Goal: Task Accomplishment & Management: Complete application form

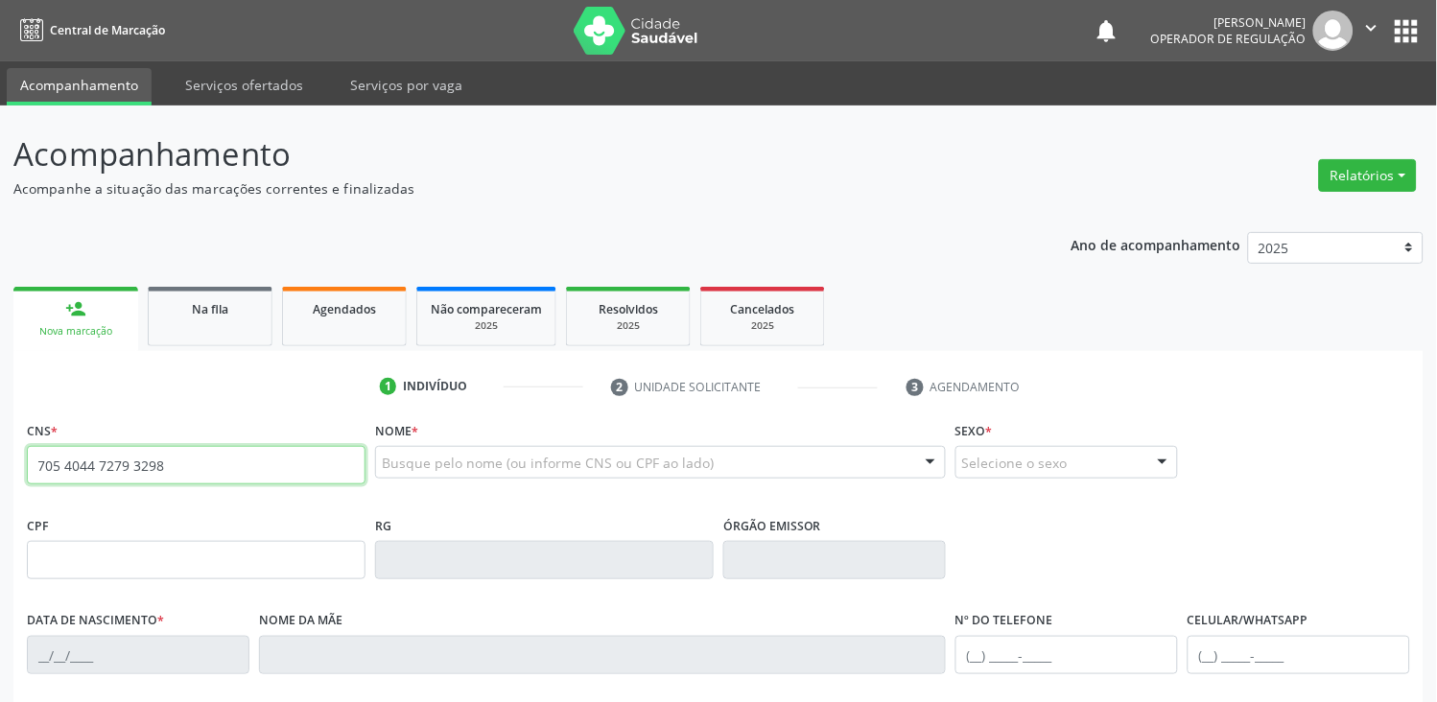
type input "705 4044 7279 3298"
type input "117.557.704-99"
type input "0[DATE]"
type input "[PERSON_NAME]"
type input "[PHONE_NUMBER]"
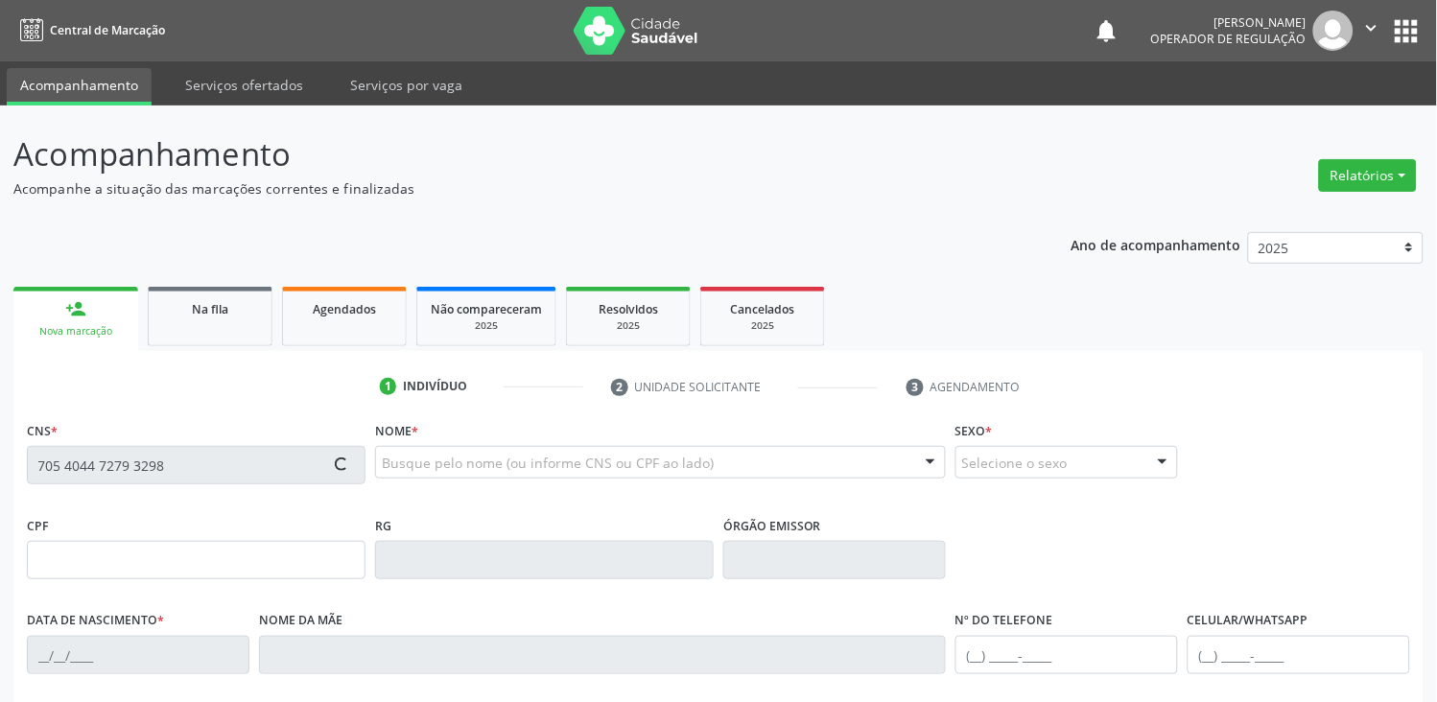
type input "395.245.904-68"
type input "1"
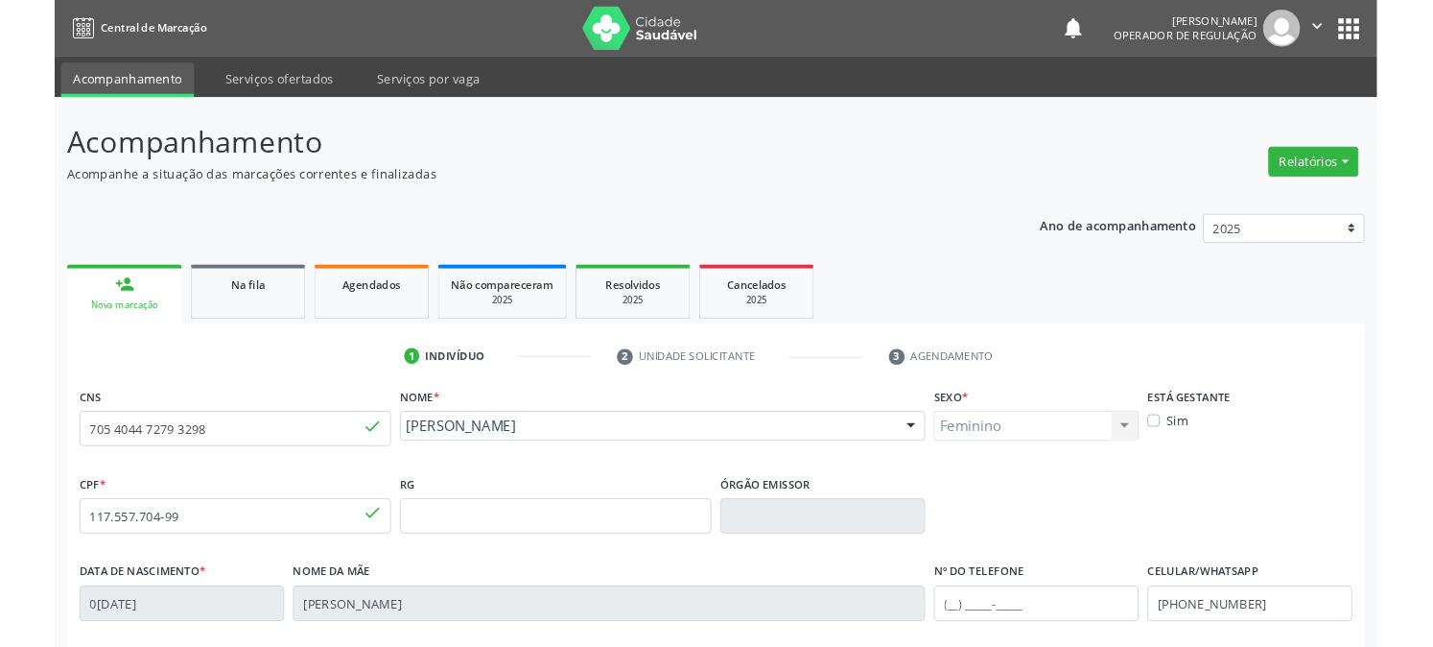
scroll to position [337, 0]
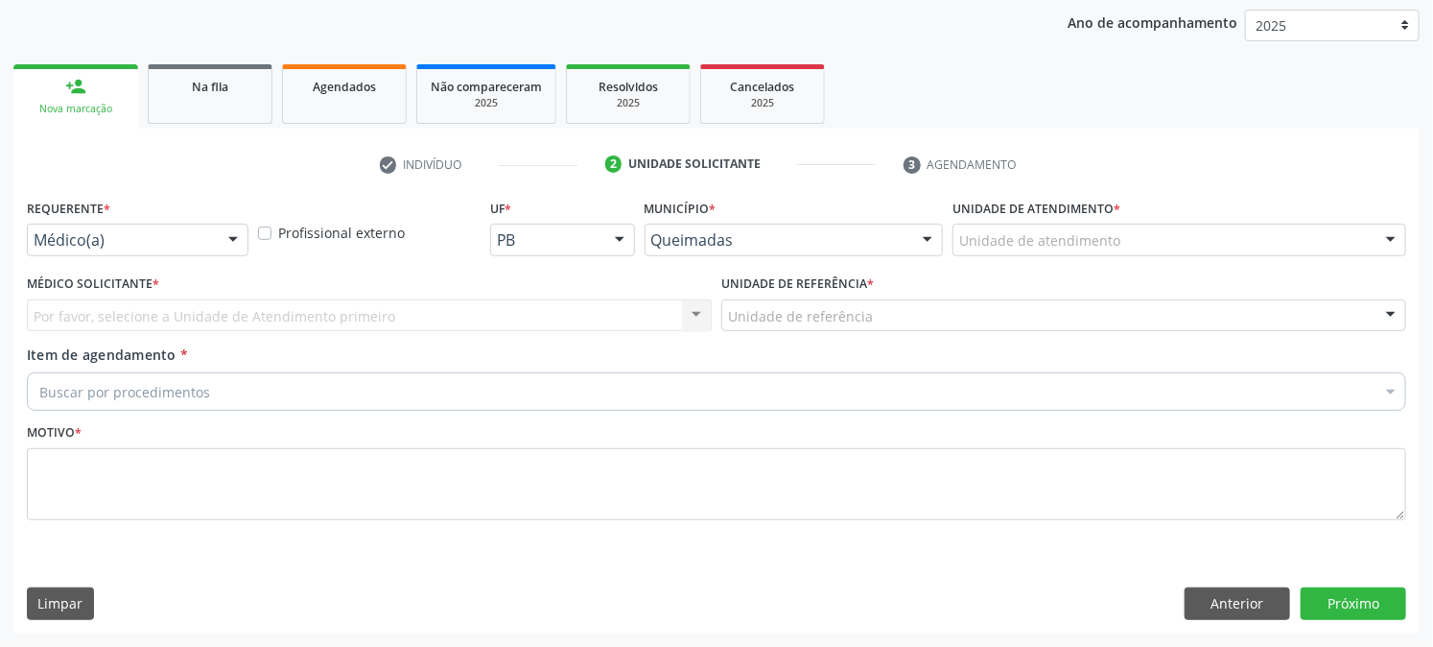
scroll to position [222, 0]
click at [215, 232] on div "Médico(a) Médico(a) Enfermeiro(a) Paciente Nenhum resultado encontrado para: " …" at bounding box center [138, 241] width 222 height 33
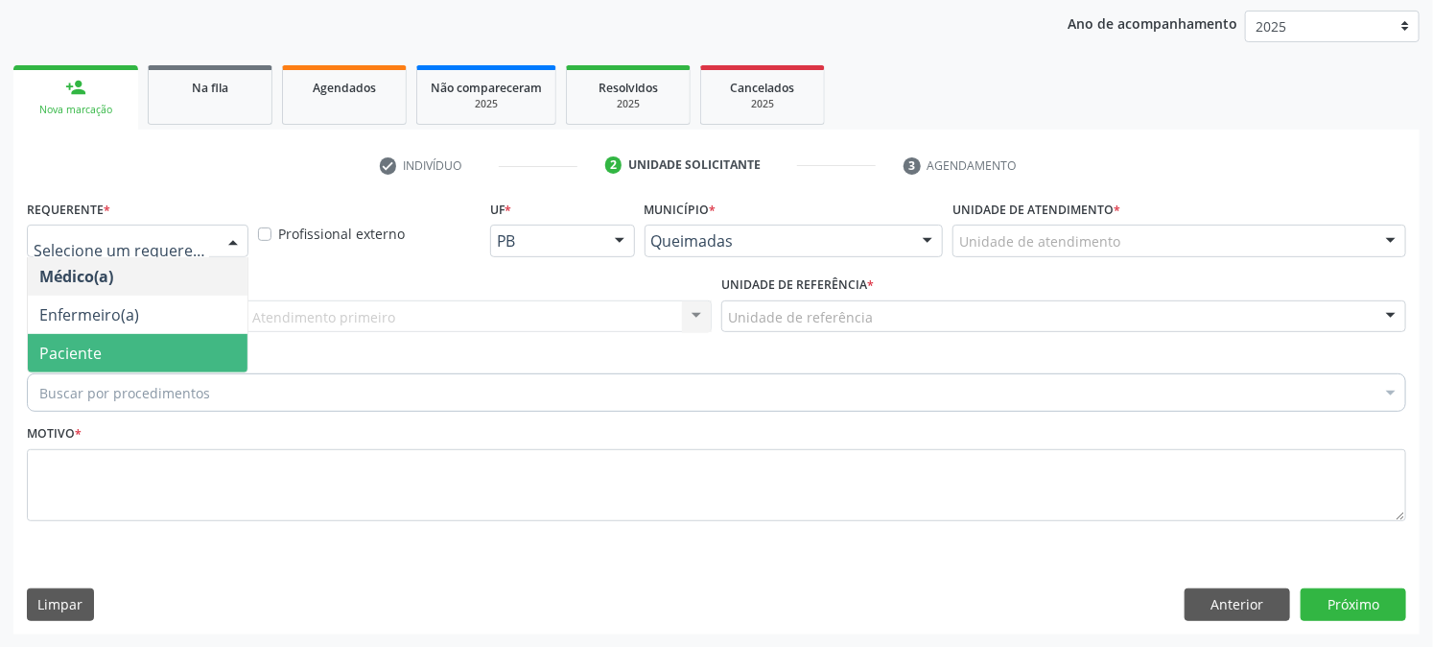
click at [152, 346] on span "Paciente" at bounding box center [138, 353] width 220 height 38
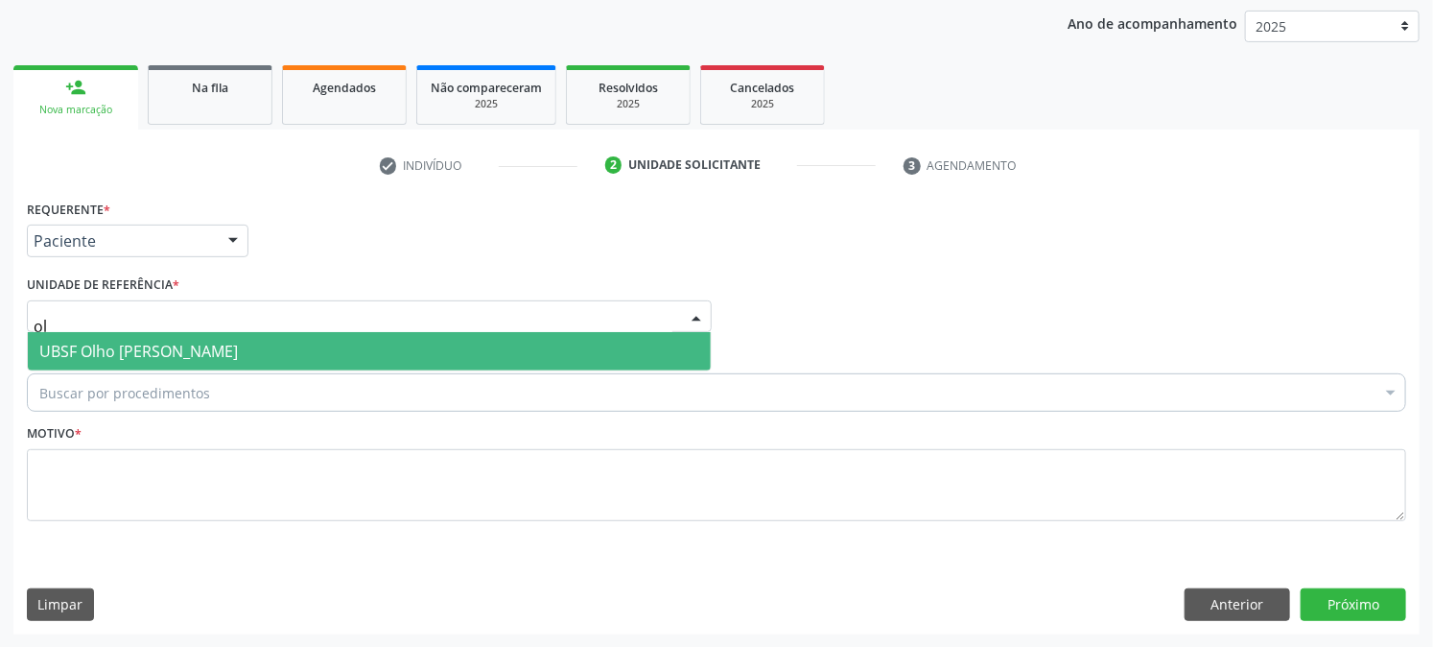
type input "olh"
click at [154, 361] on span "UBSF Olho [PERSON_NAME]" at bounding box center [369, 351] width 683 height 38
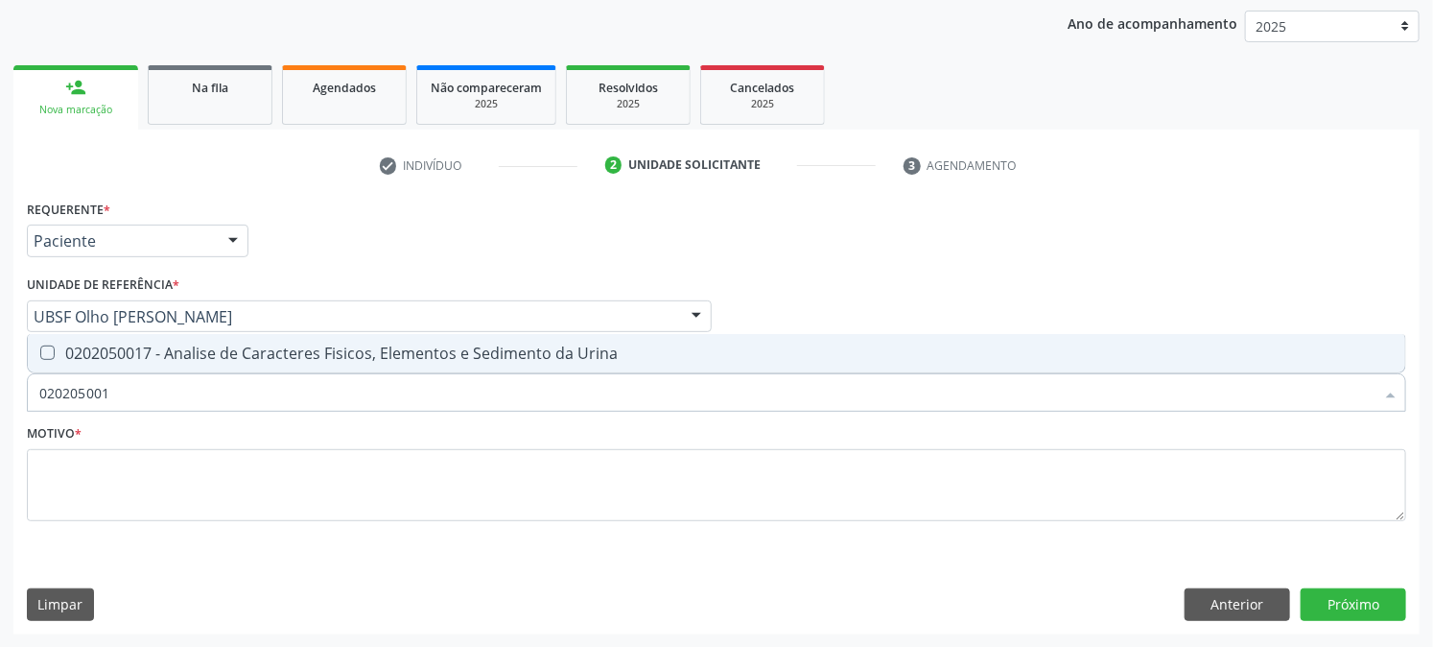
type input "0202050017"
click at [176, 334] on span "0202050017 - Analise de Caracteres Fisicos, Elementos e Sedimento da Urina" at bounding box center [717, 353] width 1378 height 38
checkbox Urina "true"
drag, startPoint x: 195, startPoint y: 380, endPoint x: 0, endPoint y: 461, distance: 210.8
click at [0, 461] on div "Acompanhamento Acompanhe a situação das marcações correntes e finalizadas Relat…" at bounding box center [716, 266] width 1433 height 764
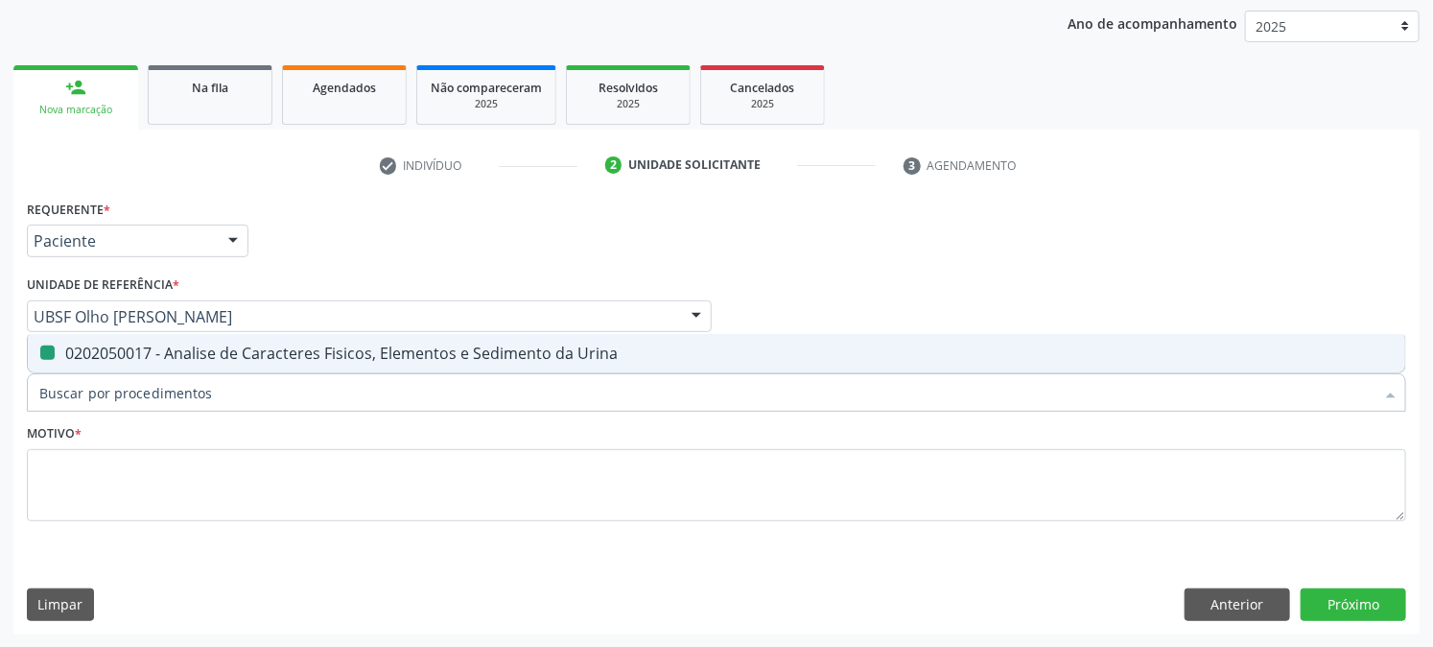
checkbox Urina "false"
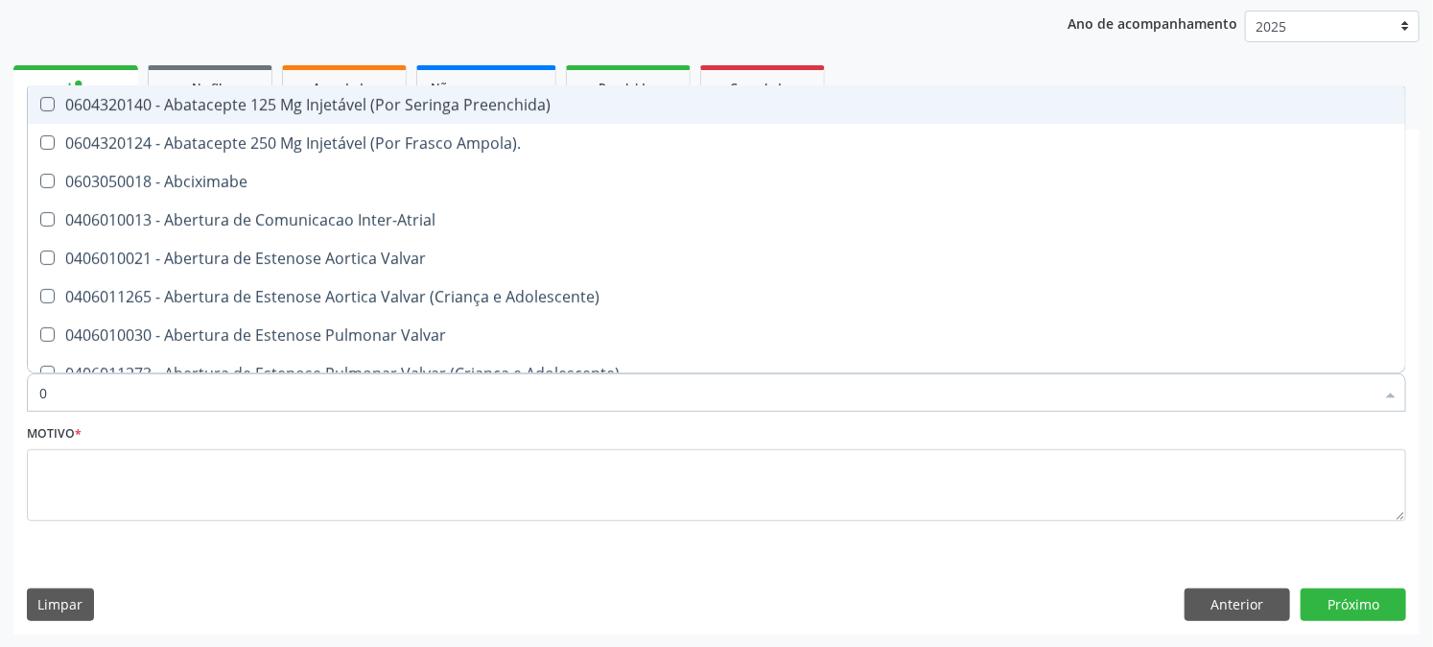
type input "02"
checkbox Psicossocial "true"
checkbox Urina "false"
type input "020"
checkbox Rim "true"
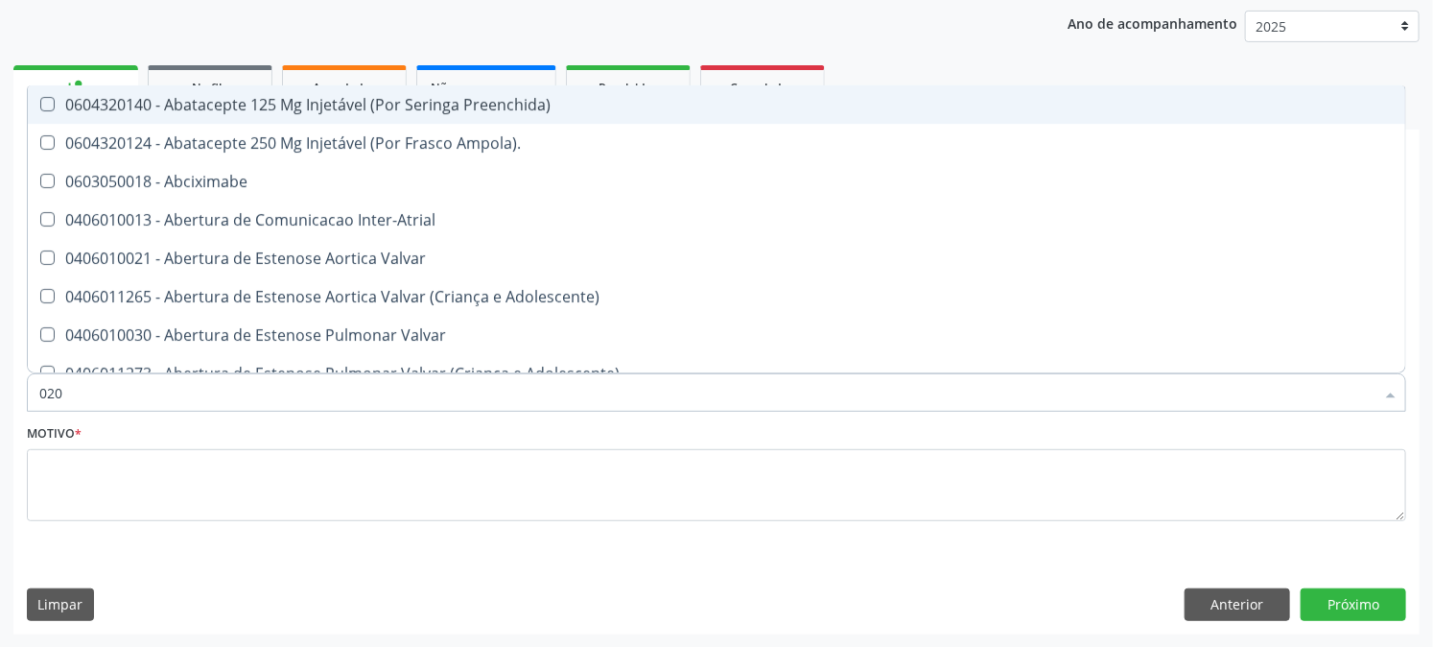
checkbox Psicossocial "false"
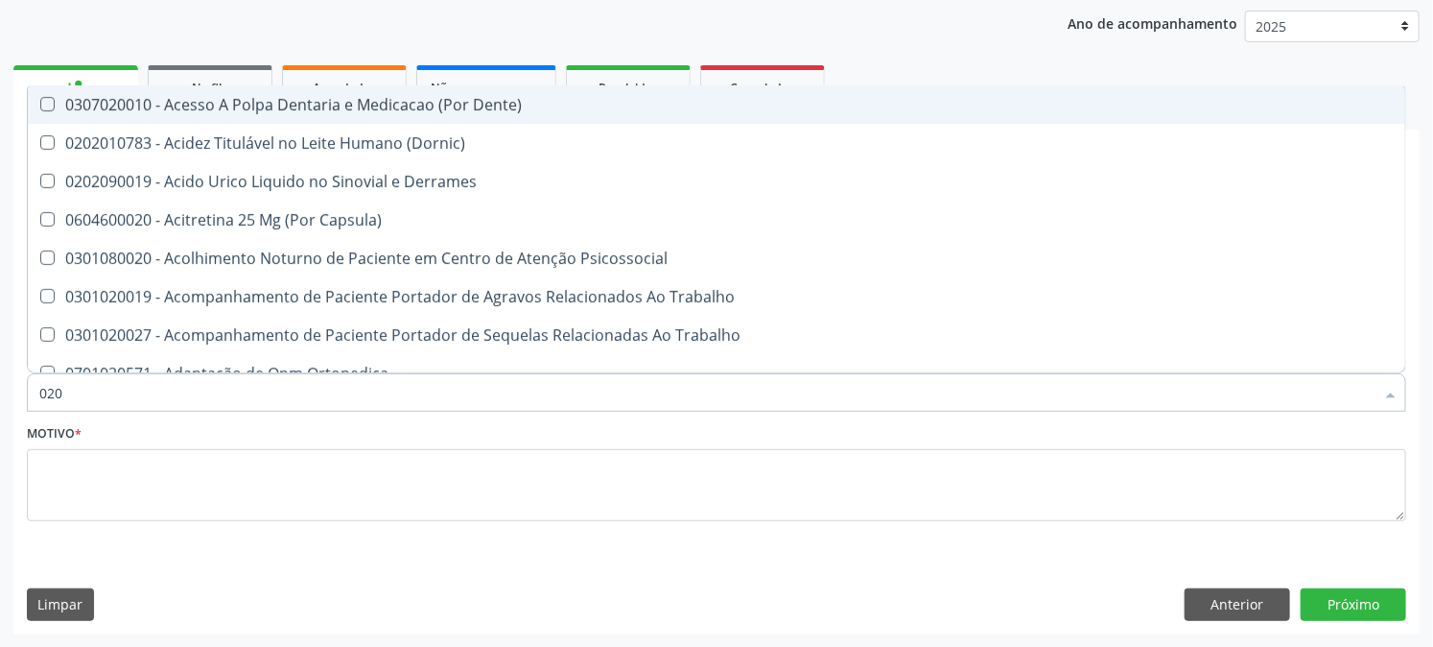
type input "0202"
checkbox Capsula\) "true"
checkbox Urina "false"
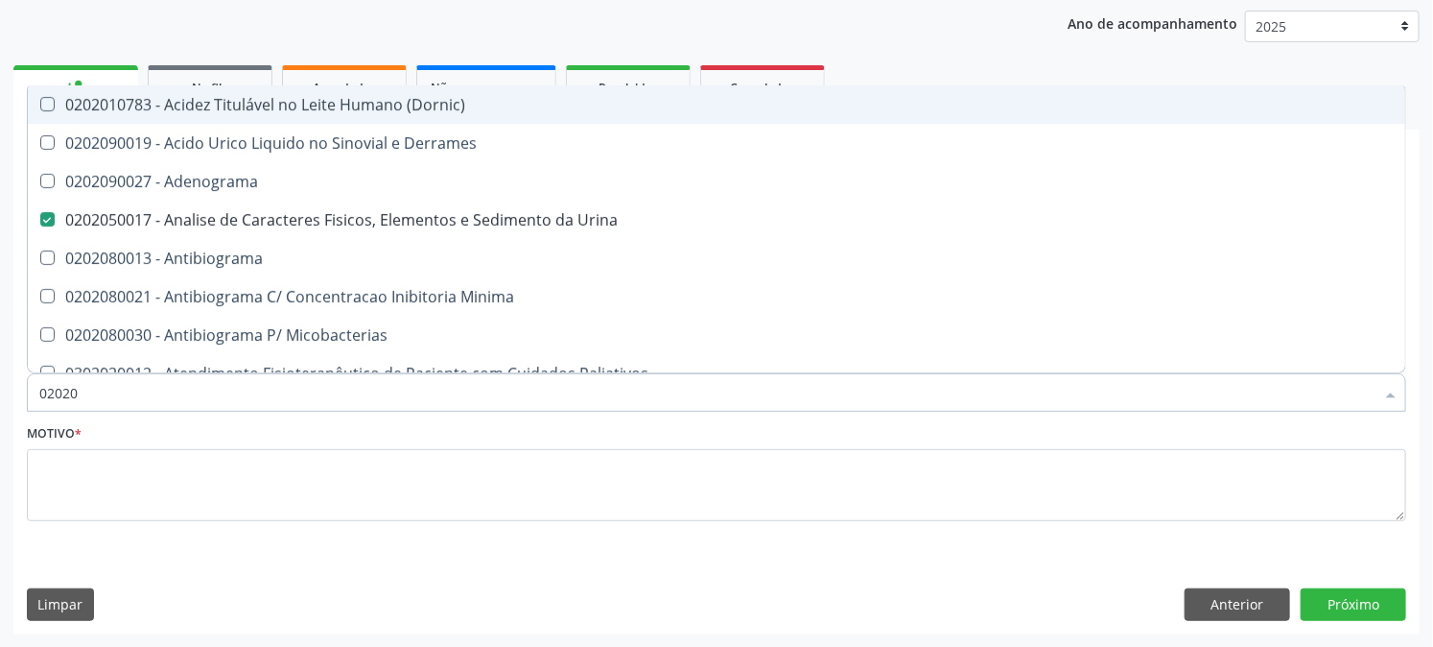
type input "020202"
checkbox Urina "false"
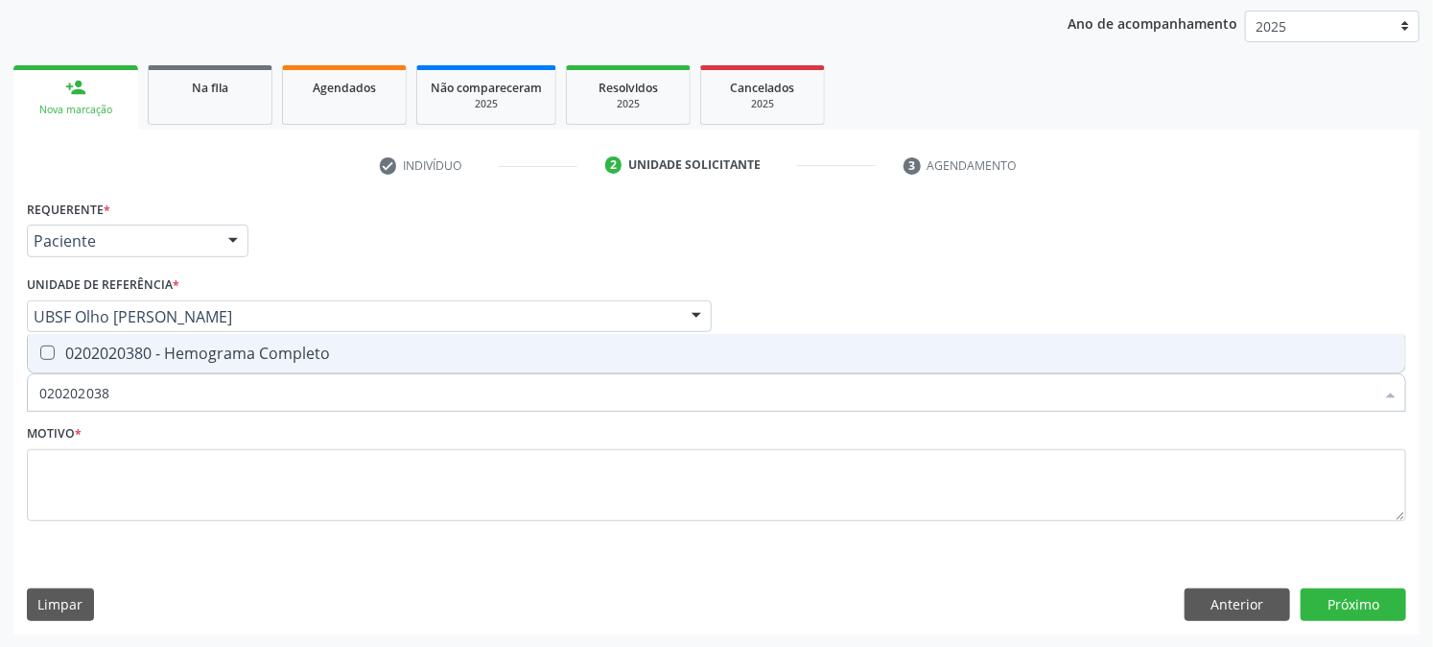
type input "0202020380"
click at [88, 347] on div "0202020380 - Hemograma Completo" at bounding box center [716, 352] width 1355 height 15
checkbox Completo "true"
drag, startPoint x: 136, startPoint y: 385, endPoint x: 0, endPoint y: 396, distance: 136.7
click at [0, 395] on div "Acompanhamento Acompanhe a situação das marcações correntes e finalizadas Relat…" at bounding box center [716, 266] width 1433 height 764
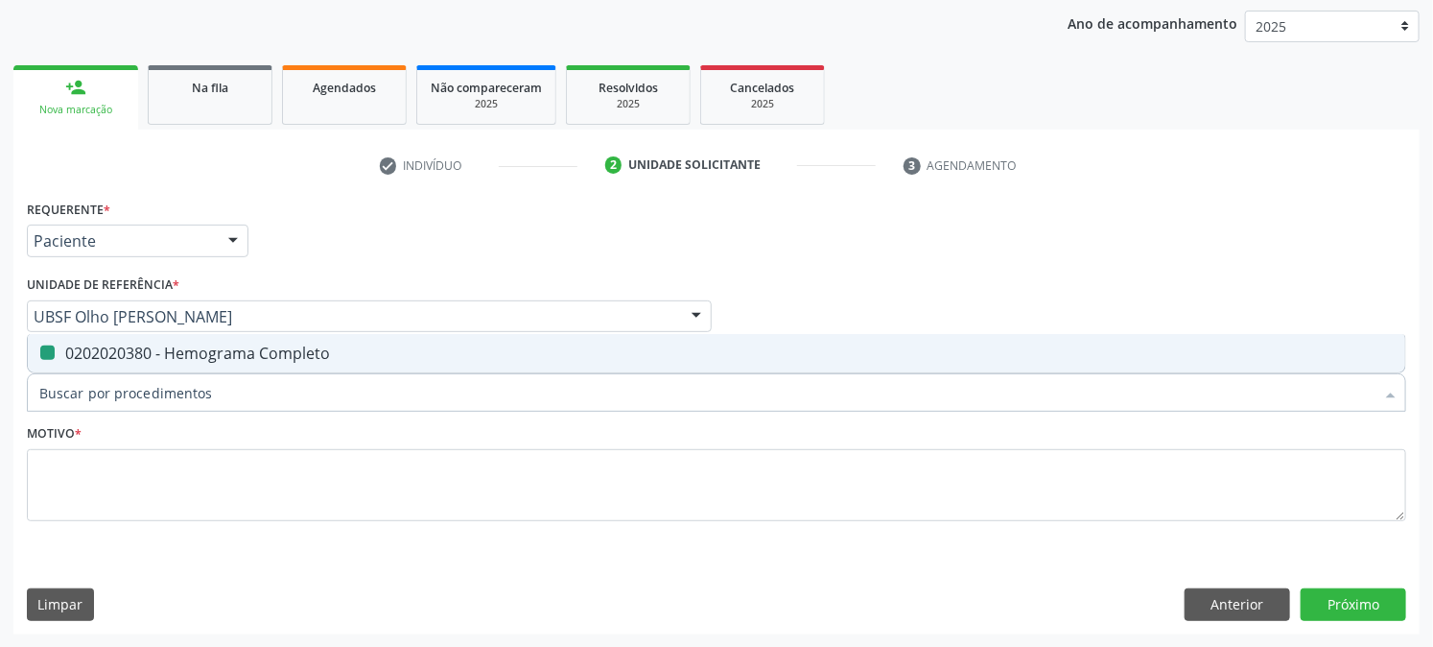
checkbox Completo "false"
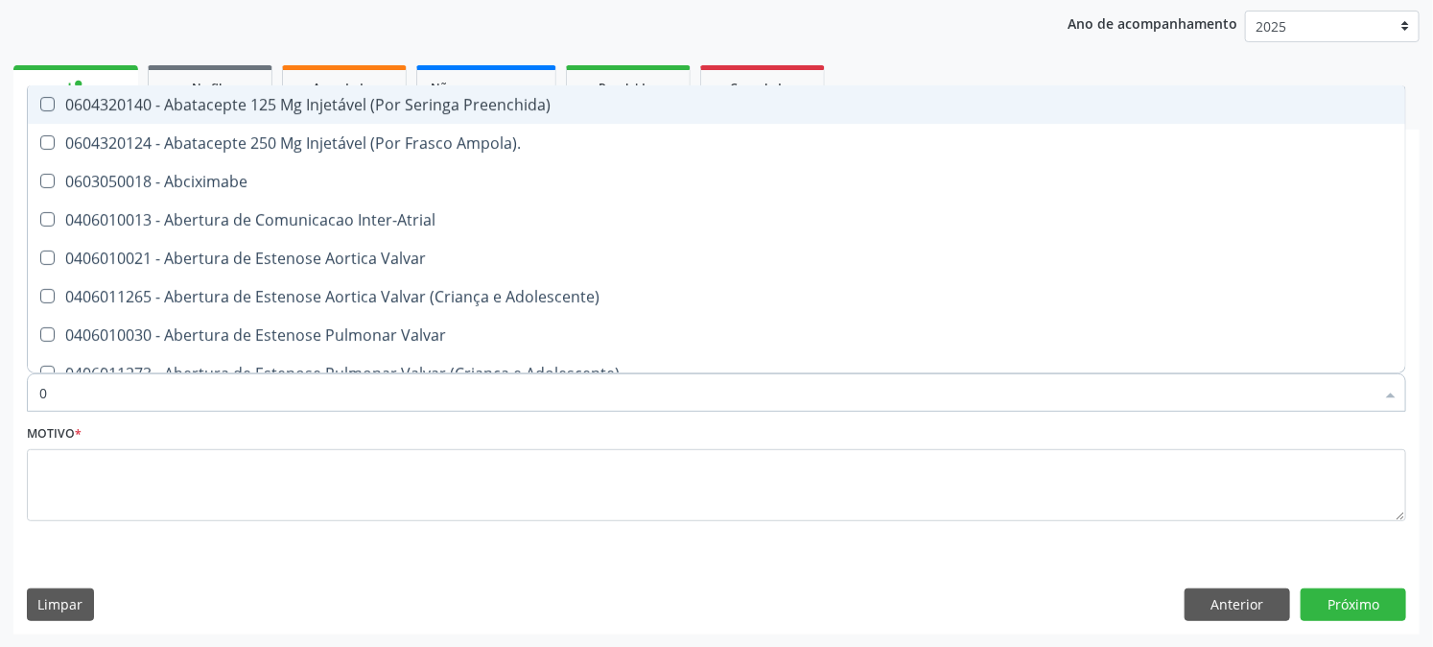
type input "02"
checkbox Psicossocial "true"
checkbox Urina "false"
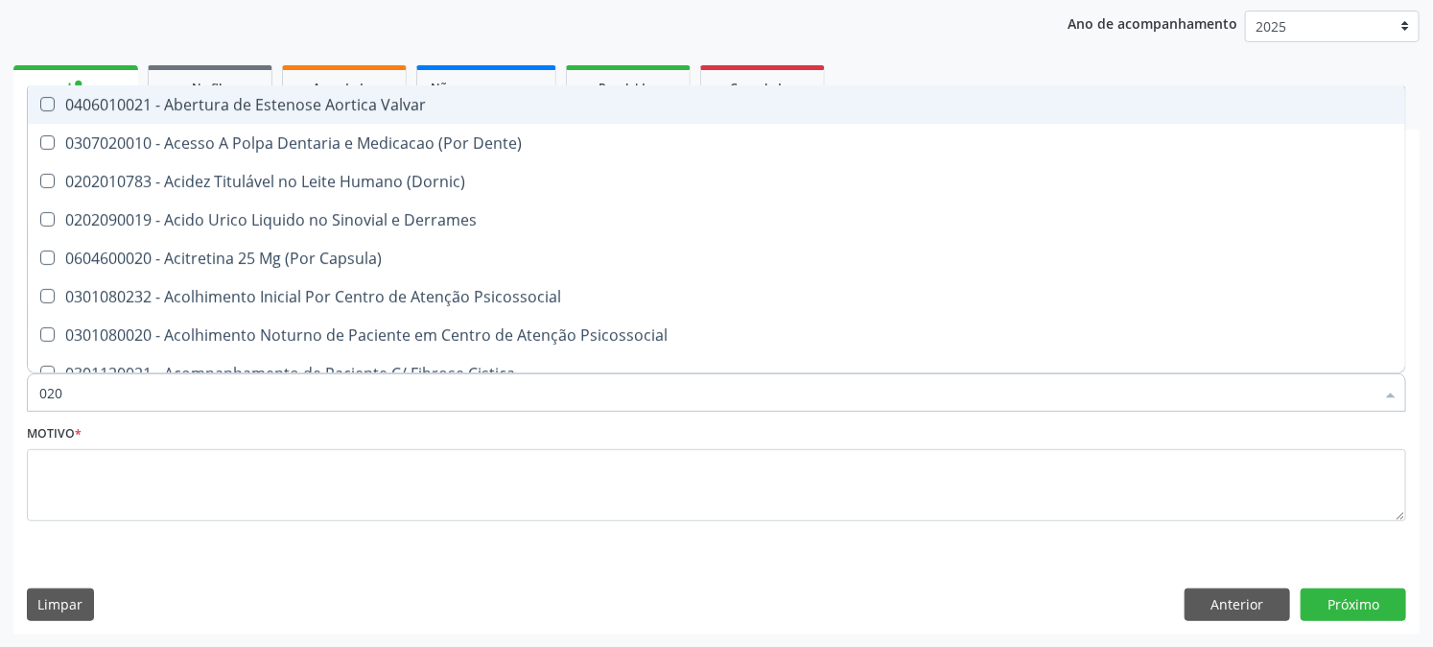
type input "0202"
checkbox Derrames "true"
checkbox Frasco-Ampola\) "false"
checkbox Urina "false"
checkbox Septostomia "true"
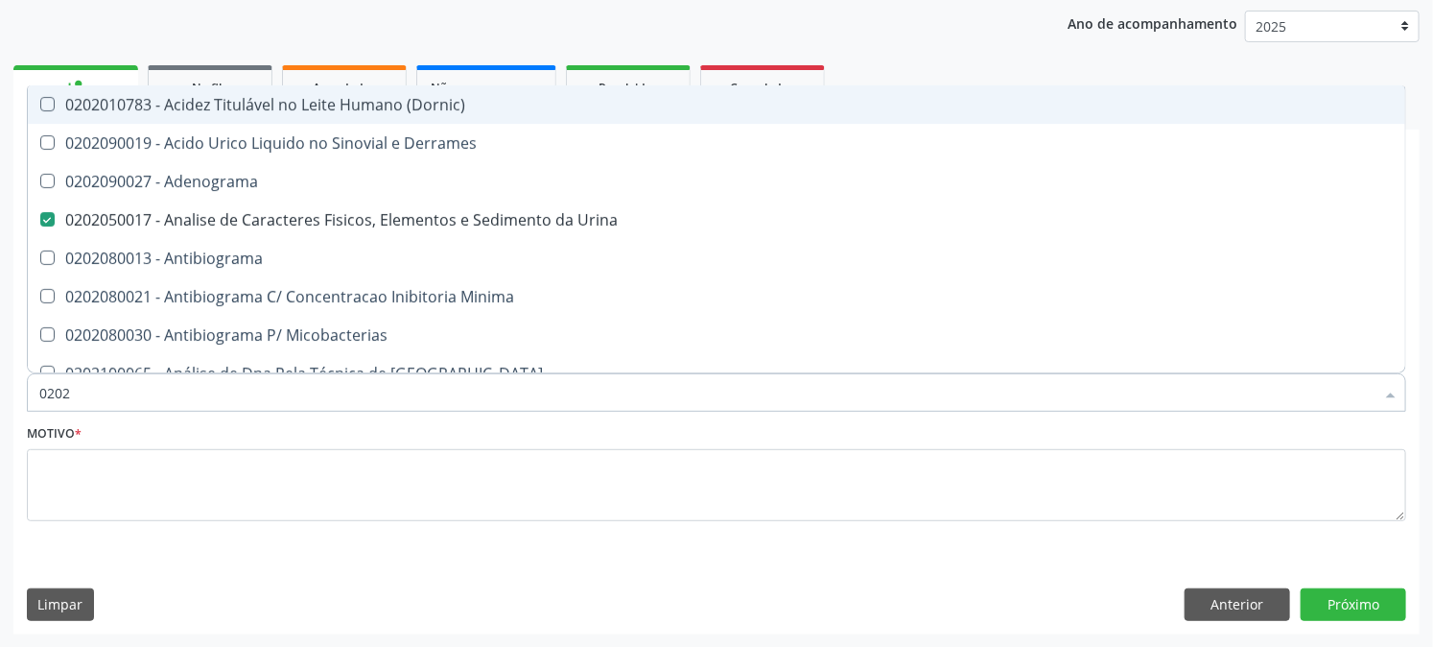
type input "02020"
checkbox Zinco "true"
checkbox Completo "false"
type input "020203"
checkbox Urina "false"
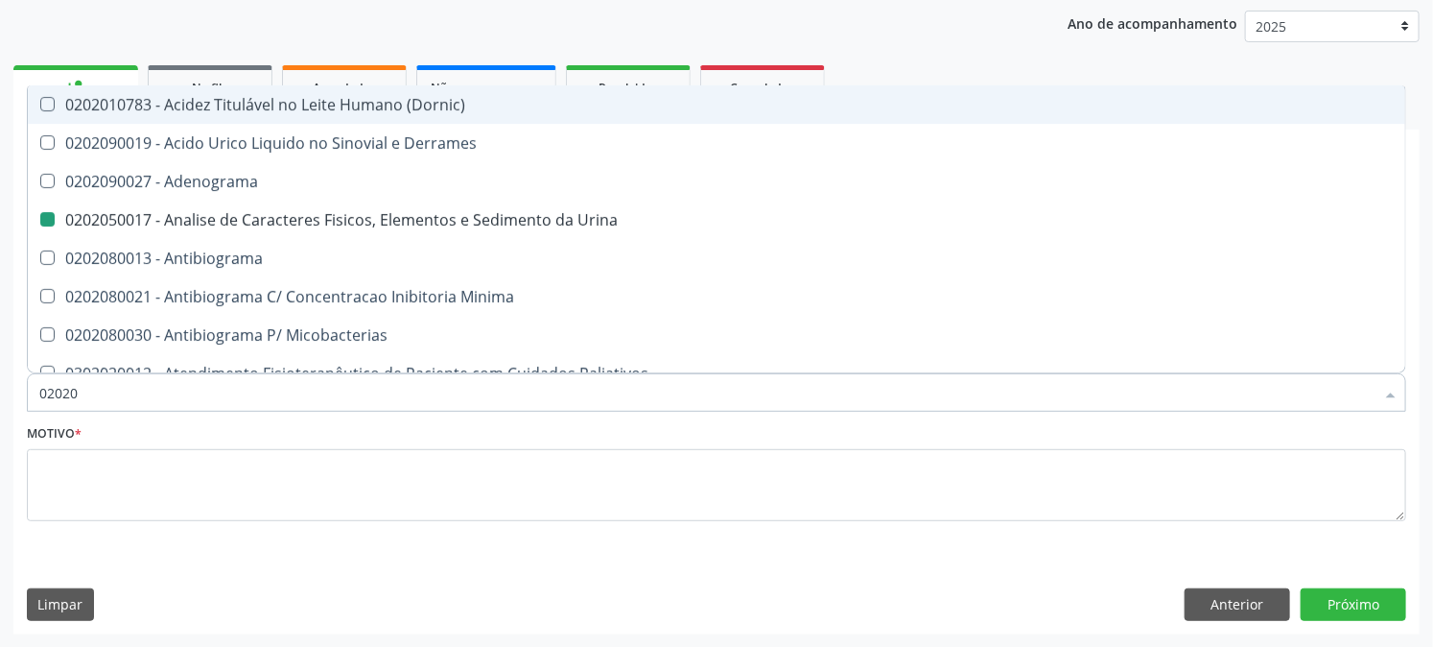
checkbox Molecular "true"
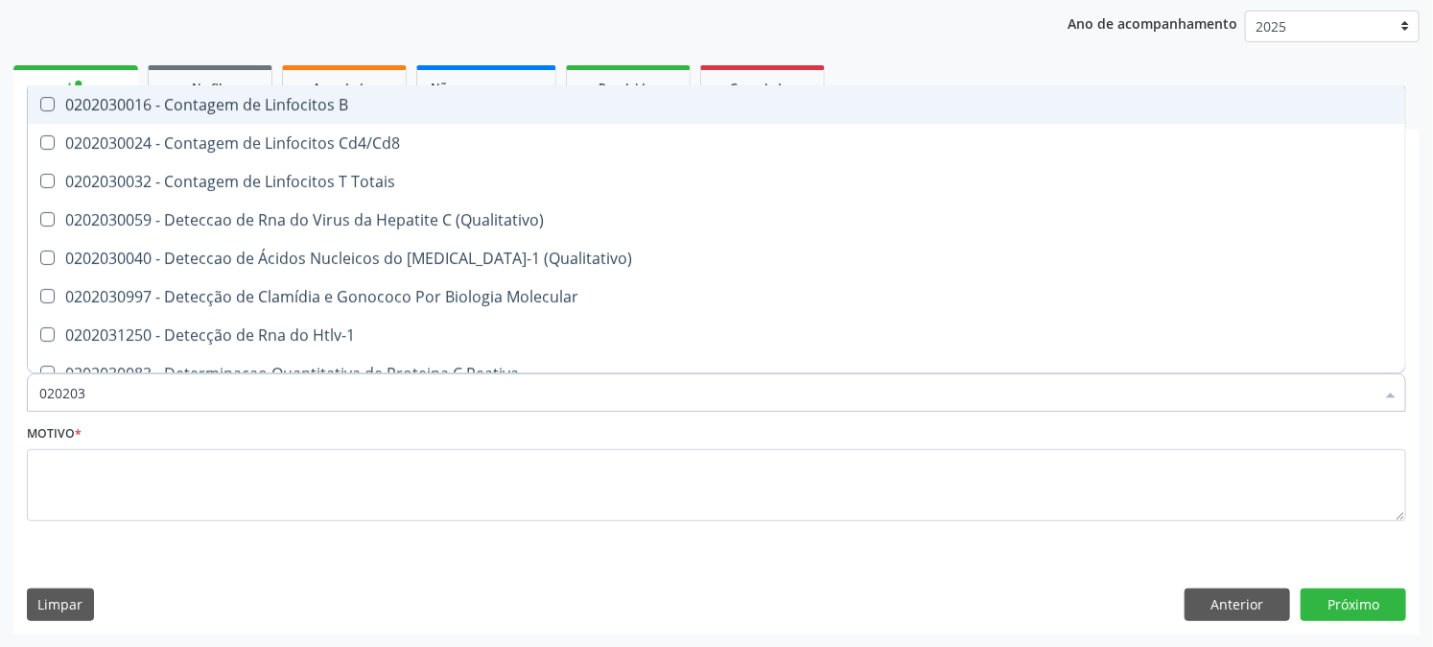
type input "0202030"
checkbox Completo "false"
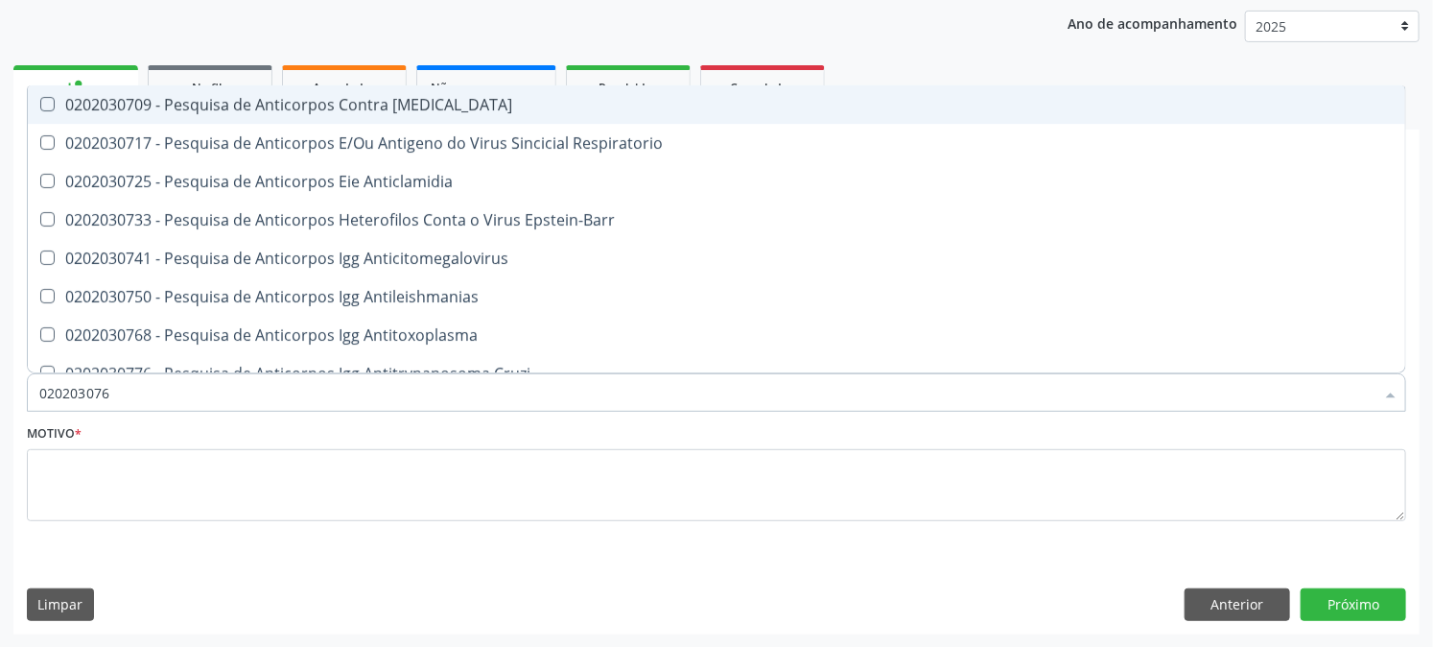
type input "0202030768"
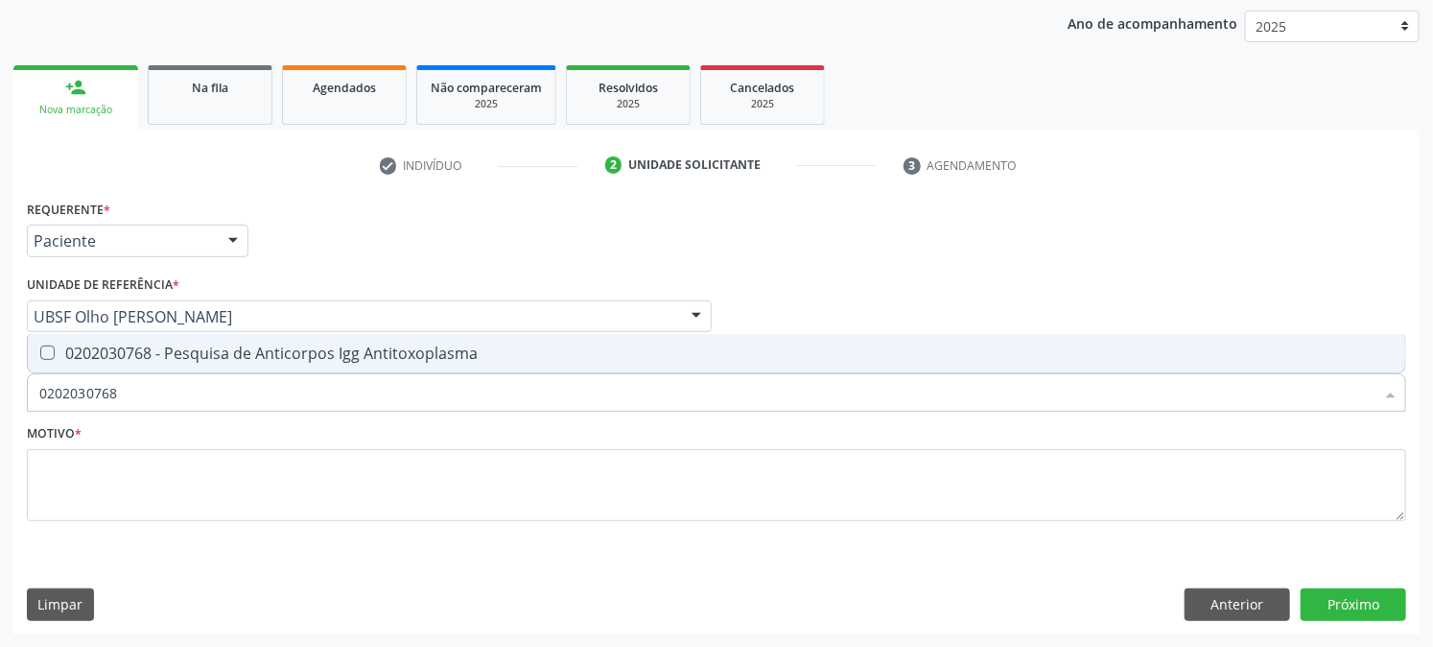
click at [43, 356] on Antitoxoplasma at bounding box center [47, 352] width 14 height 14
click at [40, 356] on Antitoxoplasma "checkbox" at bounding box center [34, 352] width 12 height 12
checkbox Antitoxoplasma "true"
drag, startPoint x: 169, startPoint y: 368, endPoint x: 0, endPoint y: 441, distance: 183.9
click at [0, 441] on div "Acompanhamento Acompanhe a situação das marcações correntes e finalizadas Relat…" at bounding box center [716, 266] width 1433 height 764
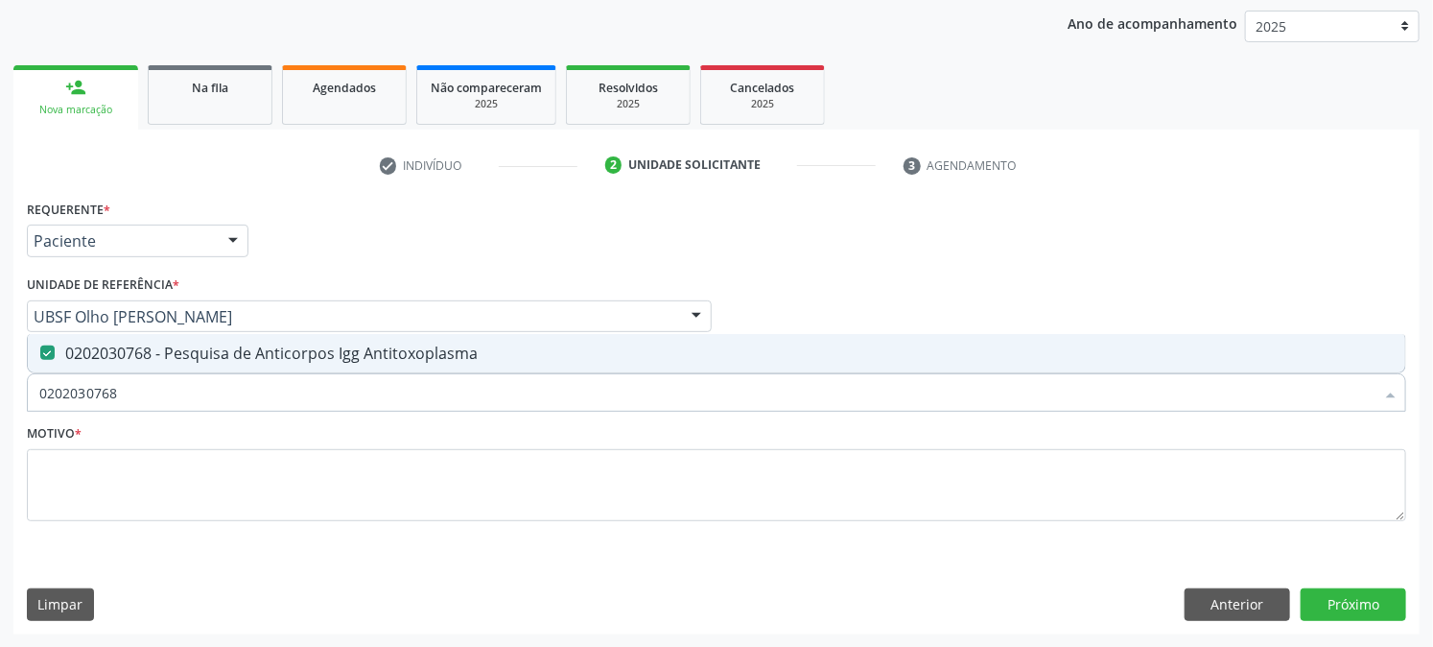
drag, startPoint x: 169, startPoint y: 393, endPoint x: 0, endPoint y: 407, distance: 169.4
click at [0, 407] on div "Acompanhamento Acompanhe a situação das marcações correntes e finalizadas Relat…" at bounding box center [716, 266] width 1433 height 764
checkbox Antitoxoplasma "false"
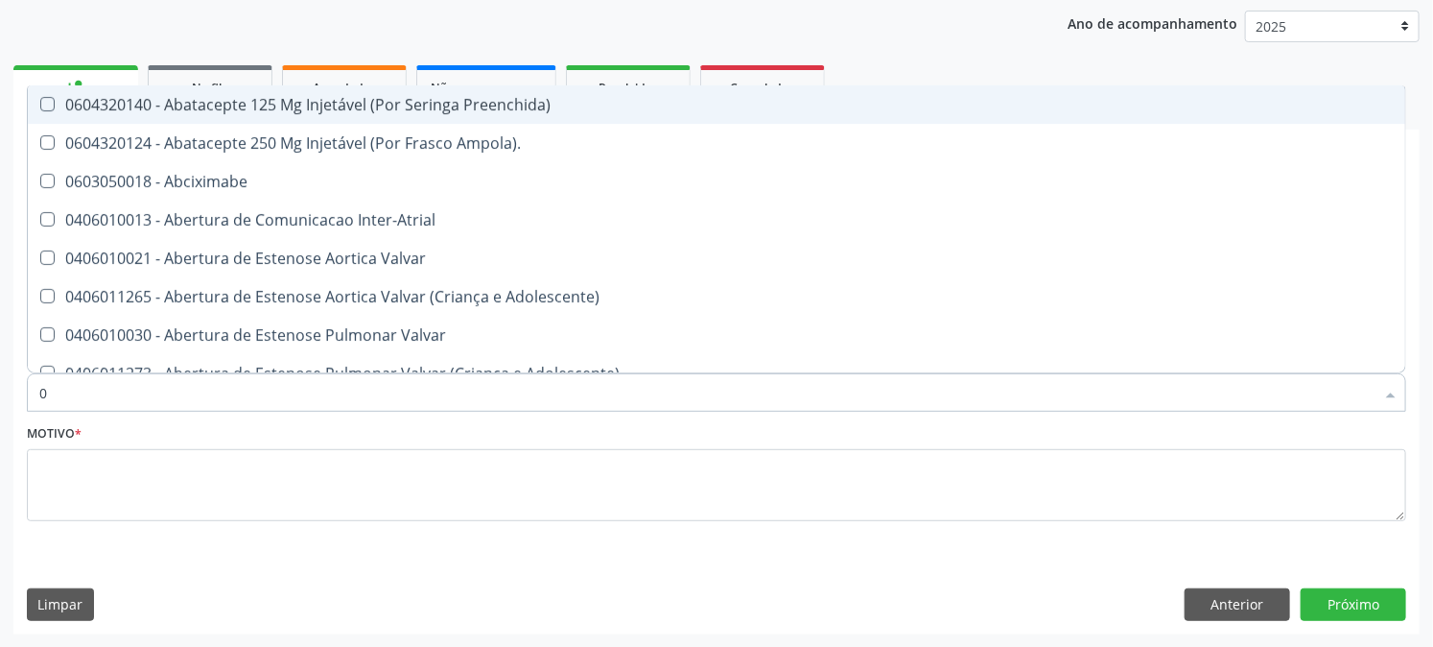
type input "02"
checkbox Psicossocial "true"
checkbox Urina "false"
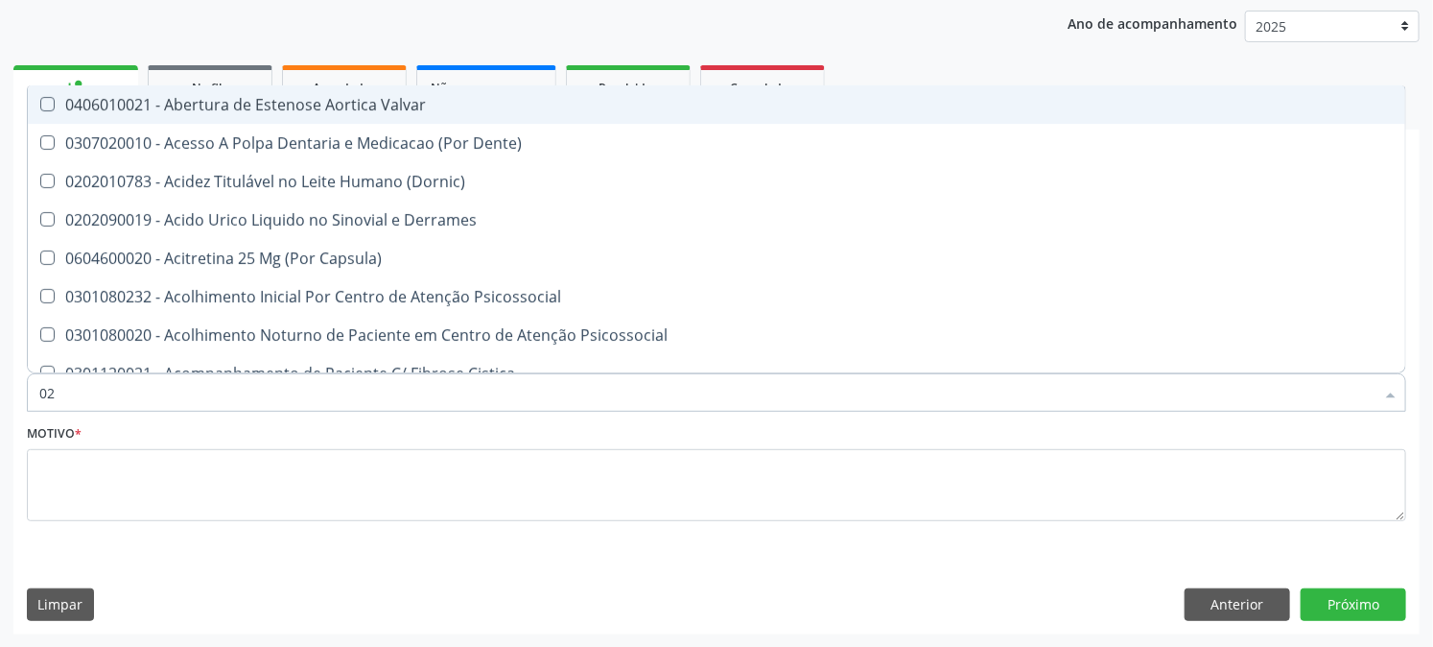
type input "020"
checkbox Frasco-Ampola\) "true"
checkbox Urina "false"
checkbox Eletro-Oculografia "true"
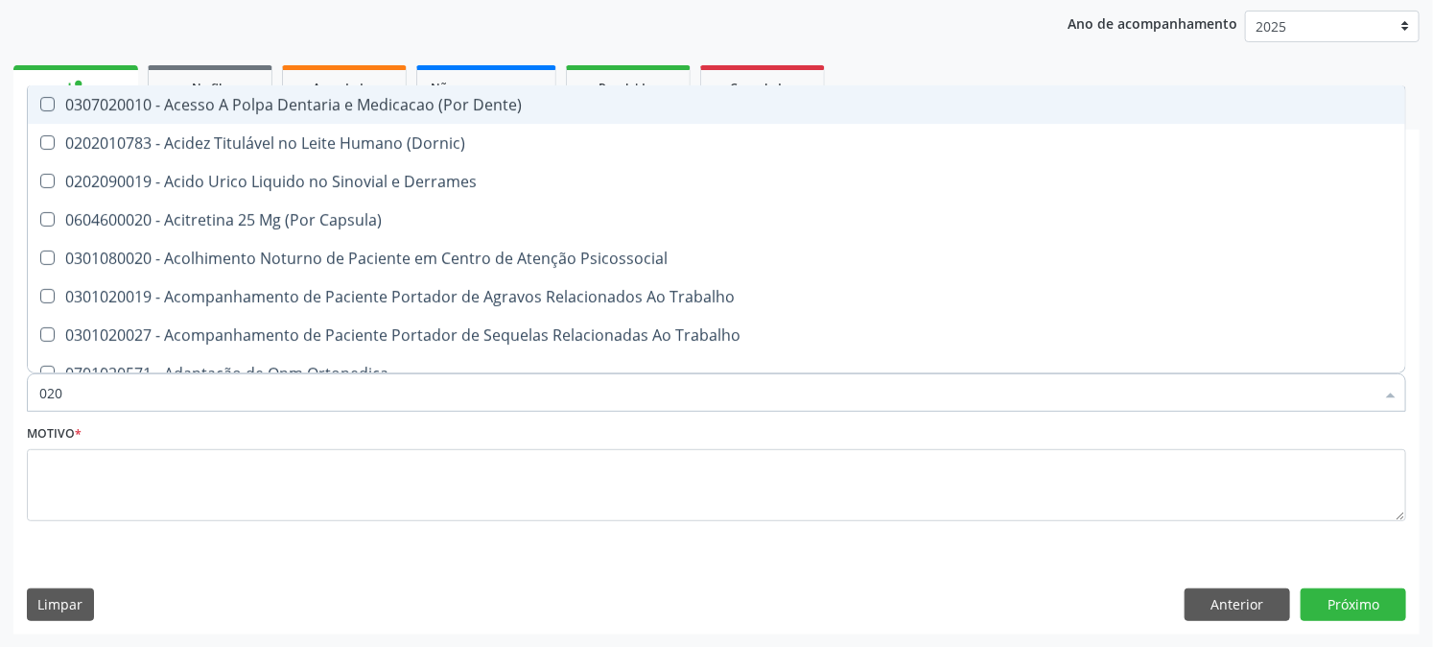
type input "0202"
checkbox Capsula\) "true"
checkbox Urina "false"
checkbox Revisao "true"
checkbox Bandas\) "true"
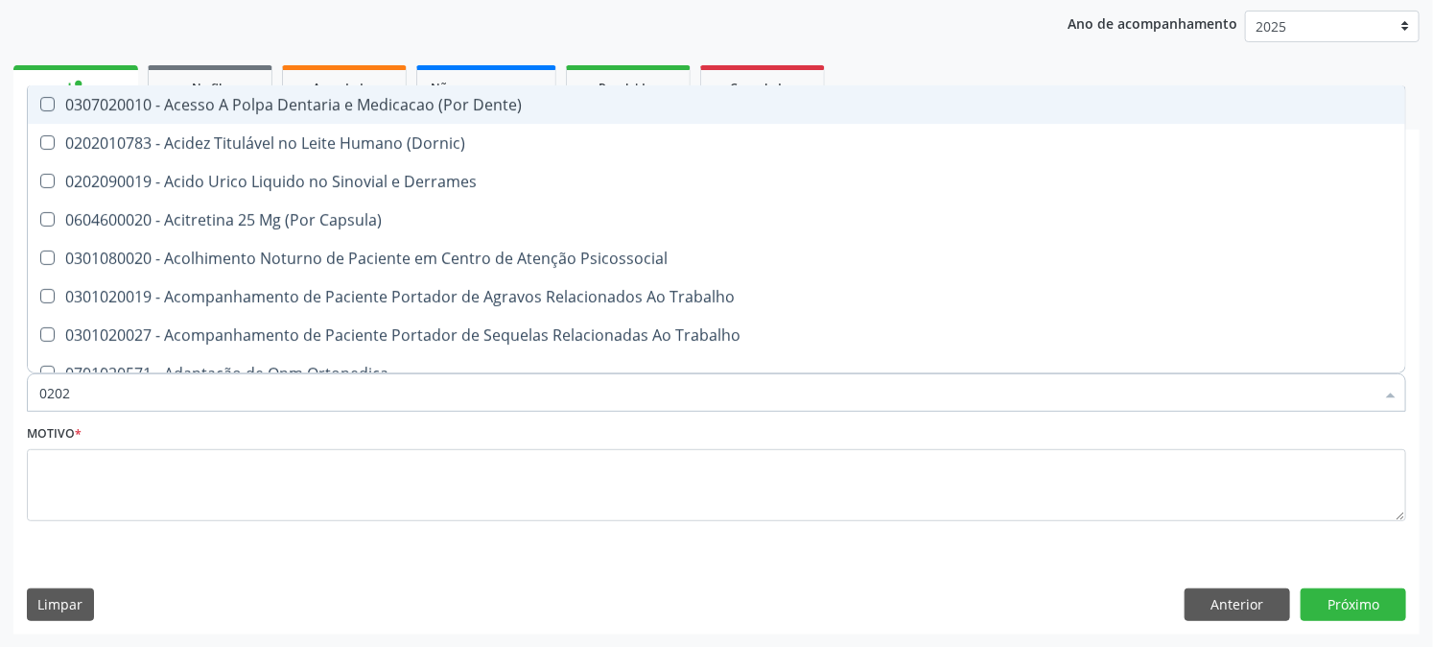
type input "02020"
checkbox Liquorico\) "true"
checkbox Revisao "false"
checkbox Perfil "true"
checkbox Bandas\) "false"
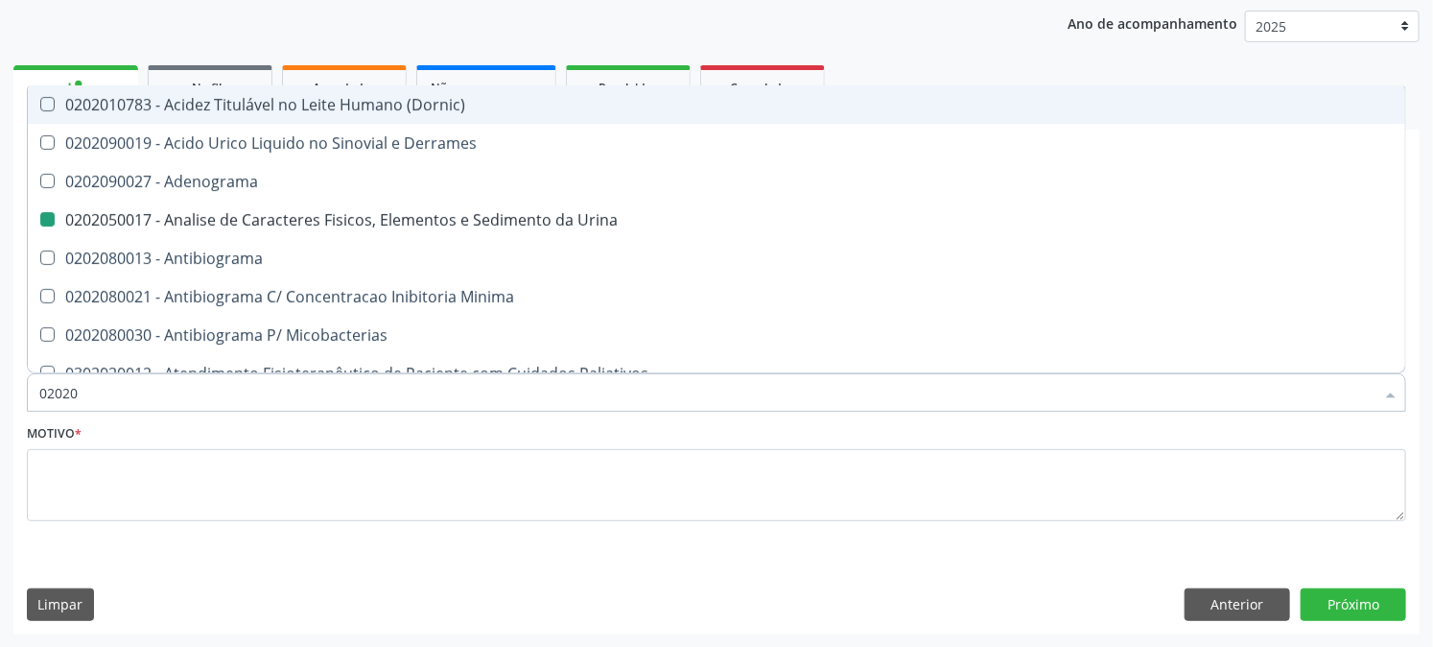
type input "020203"
checkbox Urina "false"
checkbox Molecular "true"
checkbox Aluminio "true"
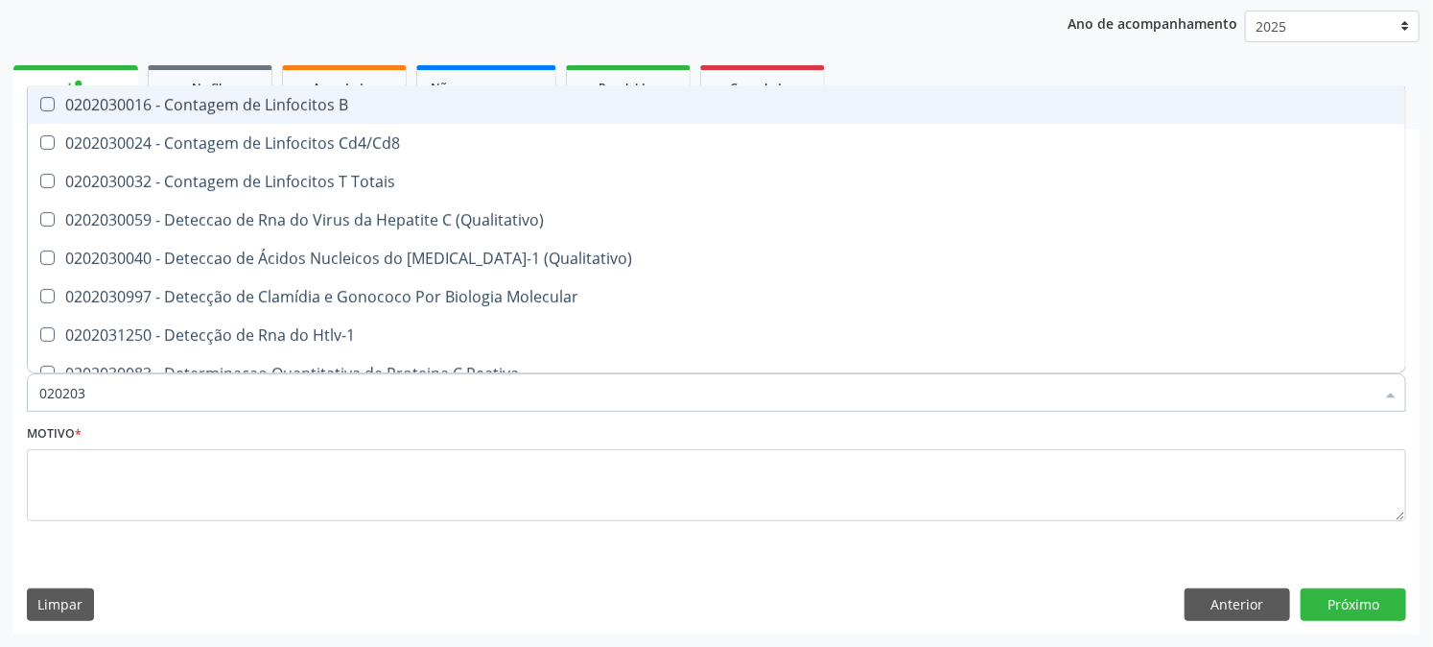
type input "0202030"
checkbox Completo "false"
checkbox Liso "true"
checkbox Antitoxoplasma "false"
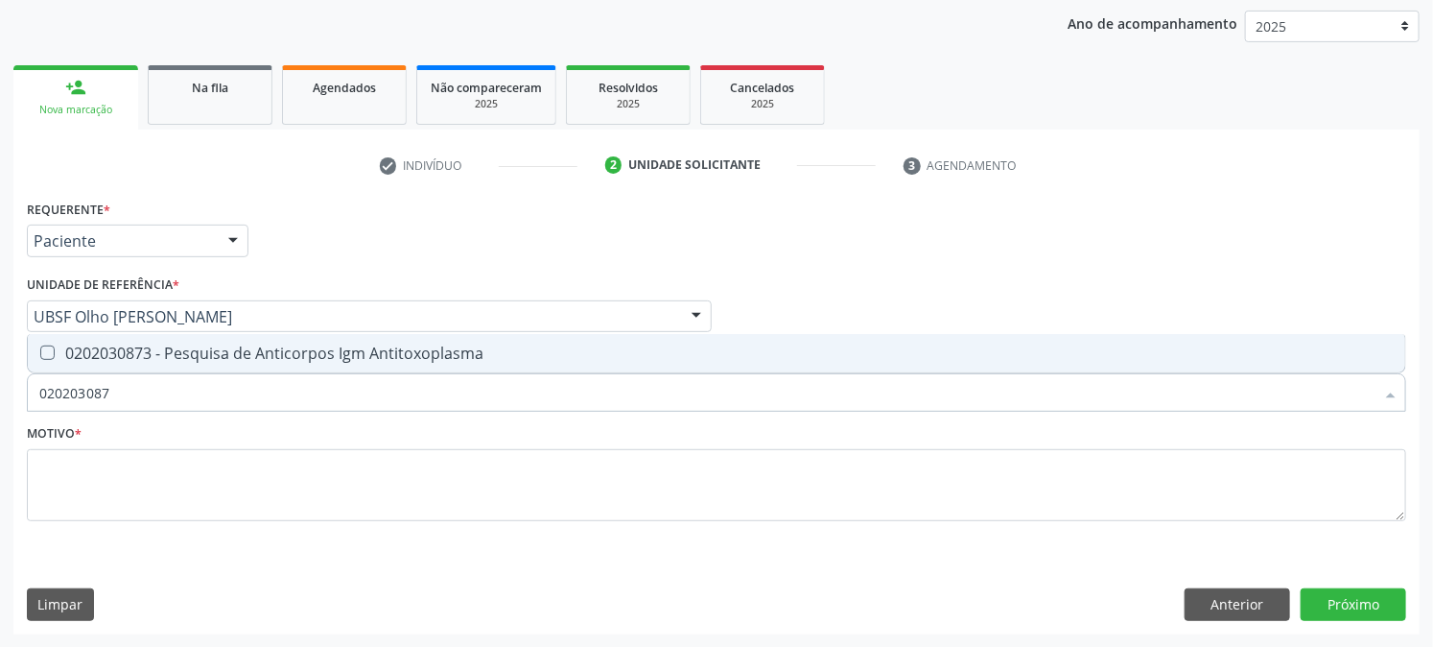
type input "0202030873"
click at [70, 357] on div "0202030873 - Pesquisa de Anticorpos Igm Antitoxoplasma" at bounding box center [716, 352] width 1355 height 15
checkbox Antitoxoplasma "true"
drag, startPoint x: 197, startPoint y: 396, endPoint x: 0, endPoint y: 439, distance: 201.4
click at [0, 437] on div "Acompanhamento Acompanhe a situação das marcações correntes e finalizadas Relat…" at bounding box center [716, 266] width 1433 height 764
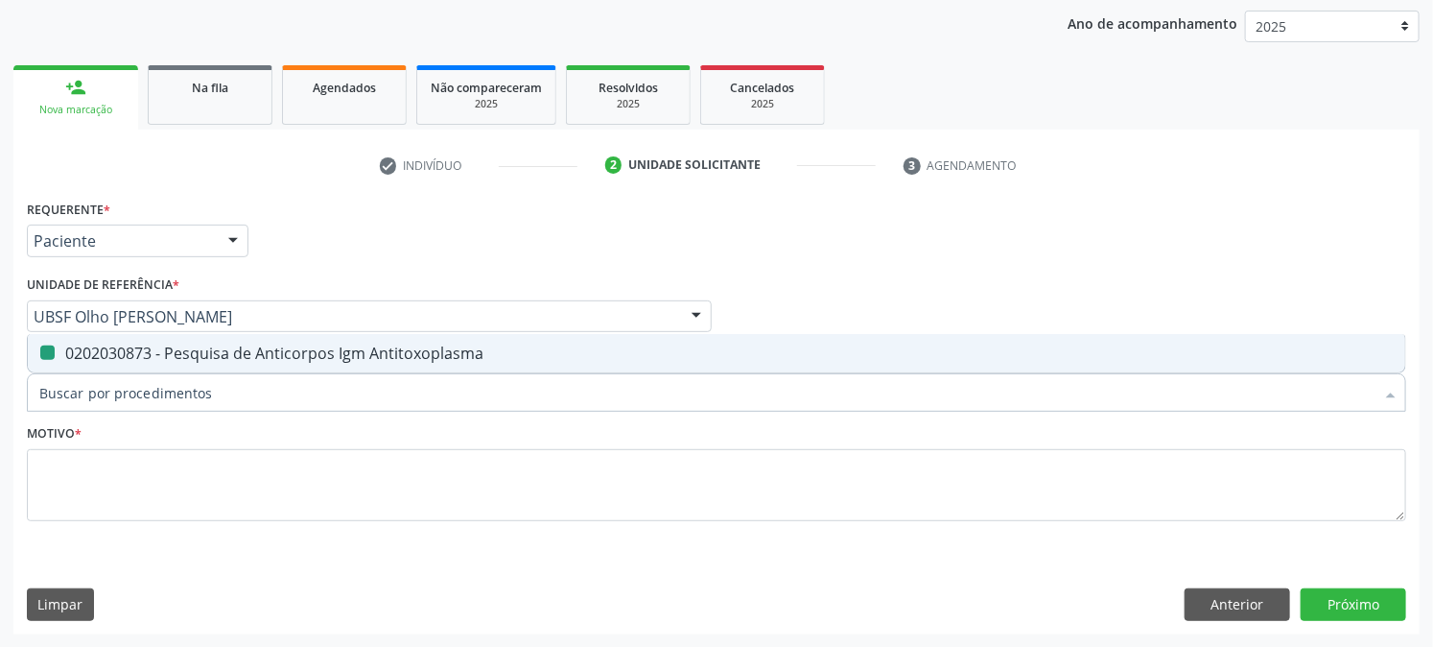
checkbox Antitoxoplasma "false"
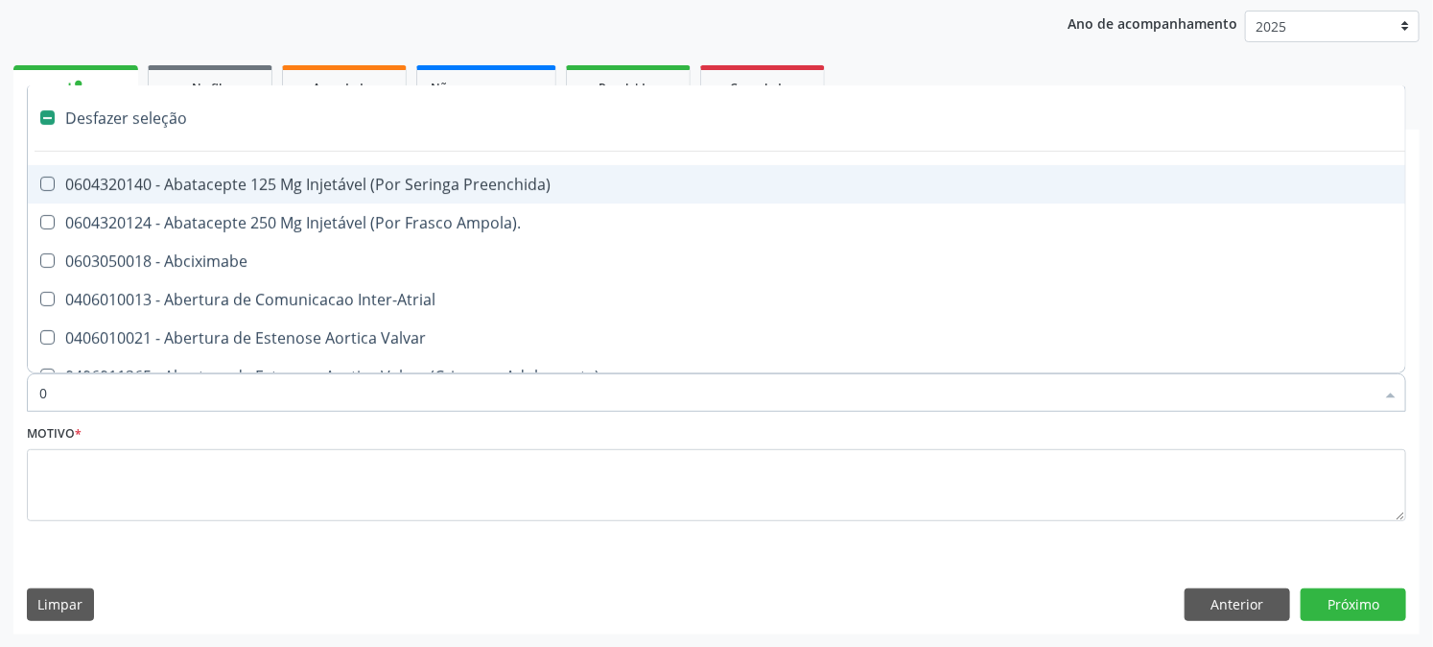
type input "02"
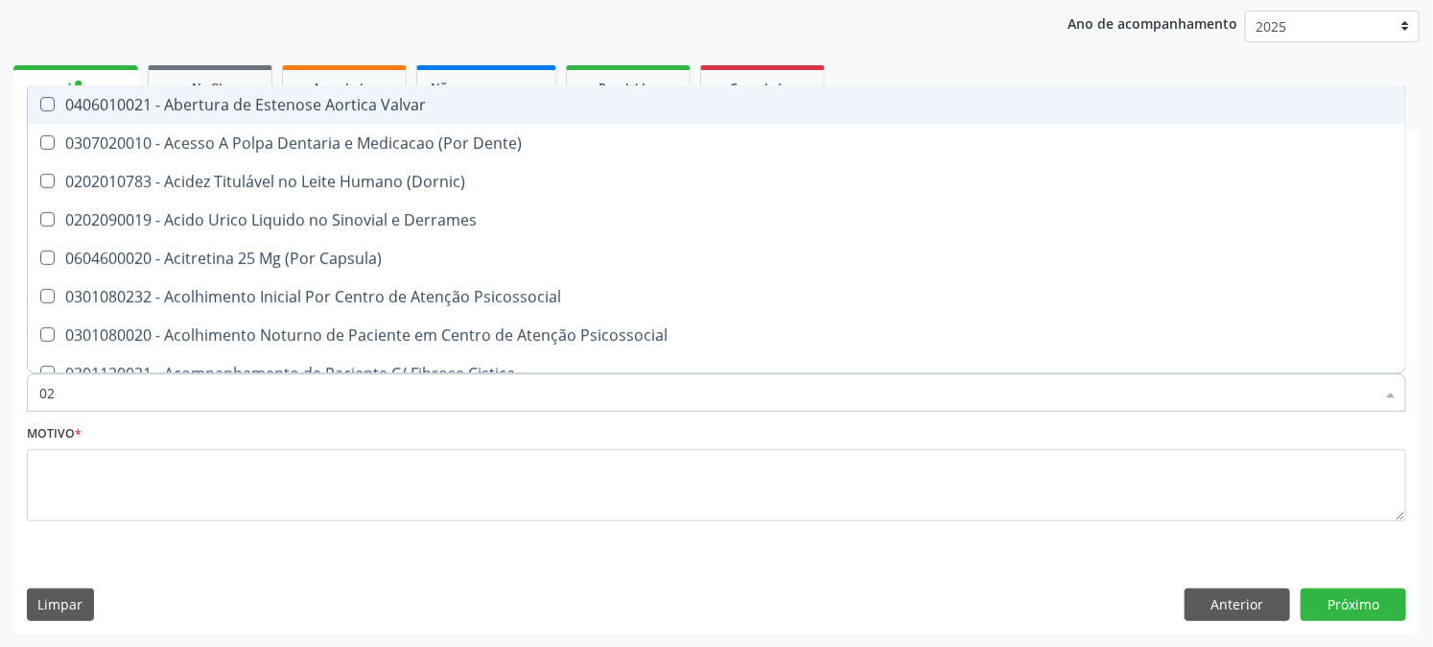
checkbox Urina "true"
checkbox Sistêmicas "false"
type input "020"
checkbox Frasco-Ampola\) "true"
checkbox Urina "false"
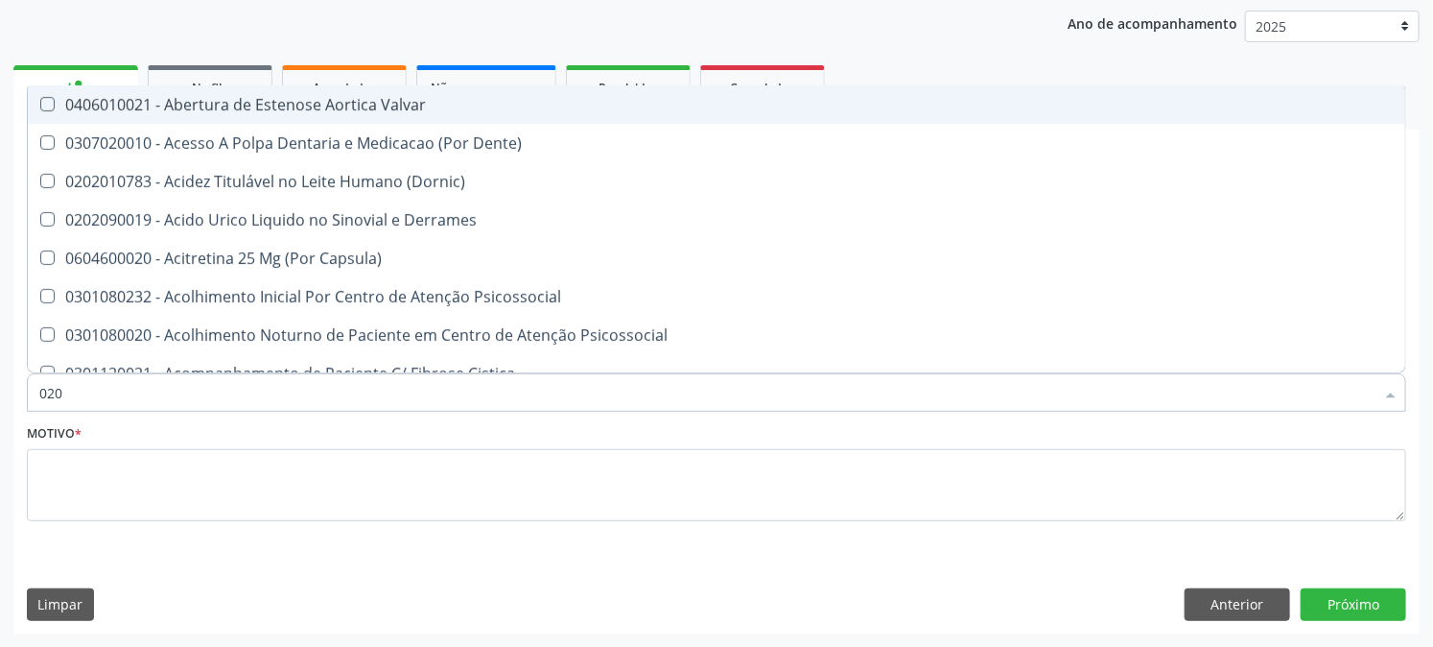
checkbox Eletro-Oculografia "true"
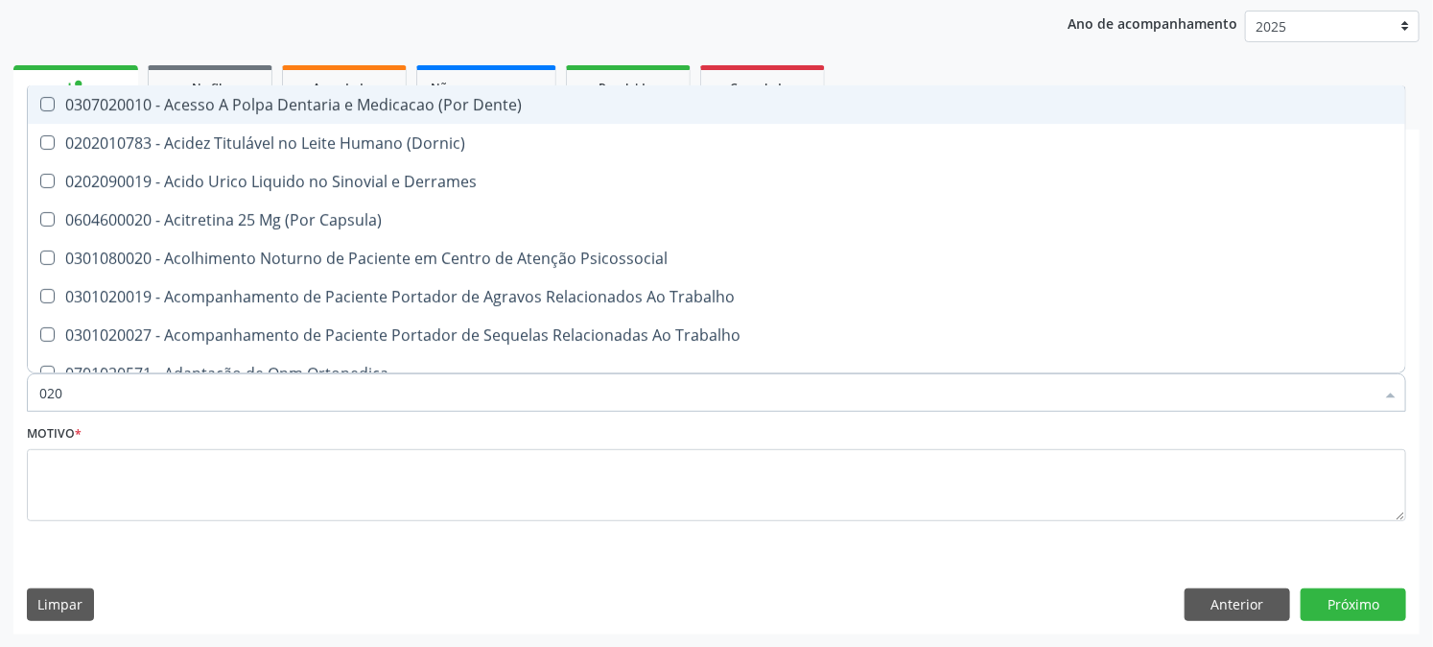
type input "0202"
checkbox Capsula\) "true"
checkbox Urina "false"
checkbox Revisao "true"
checkbox Bandas\) "true"
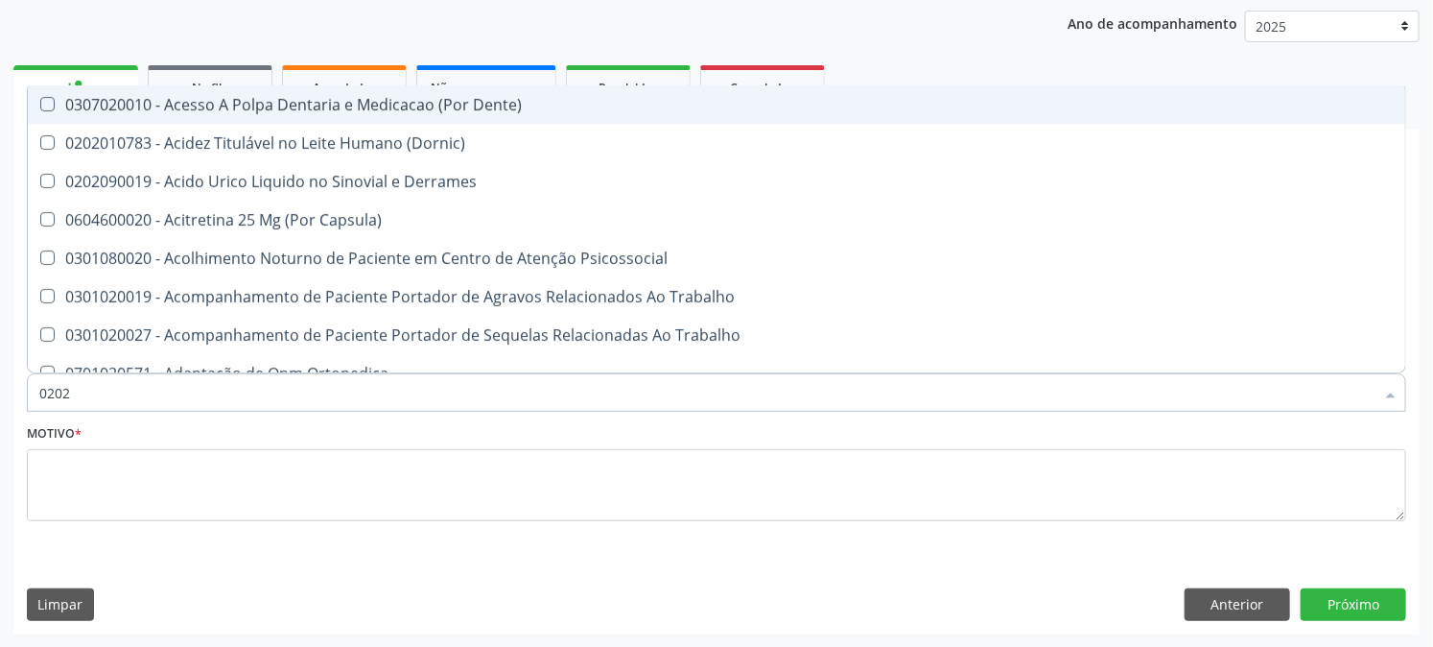
checkbox Glomerular "true"
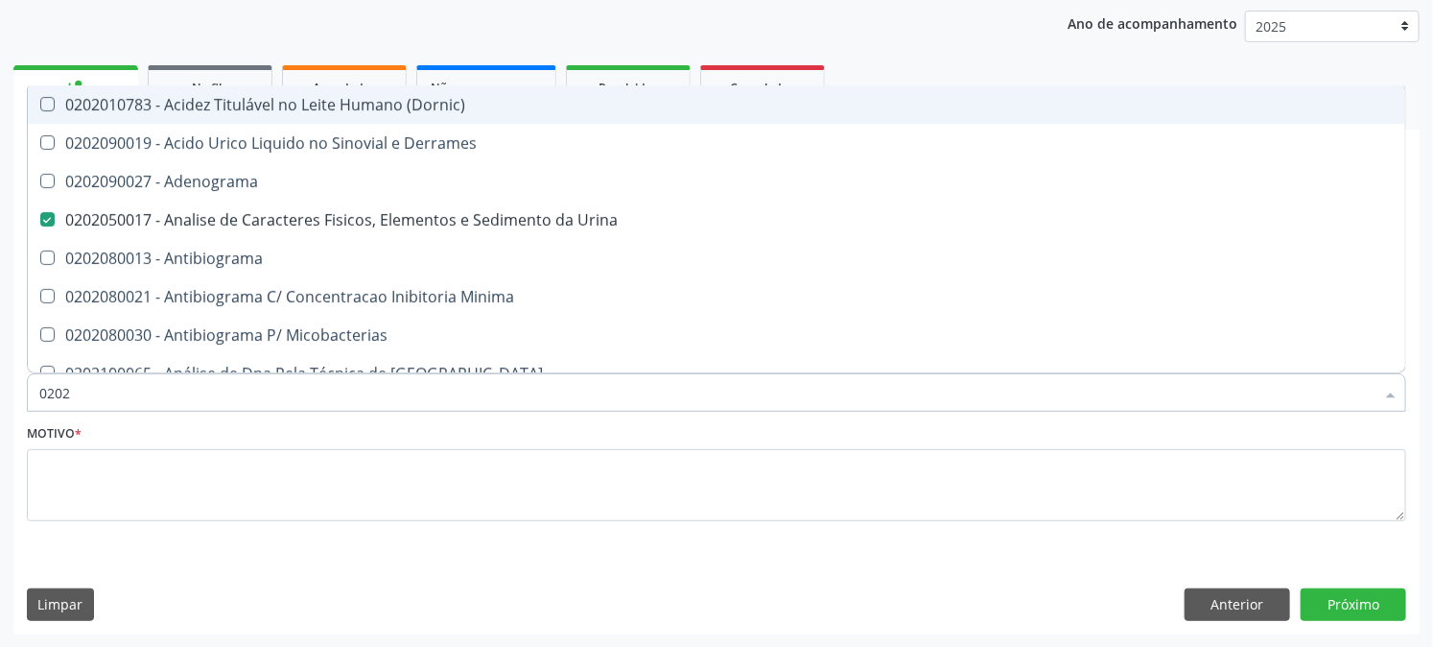
type input "02020"
checkbox Zinco "true"
checkbox Completo "false"
checkbox Oncologia "true"
checkbox Anticardiolipina "true"
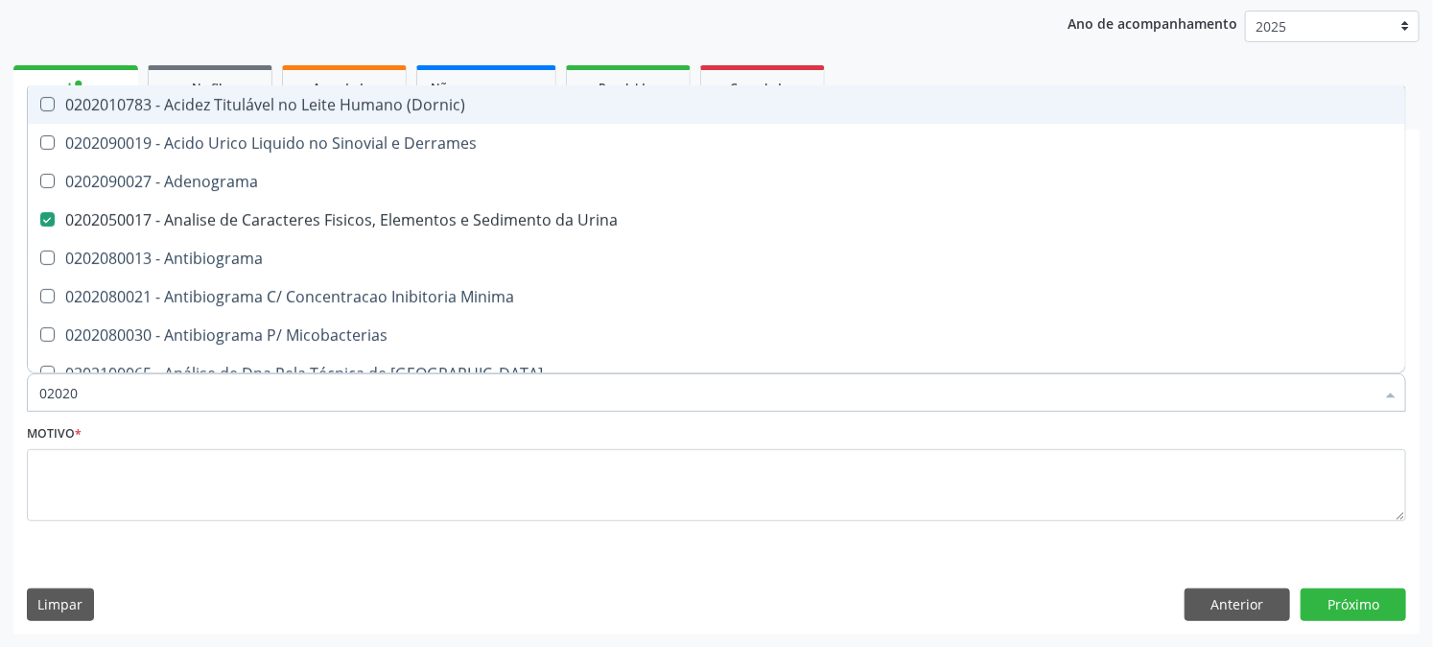
checkbox Antitoxoplasma "false"
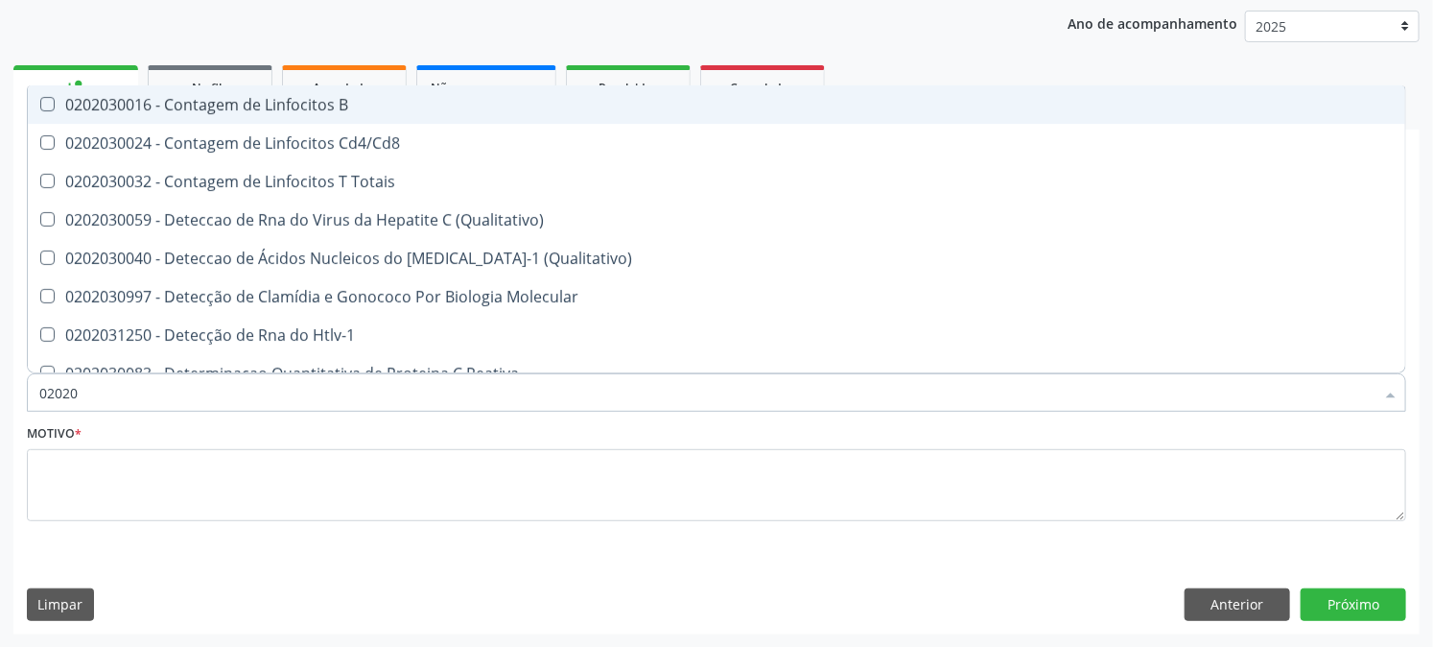
type input "020203"
checkbox \(Qualitativo\) "false"
checkbox Completo "true"
checkbox Antitoxoplasma "true"
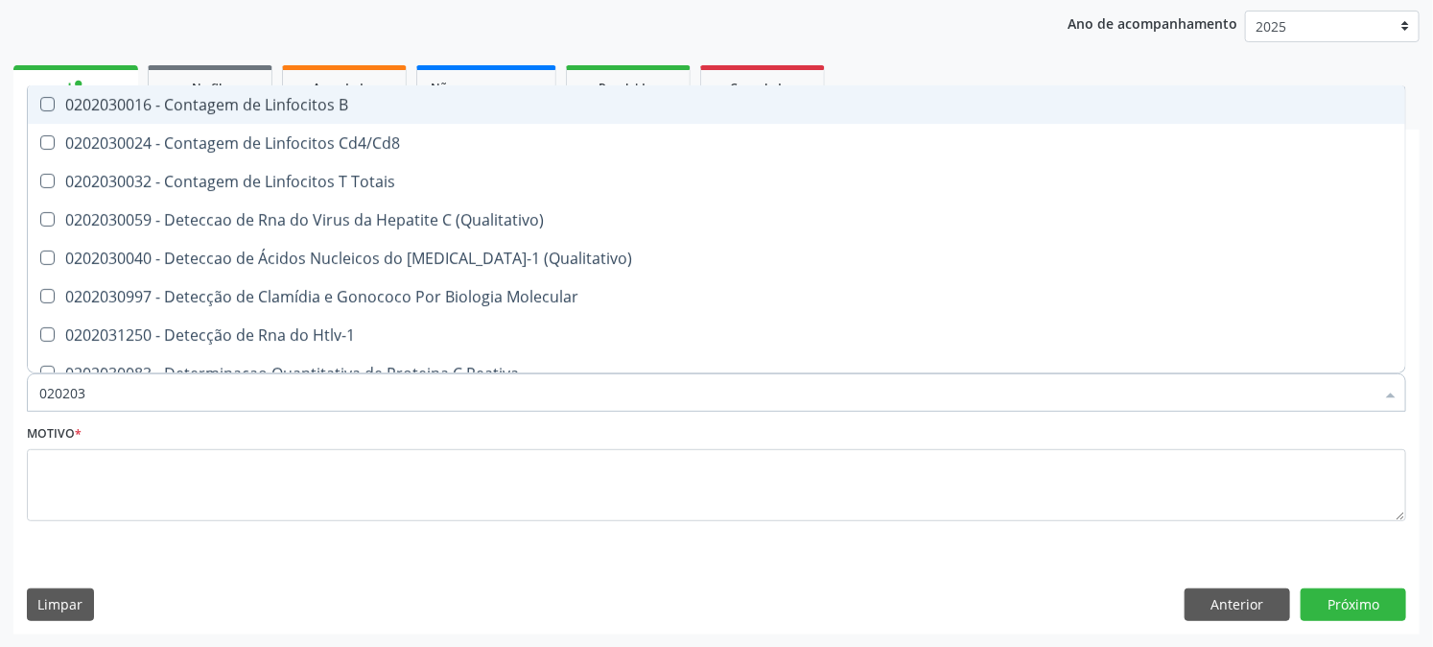
type input "0202030"
checkbox Completo "false"
checkbox Liso "true"
checkbox \(Anti-Hdv\) "true"
checkbox Antitoxoplasma "false"
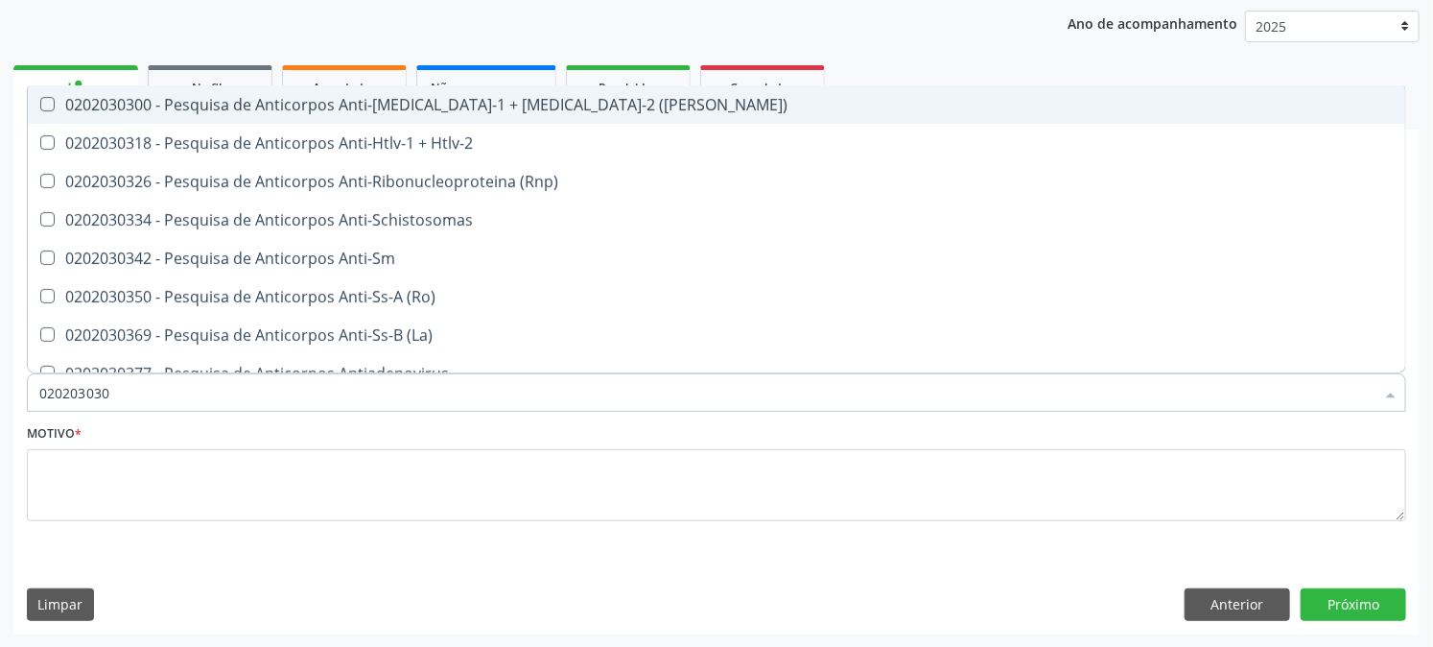
type input "0202030300"
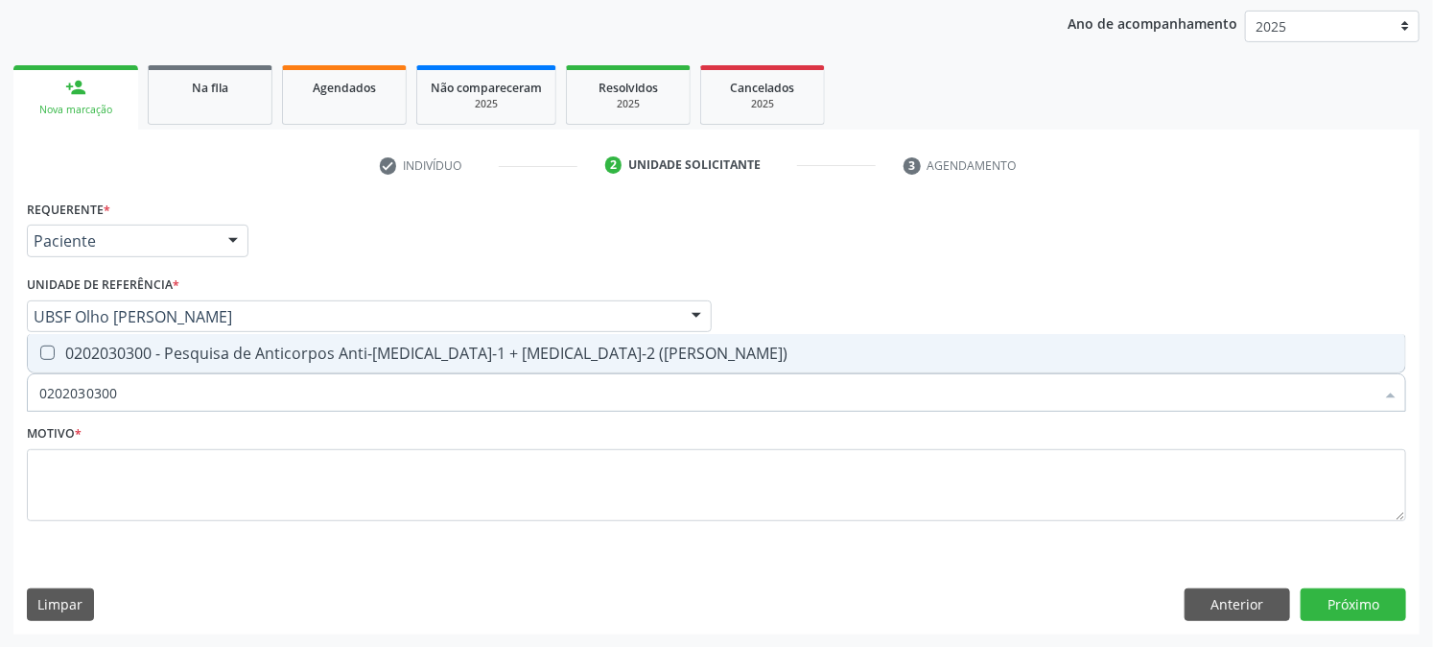
click at [111, 351] on div "0202030300 - Pesquisa de Anticorpos Anti-Hiv-1 + Hiv-2 (Elisa)" at bounding box center [716, 352] width 1355 height 15
checkbox \(Elisa\) "true"
drag, startPoint x: 195, startPoint y: 400, endPoint x: 0, endPoint y: 404, distance: 194.8
click at [0, 404] on div "Acompanhamento Acompanhe a situação das marcações correntes e finalizadas Relat…" at bounding box center [716, 266] width 1433 height 764
checkbox \(Elisa\) "false"
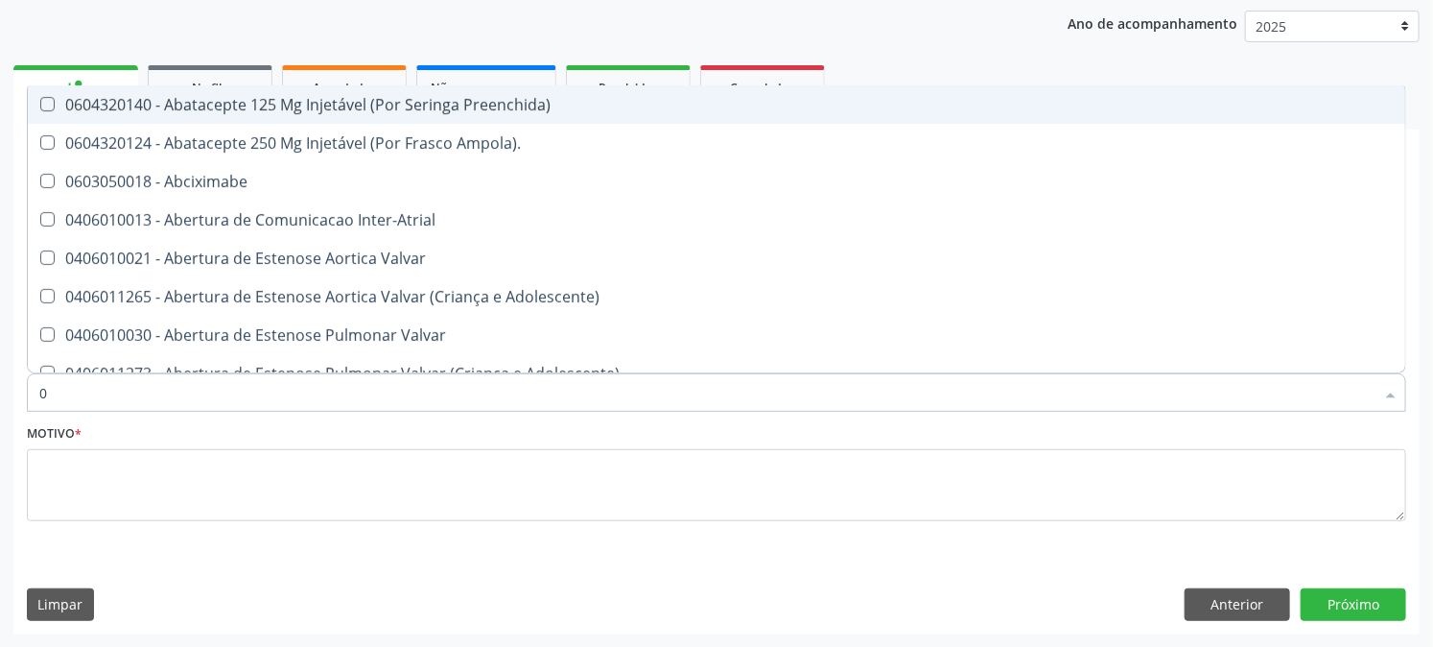
type input "02"
checkbox Psicossocial "true"
checkbox Urina "false"
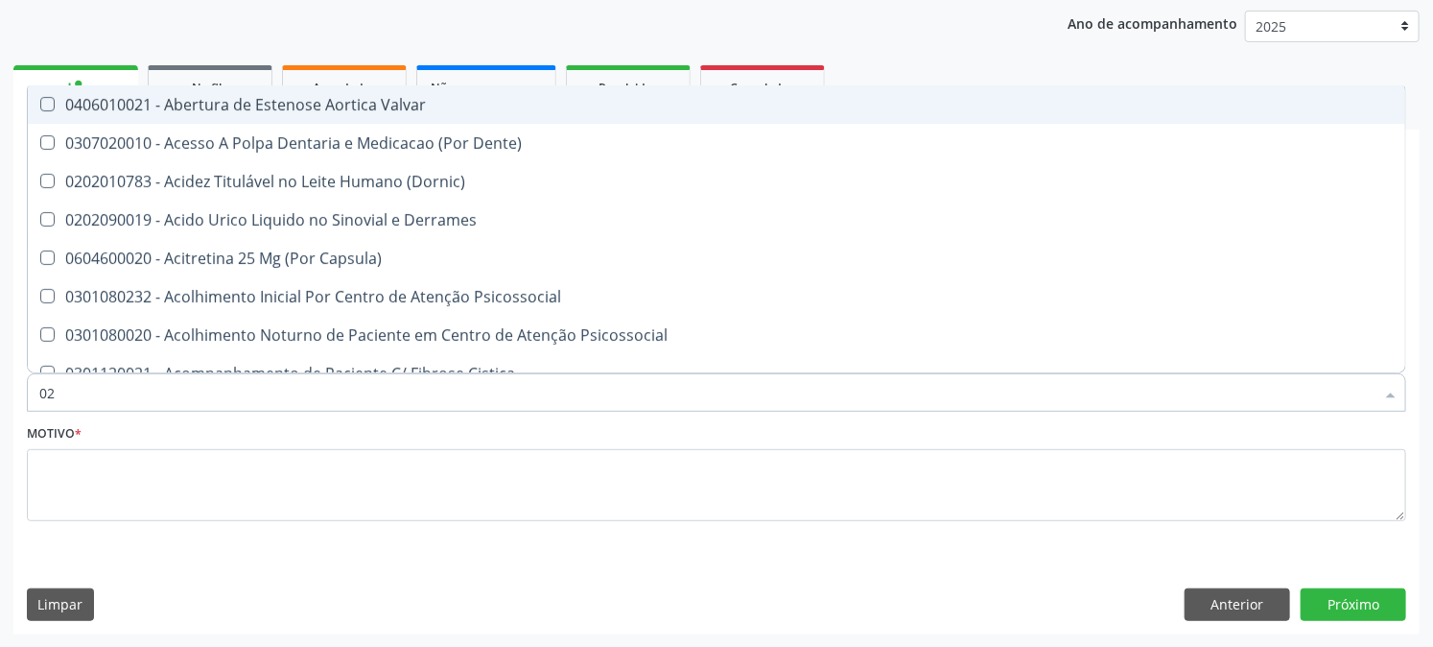
type input "020"
checkbox Frasco-Ampola\) "true"
checkbox Urina "false"
checkbox Eletro-Oculografia "true"
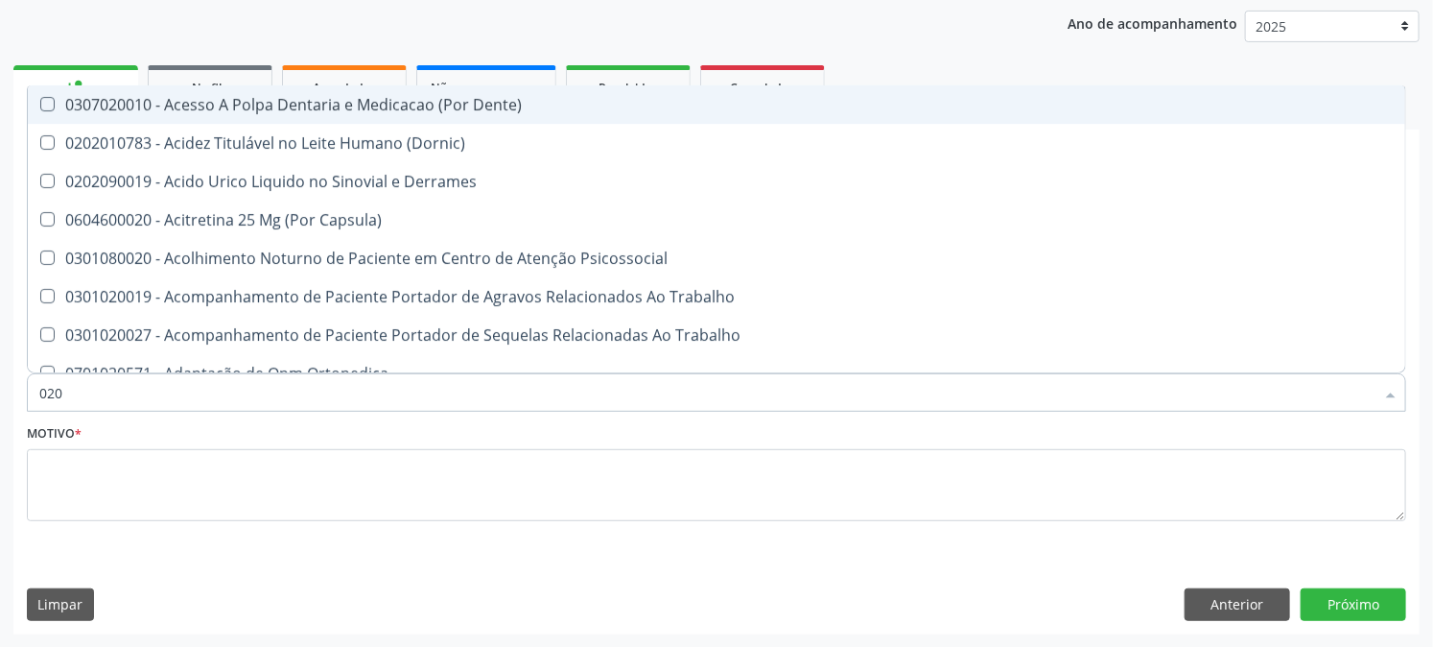
type input "0202"
checkbox Capsula\) "true"
checkbox Urina "false"
checkbox Revisao "true"
checkbox Vaginal "true"
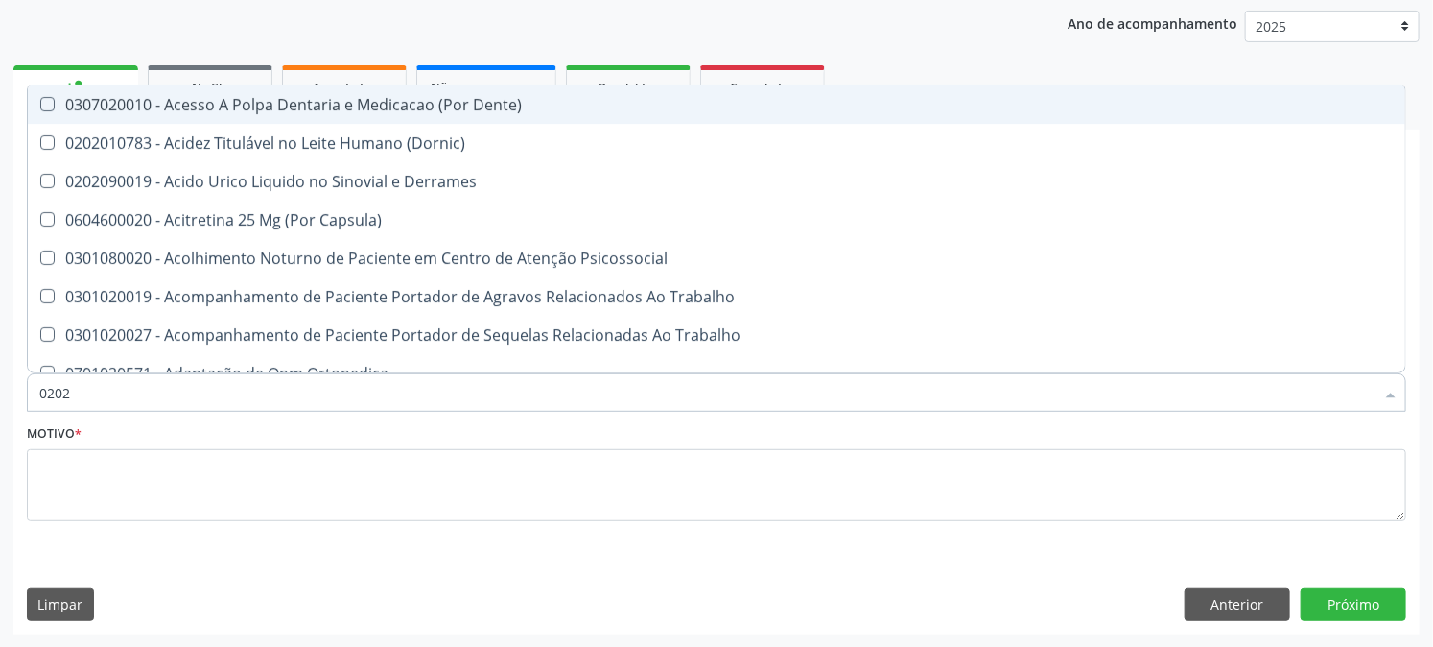
checkbox Bandas\) "true"
checkbox Glomerular "true"
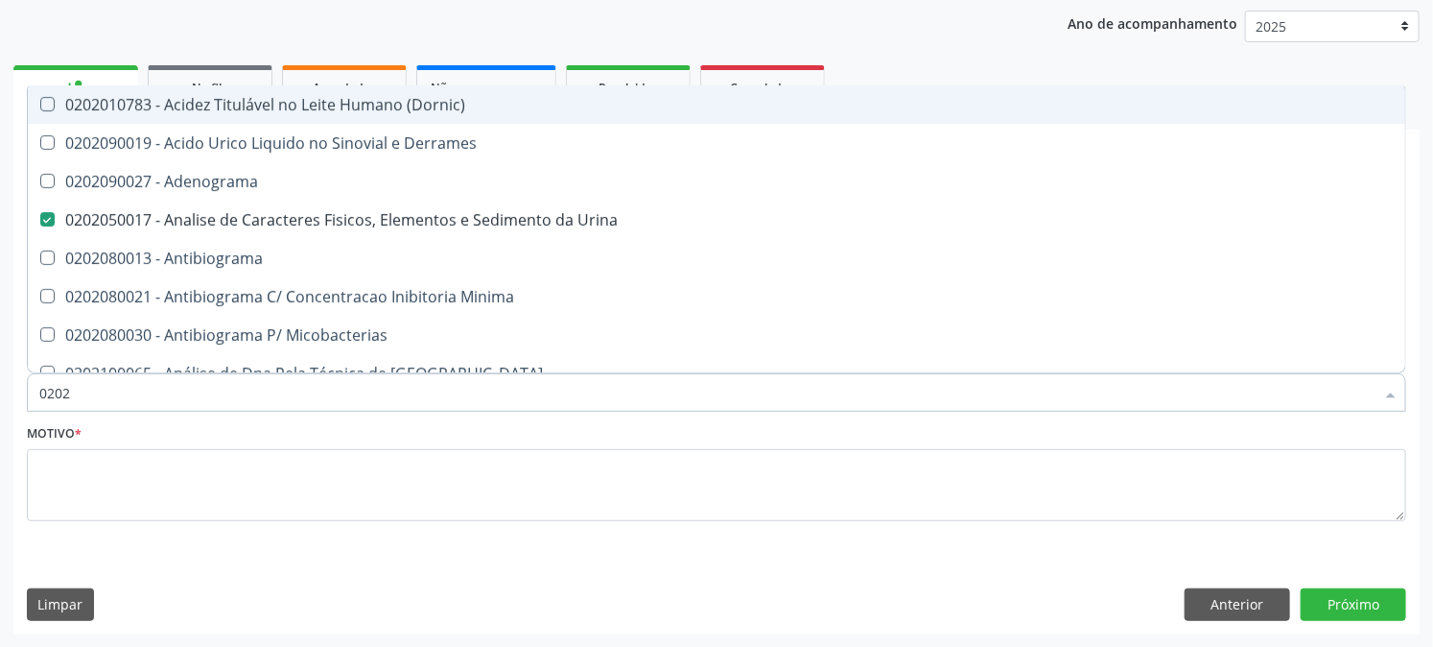
type input "02020"
checkbox Zinco "true"
checkbox Reto "true"
checkbox Completo "false"
checkbox Oncologia "true"
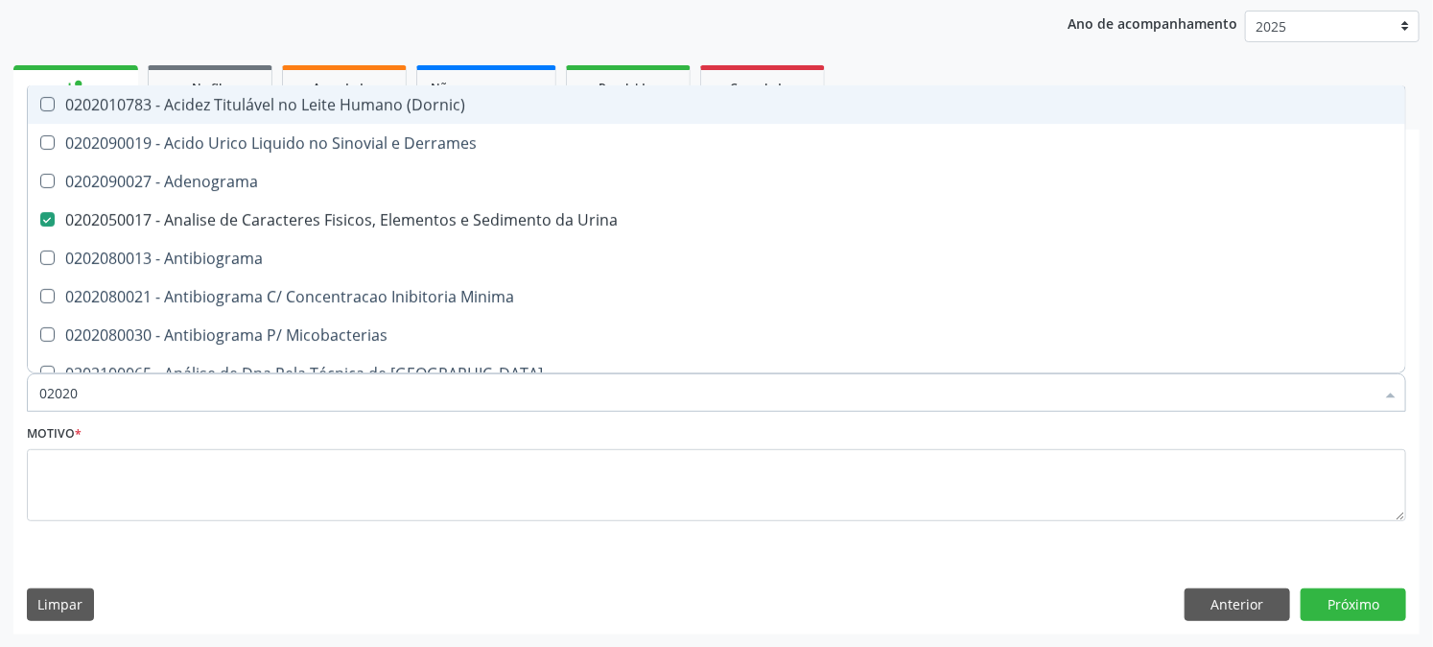
checkbox Anticardiolipina "true"
checkbox \(Elisa\) "false"
checkbox Antitoxoplasma "false"
type input "020203"
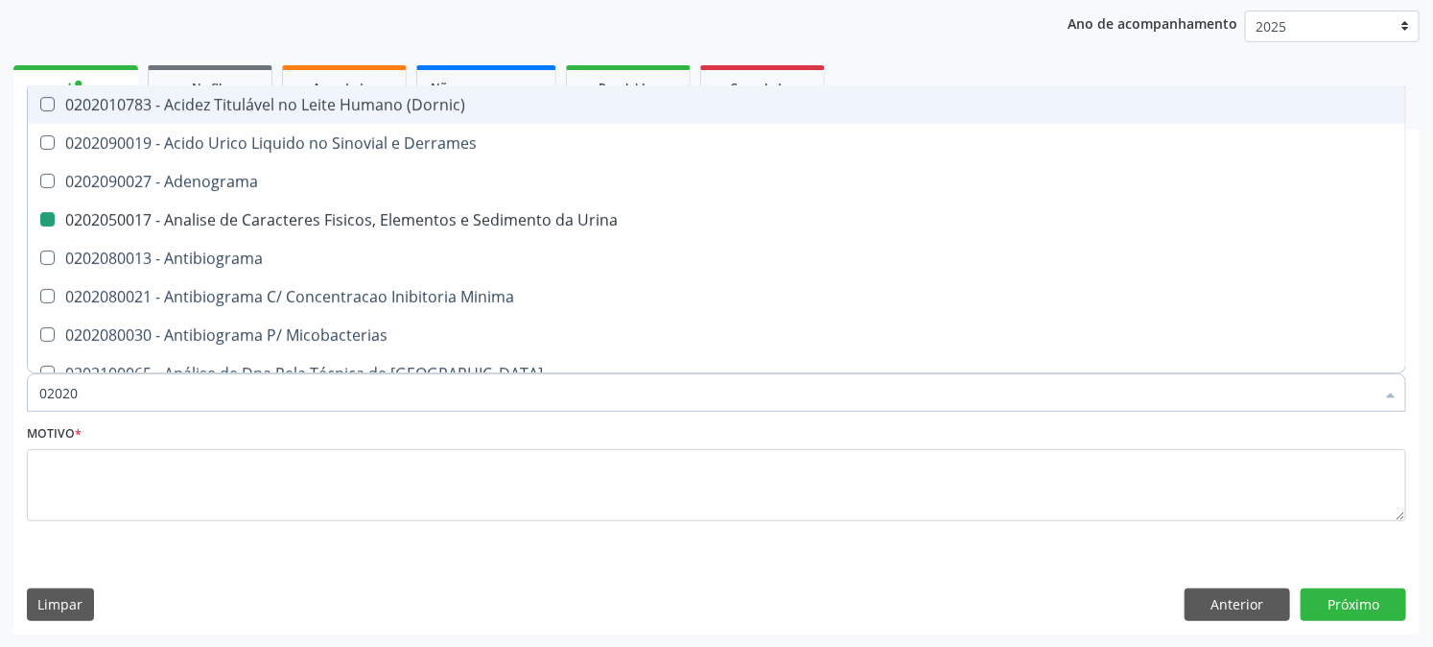
checkbox Urina "false"
checkbox \(Confirmatorio\) "true"
checkbox Reativa "true"
checkbox \(Serotonina\) "true"
checkbox Etilico "true"
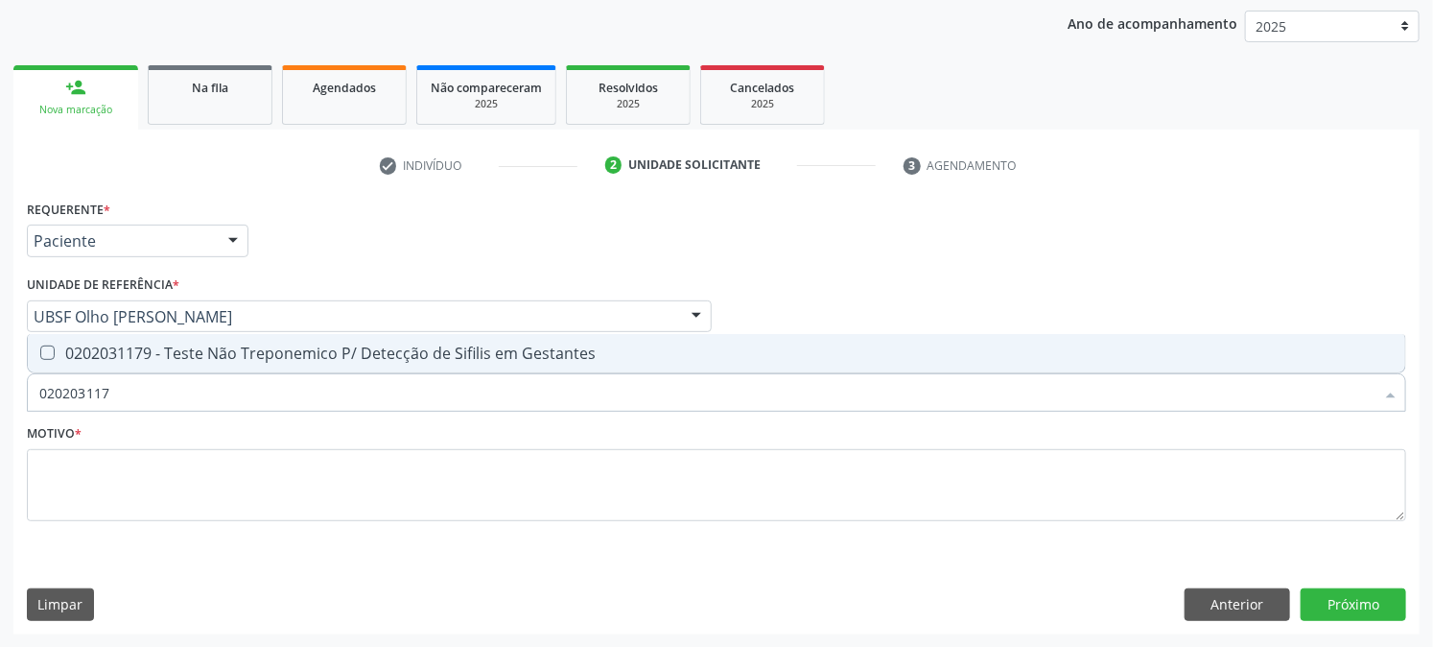
type input "0202031179"
click at [49, 360] on span "0202031179 - Teste Não Treponemico P/ Detecção de Sifilis em Gestantes" at bounding box center [717, 353] width 1378 height 38
checkbox Gestantes "true"
drag, startPoint x: 24, startPoint y: 406, endPoint x: 0, endPoint y: 458, distance: 57.1
click at [0, 457] on div "Acompanhamento Acompanhe a situação das marcações correntes e finalizadas Relat…" at bounding box center [716, 266] width 1433 height 764
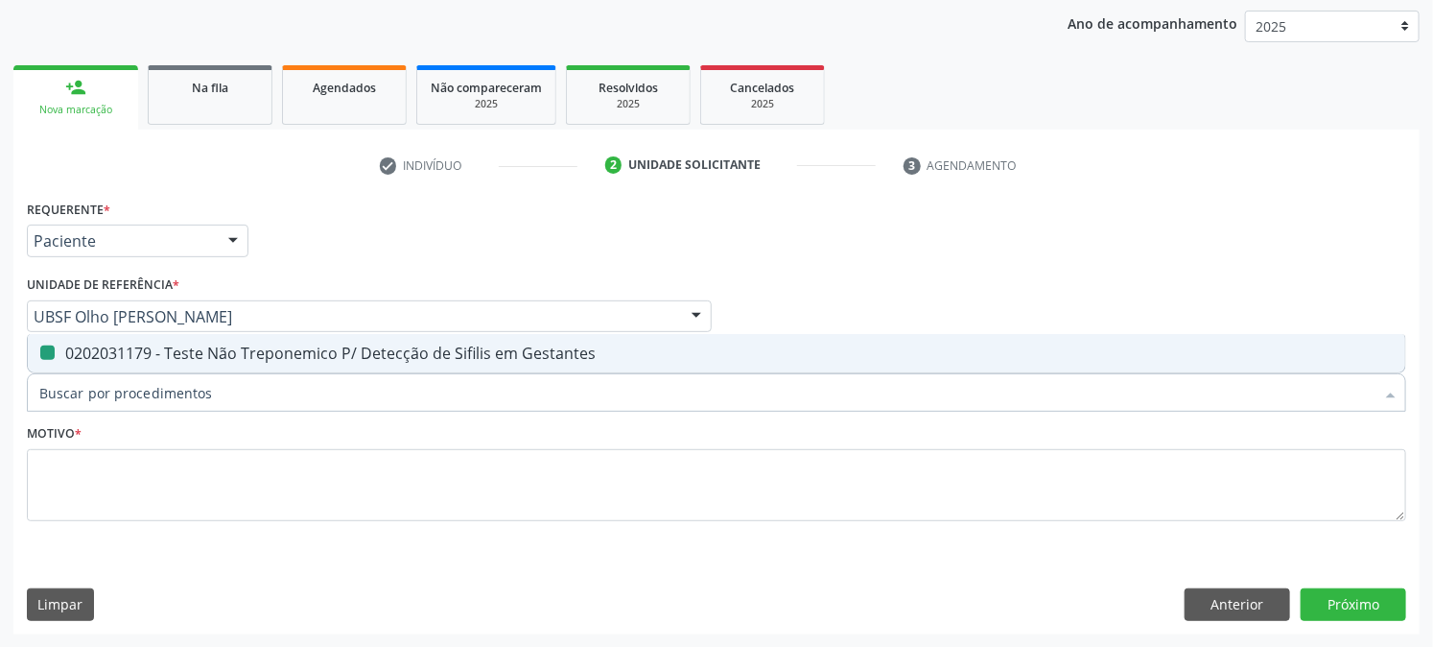
checkbox Gestantes "false"
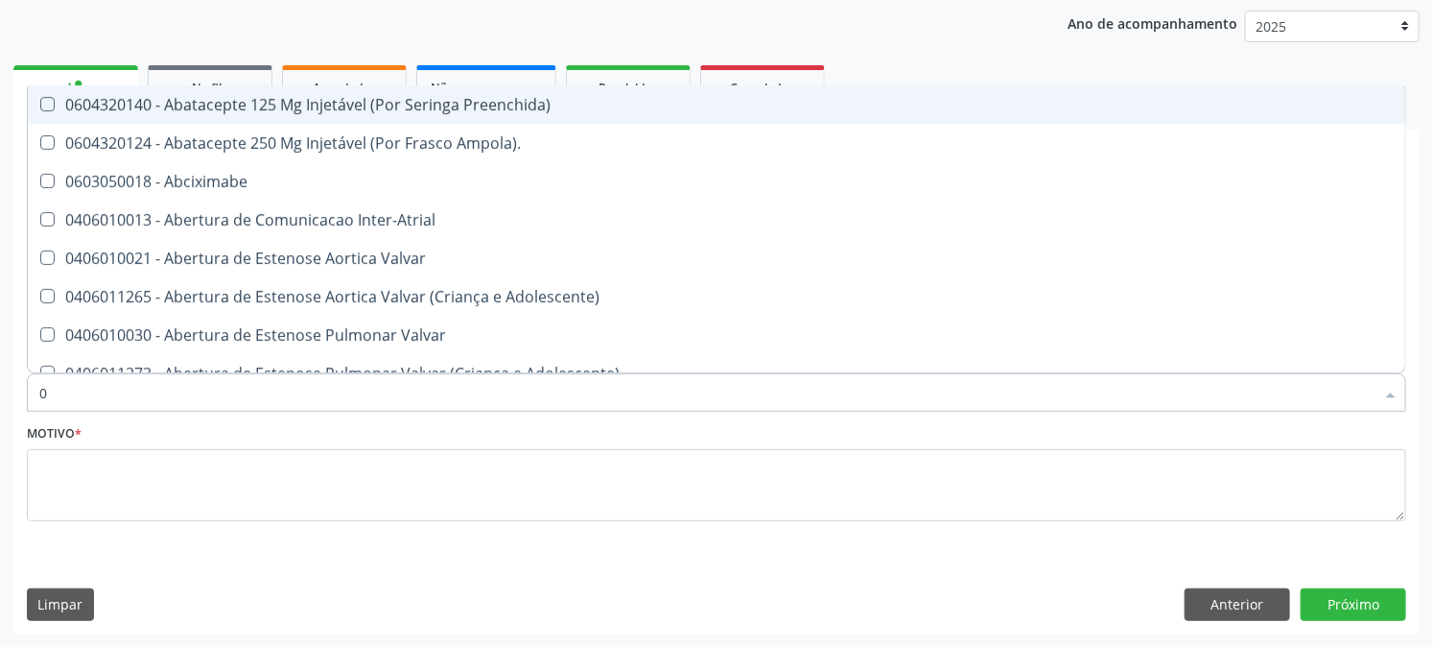
type input "02"
checkbox Psicossocial "true"
checkbox Urina "false"
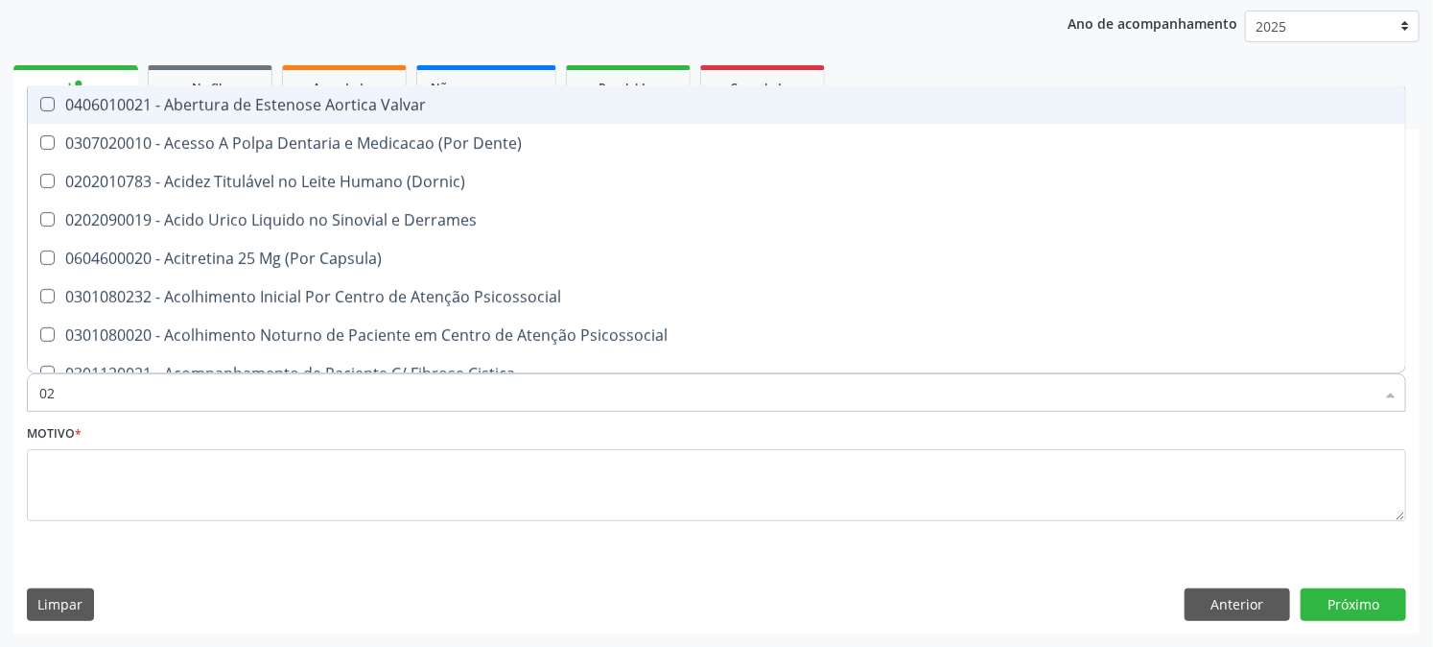
type input "020"
checkbox Frasco-Ampola\) "true"
checkbox Urina "false"
checkbox Eletro-Oculografia "true"
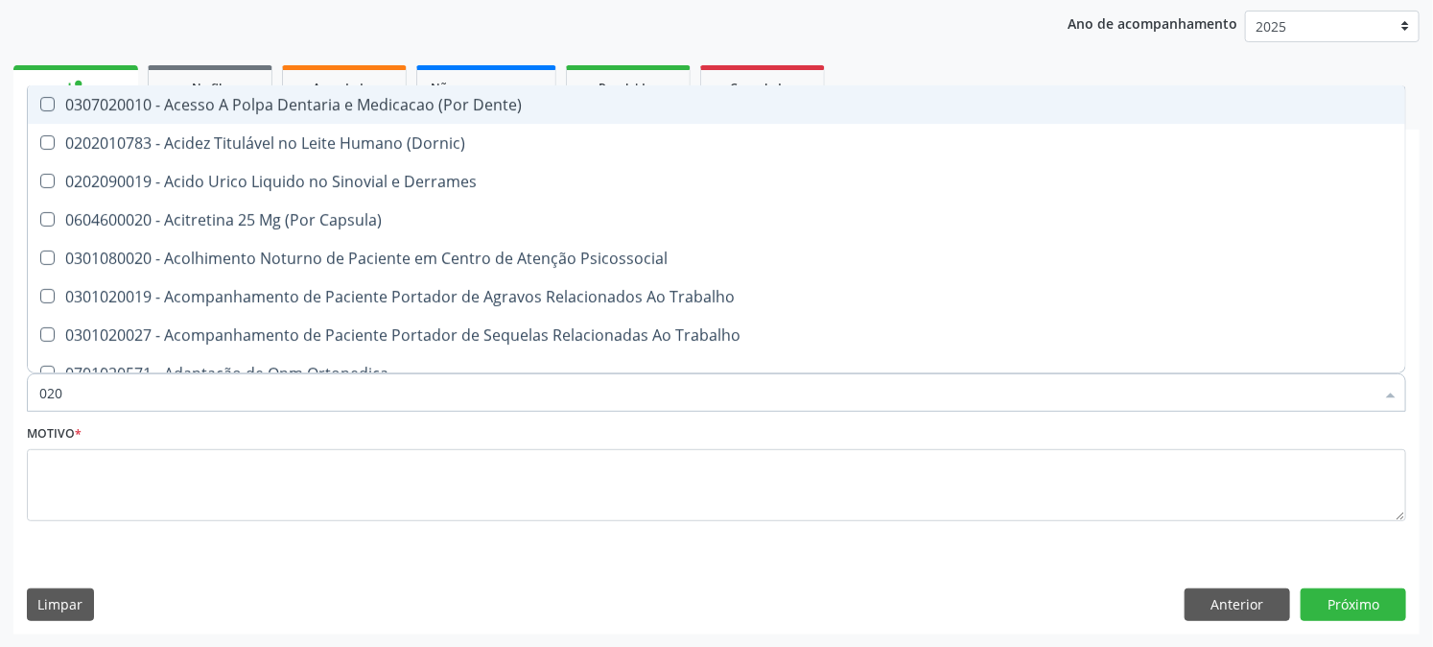
type input "0202"
checkbox Capsula\) "true"
checkbox Urina "false"
checkbox Revisao "true"
checkbox Vaginal "true"
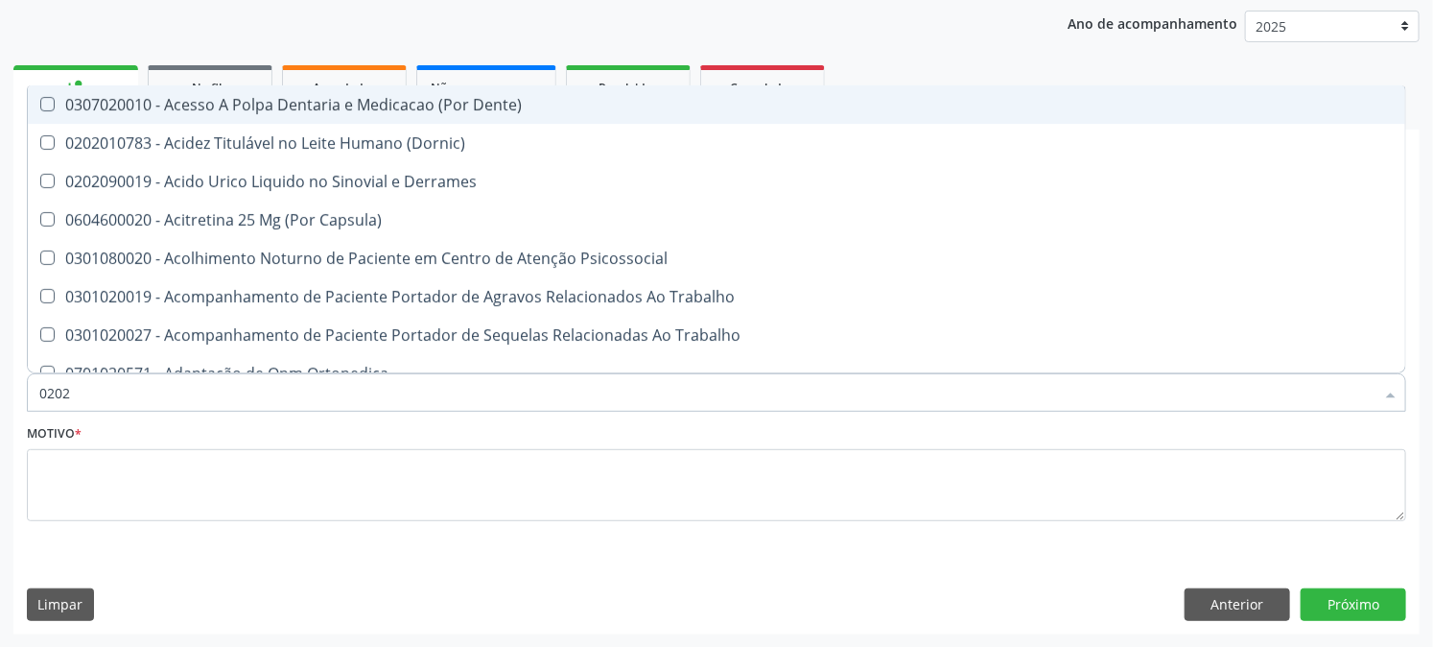
checkbox Bandas\) "true"
checkbox Glomerular "true"
checkbox Amniotico "true"
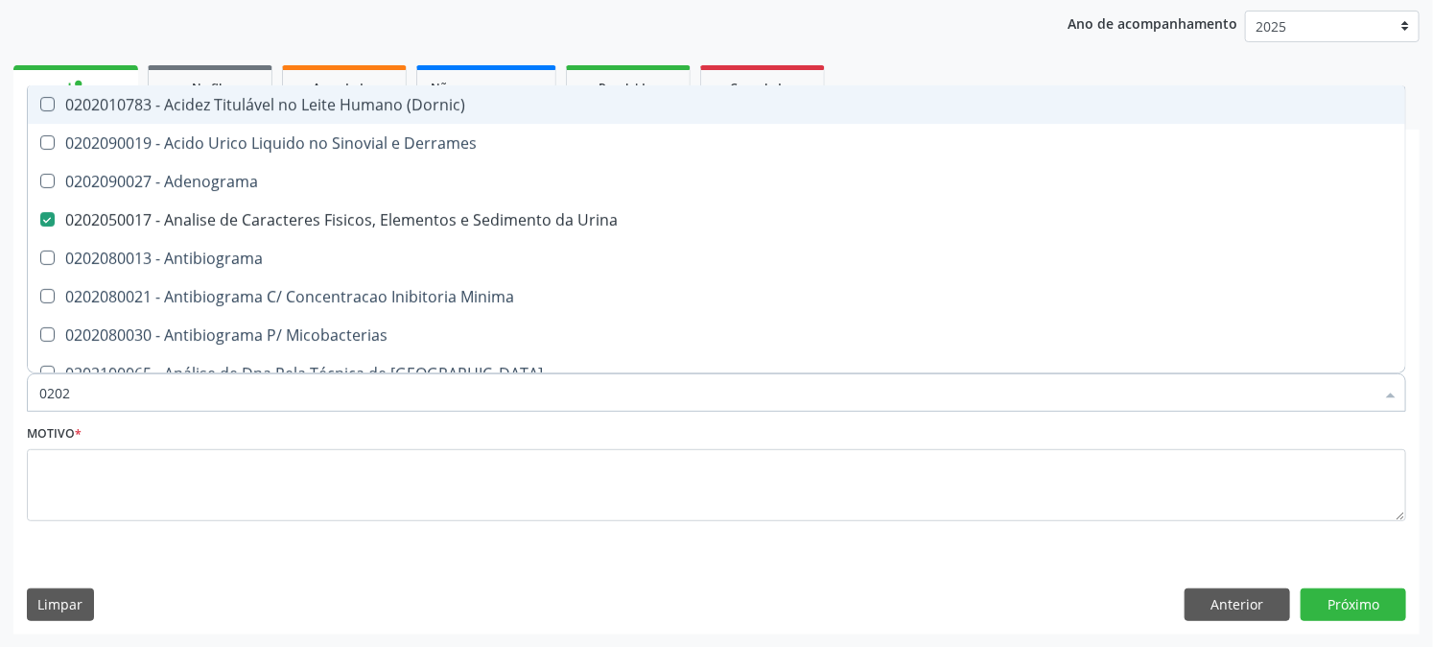
type input "02020"
checkbox Zinco "true"
checkbox Reto "true"
checkbox Completo "false"
checkbox Oncologia "true"
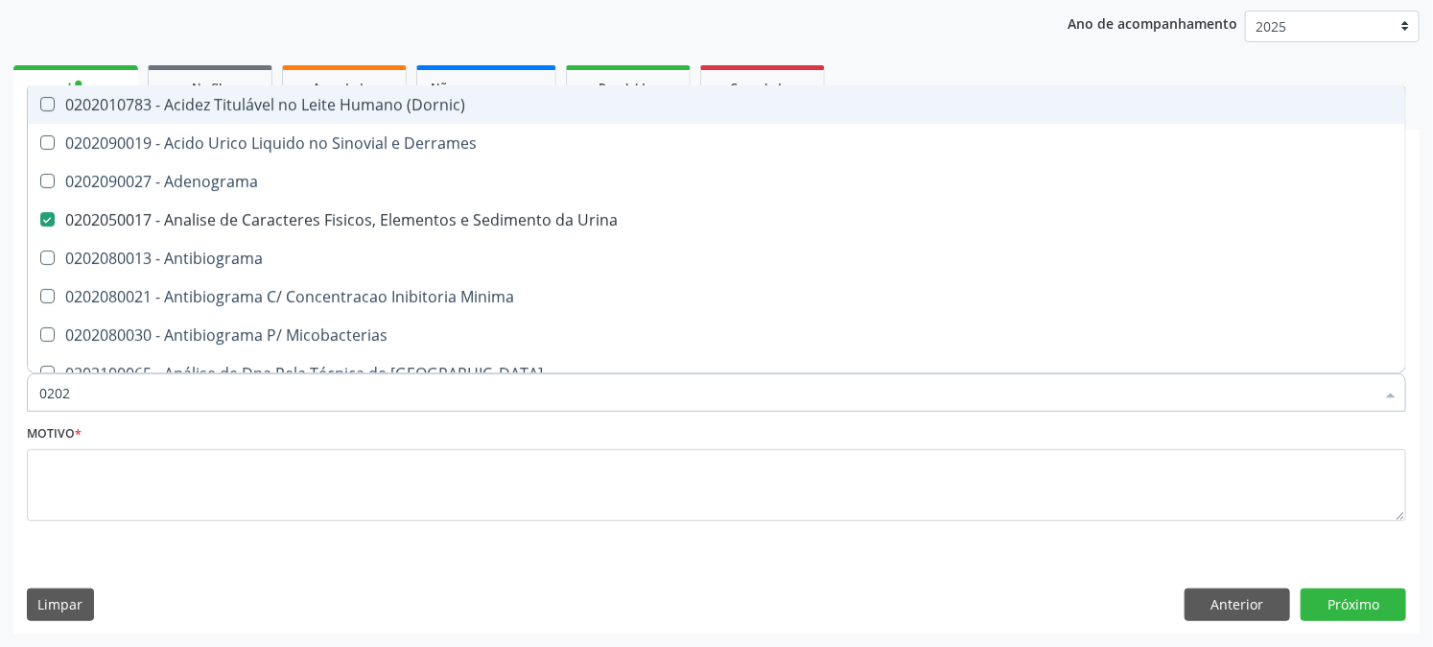
checkbox Anticardiolipina "true"
checkbox \(Elisa\) "false"
checkbox Antitoxoplasma "false"
checkbox Eosinofilos "true"
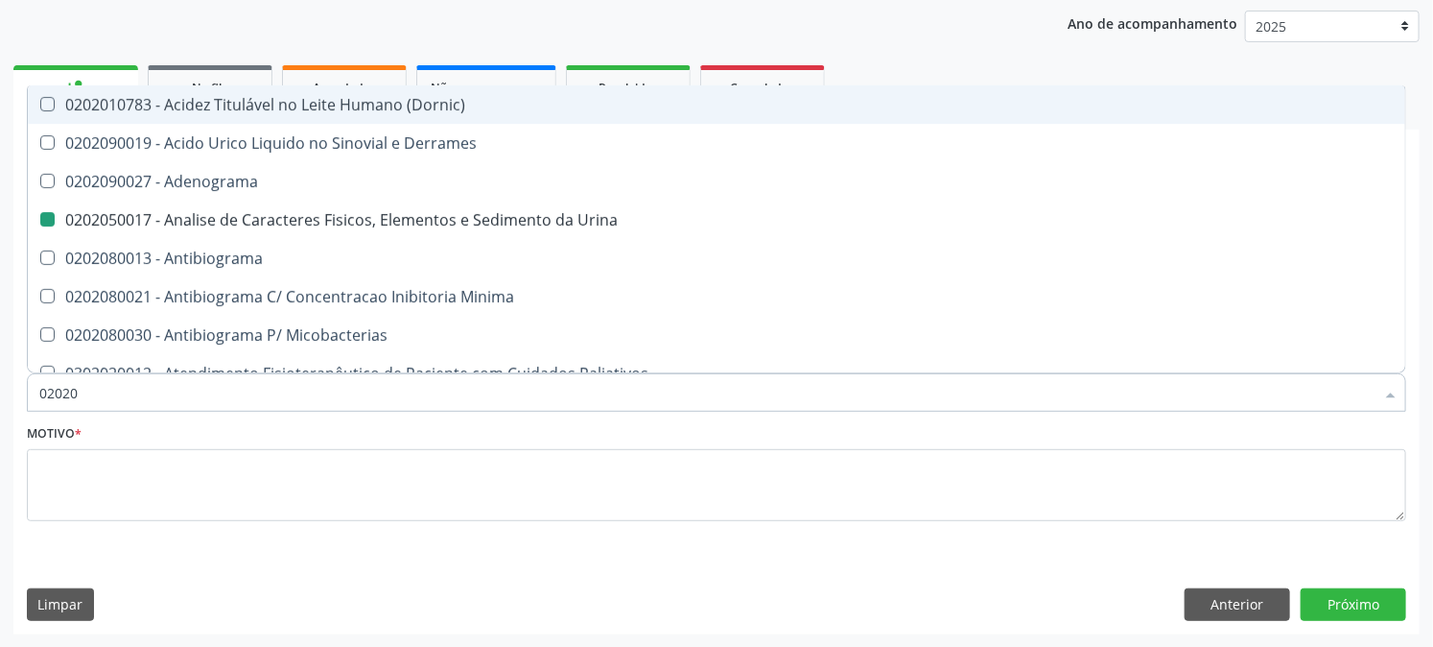
type input "020208"
checkbox Urina "false"
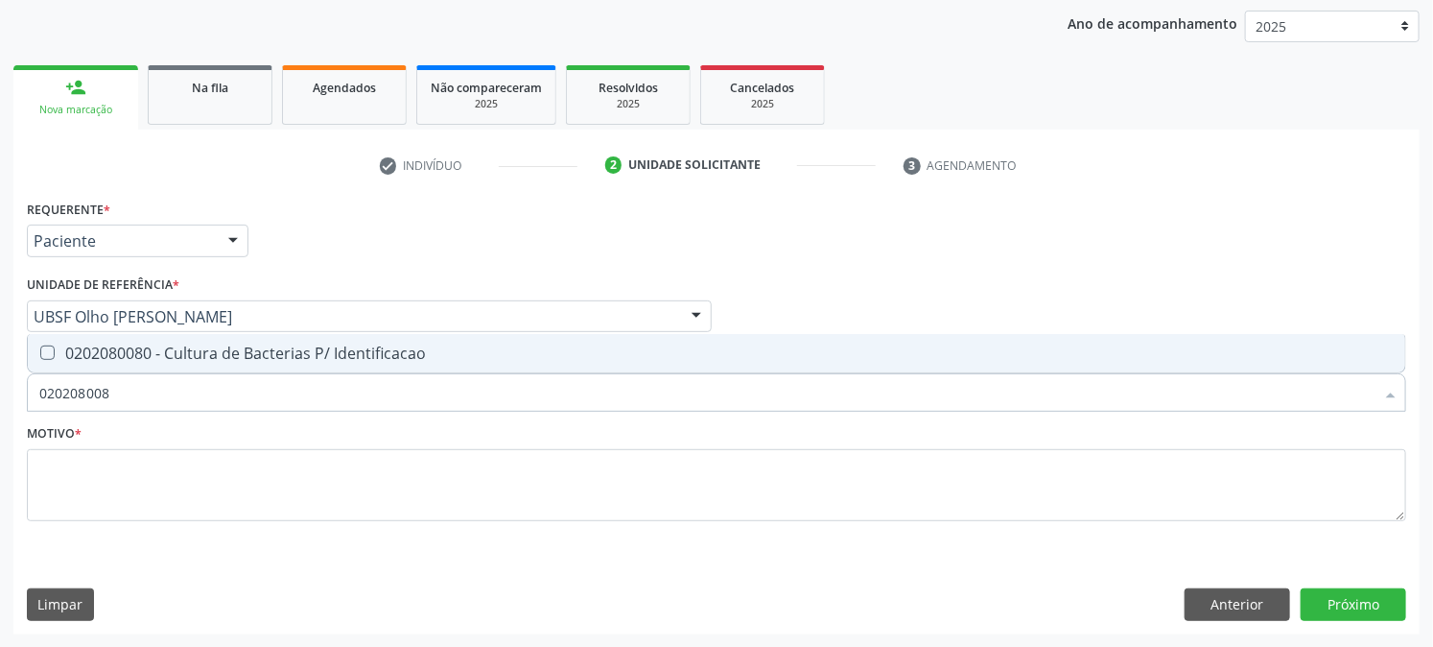
type input "0202080080"
click at [77, 345] on div "0202080080 - Cultura de Bacterias P/ Identificacao" at bounding box center [716, 352] width 1355 height 15
checkbox Identificacao "true"
drag, startPoint x: 171, startPoint y: 398, endPoint x: 0, endPoint y: 414, distance: 171.6
click at [0, 414] on div "Acompanhamento Acompanhe a situação das marcações correntes e finalizadas Relat…" at bounding box center [716, 266] width 1433 height 764
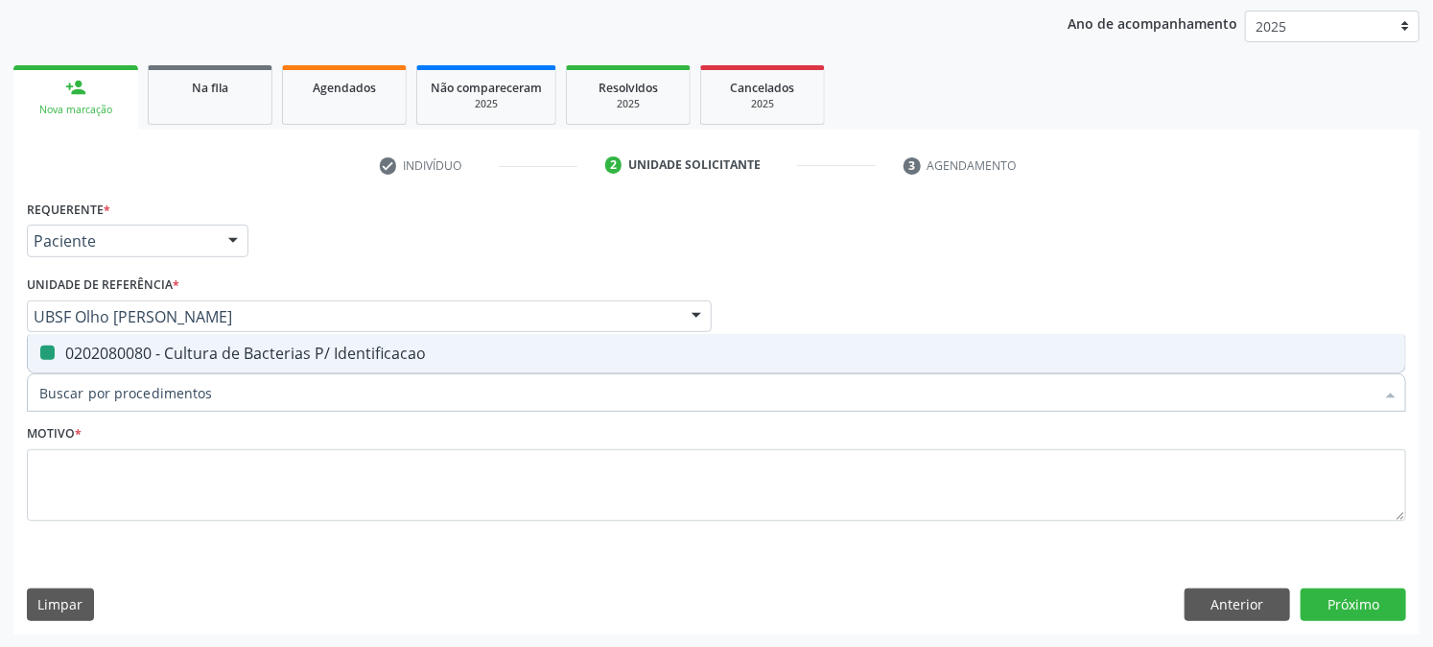
checkbox Identificacao "false"
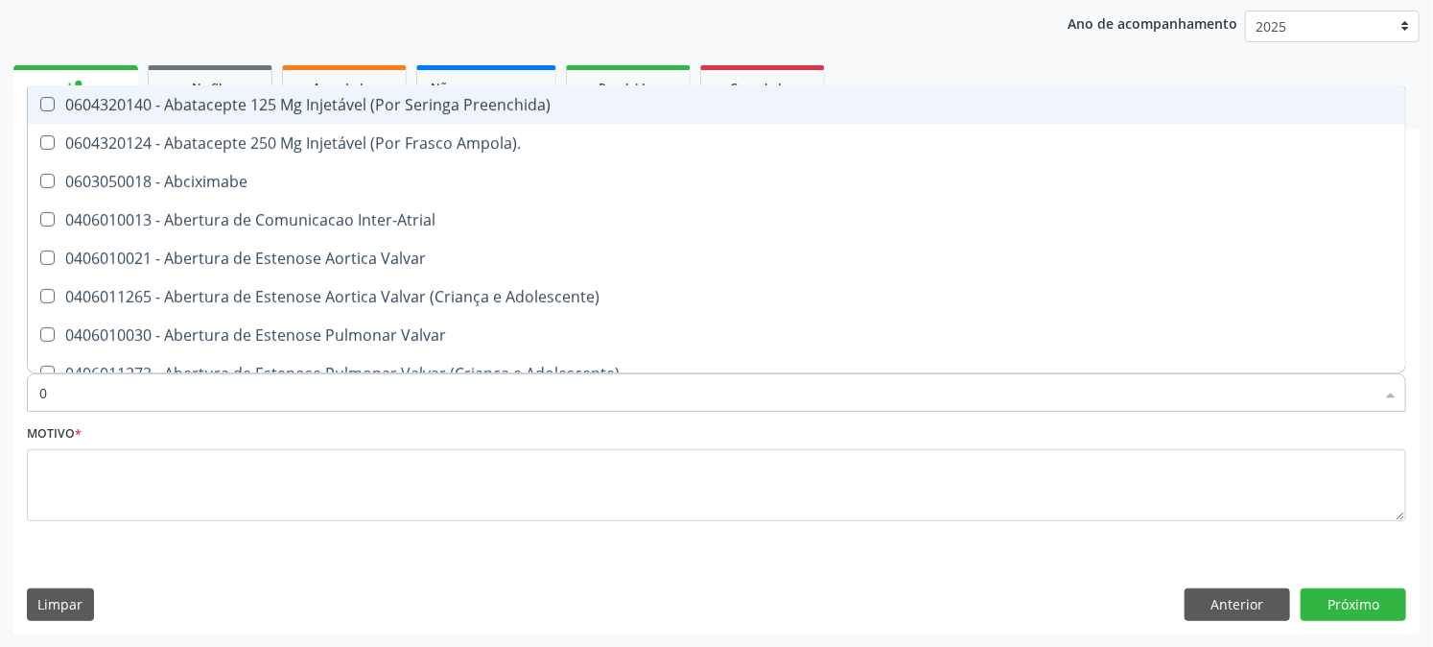
type input "02"
checkbox Psicossocial "true"
checkbox Urina "false"
checkbox Uterino "true"
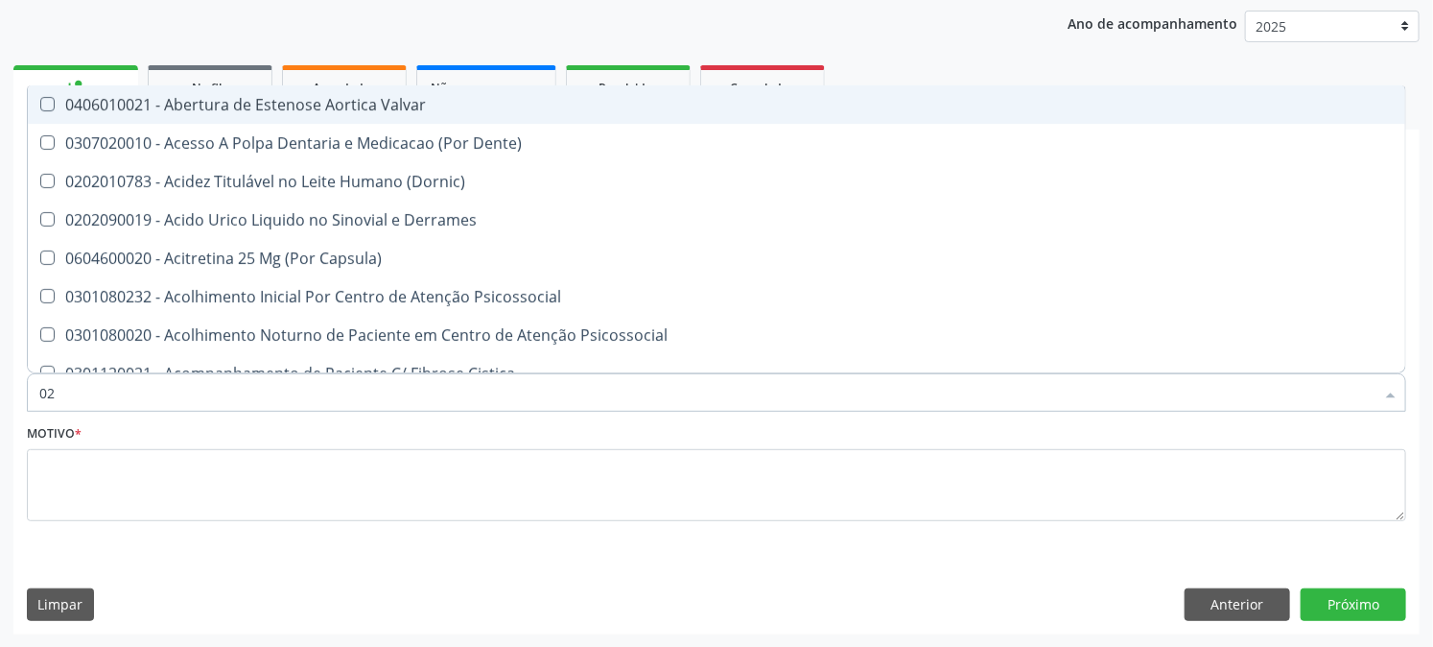
type input "020"
checkbox Frasco-Ampola\) "true"
checkbox Urina "false"
checkbox \(Spcto\) "true"
checkbox Identificacao "false"
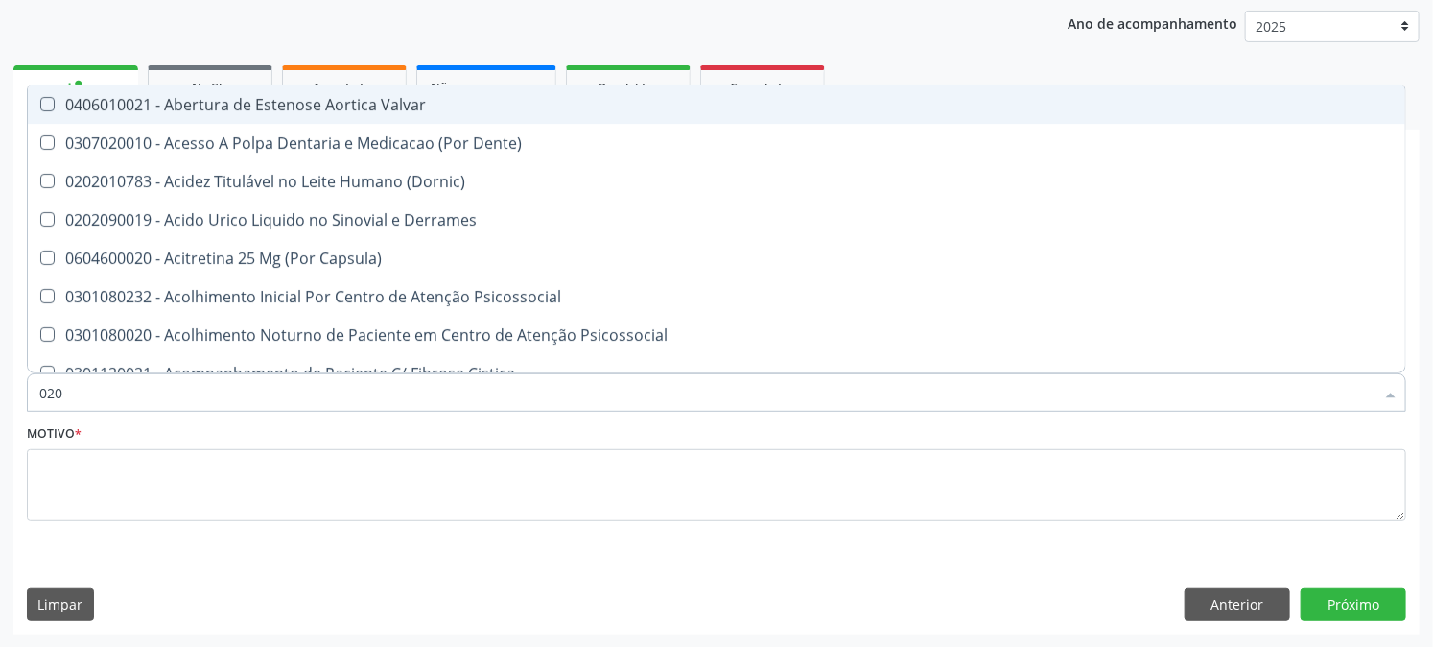
checkbox Eletro-Oculografia "true"
type input "0202"
checkbox Derrames "true"
checkbox Frasco-Ampola\) "false"
checkbox Oncologia "true"
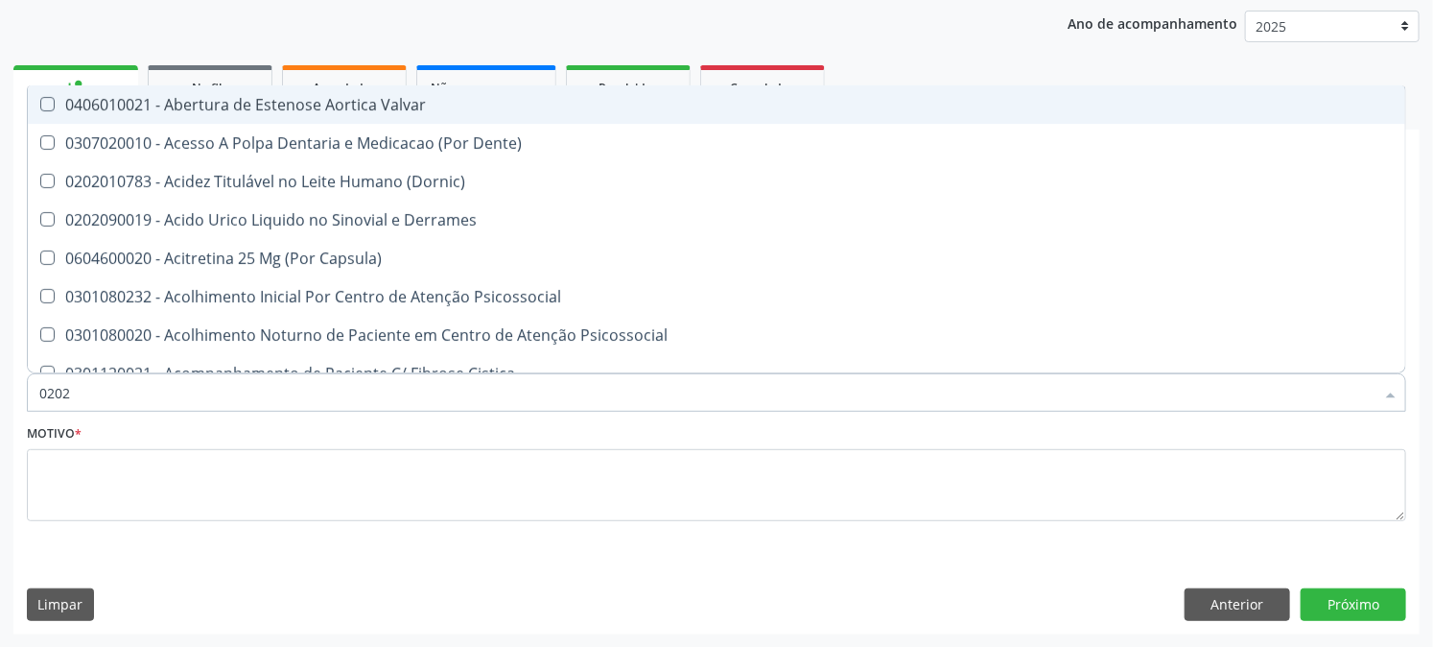
checkbox Septostomia "true"
checkbox Quantitativa\) "true"
checkbox \(Spcto\) "false"
checkbox Contraste "true"
checkbox Colecistectomia "true"
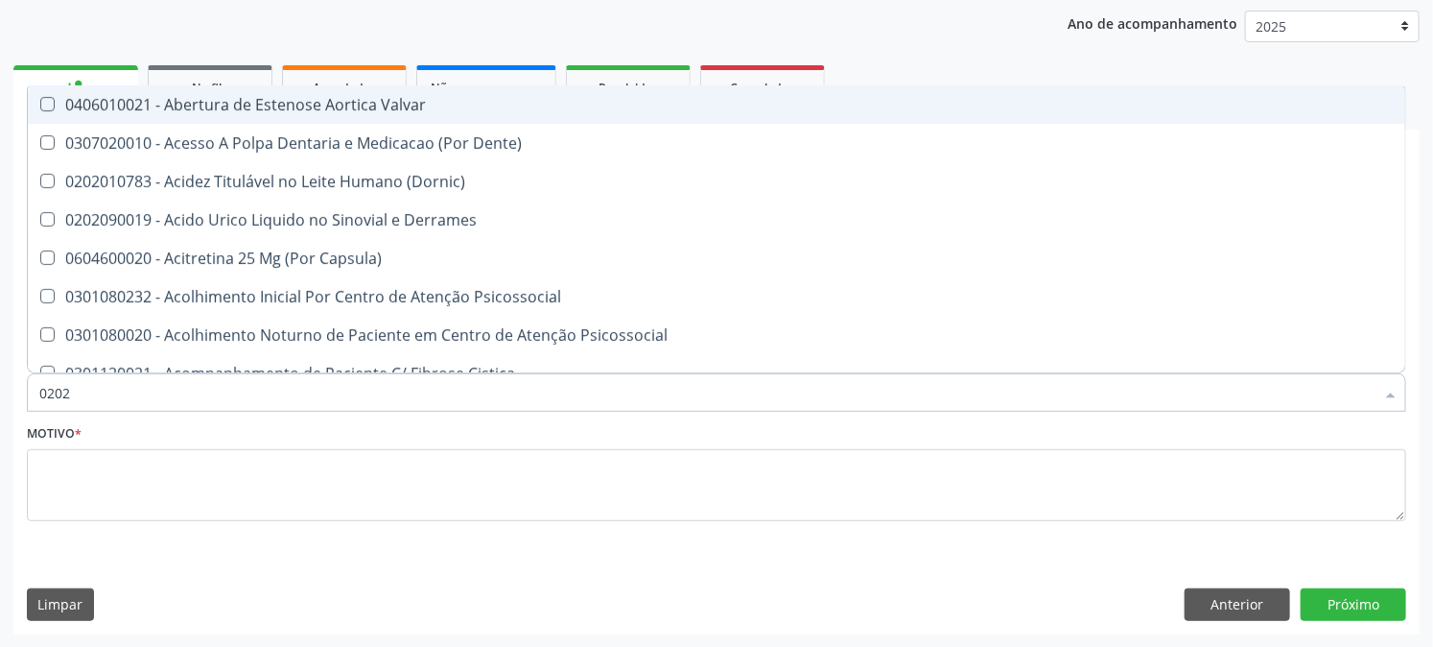
checkbox Capsula\) "true"
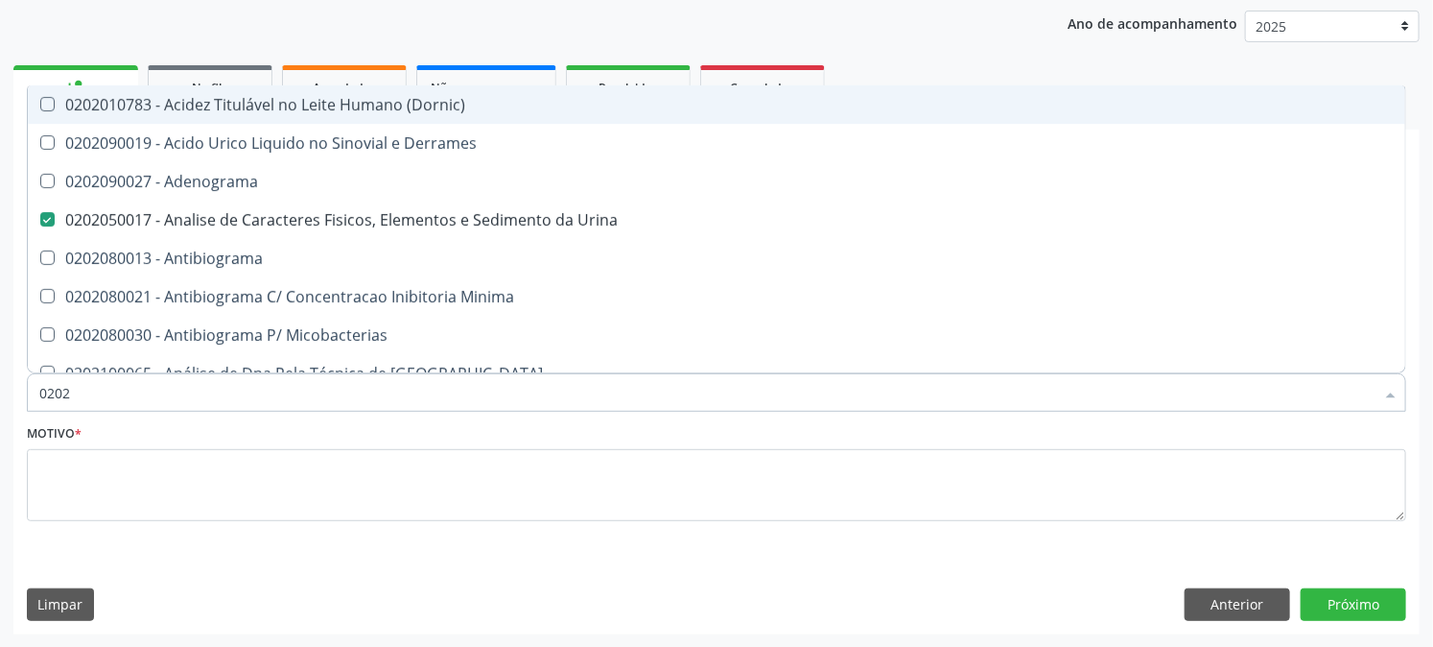
type input "02020"
checkbox Anaerobicas "true"
checkbox Identificacao "false"
checkbox Zinco "true"
checkbox Reto "true"
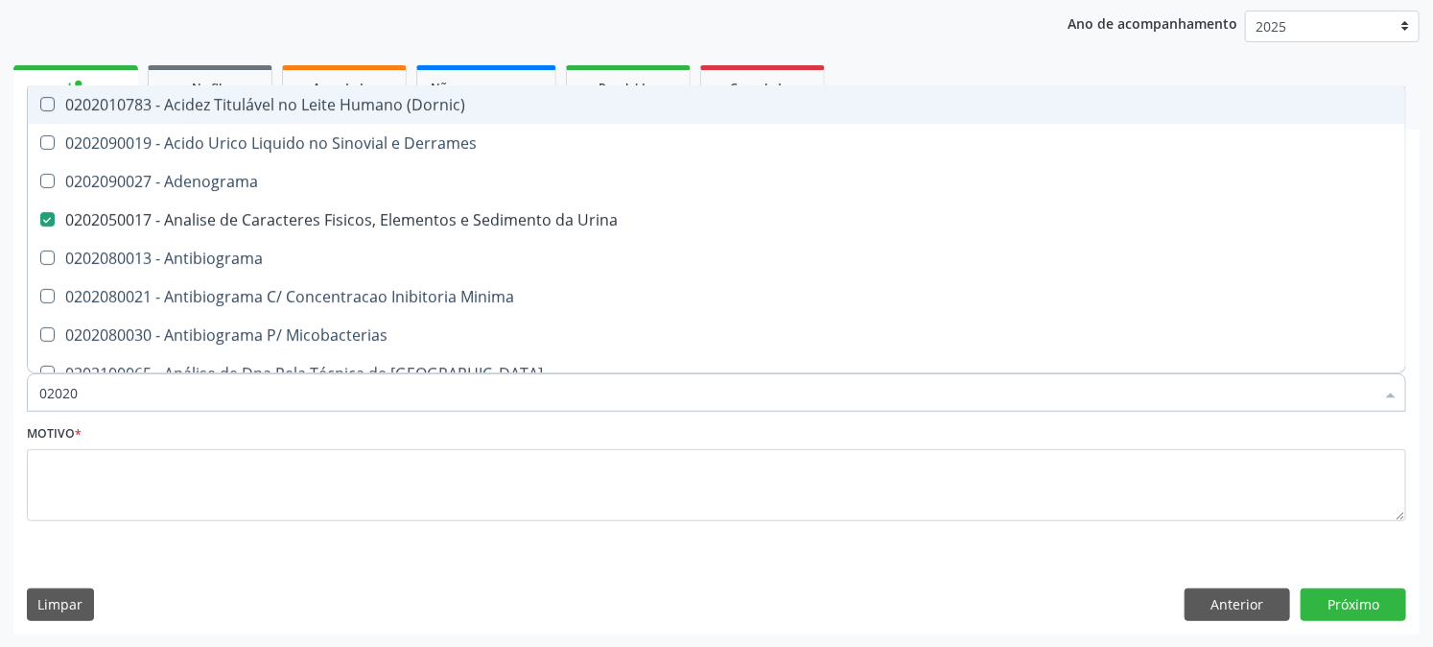
checkbox Completo "false"
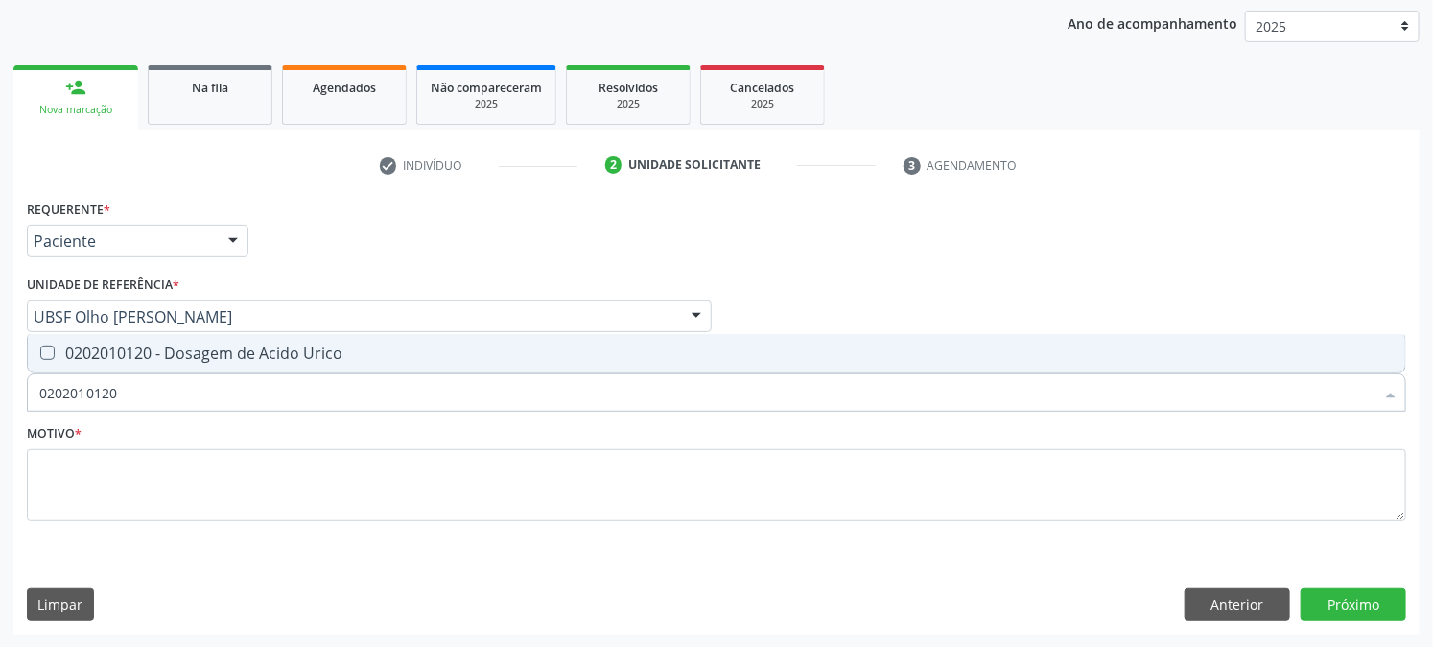
click at [61, 357] on div "0202010120 - Dosagem de Acido Urico" at bounding box center [716, 352] width 1355 height 15
drag, startPoint x: 138, startPoint y: 398, endPoint x: 0, endPoint y: 415, distance: 139.2
click at [0, 415] on div "Acompanhamento Acompanhe a situação das marcações correntes e finalizadas Relat…" at bounding box center [716, 266] width 1433 height 764
click at [63, 343] on span "0202010317 - Dosagem de Creatinina" at bounding box center [717, 353] width 1378 height 38
drag, startPoint x: 159, startPoint y: 408, endPoint x: 0, endPoint y: 490, distance: 179.4
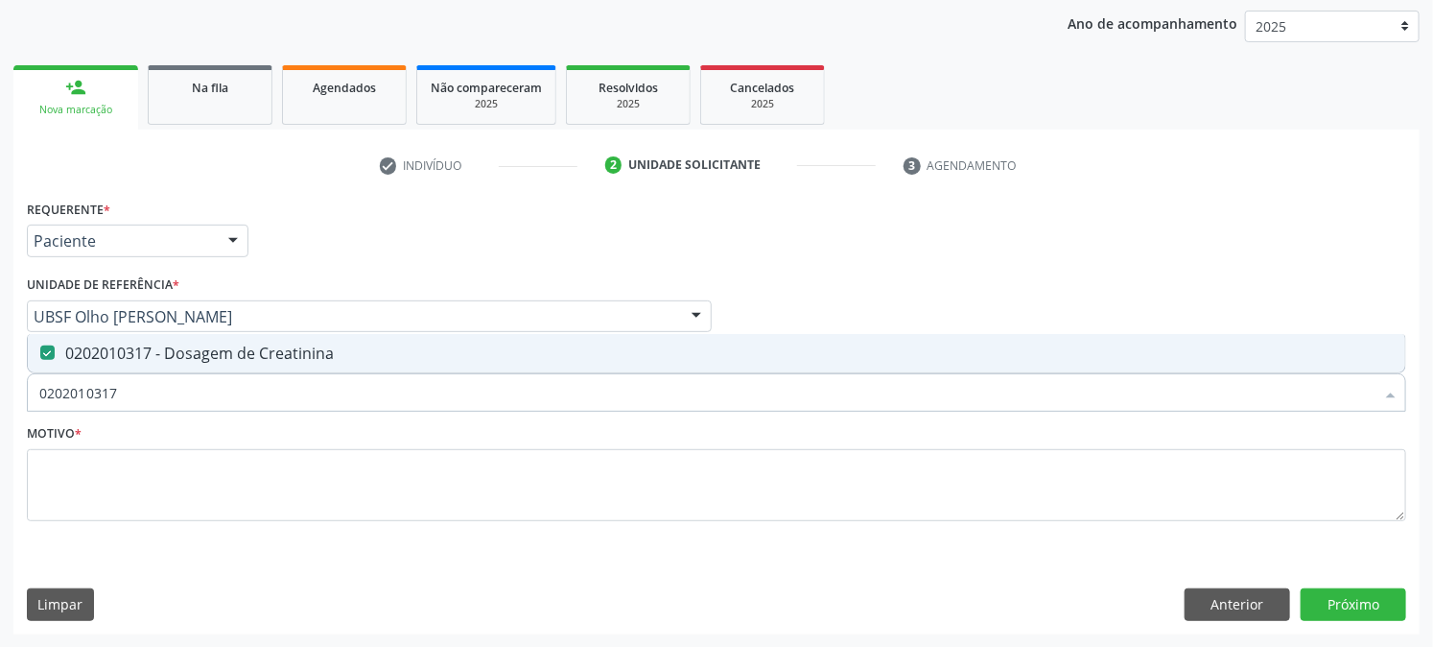
click at [0, 489] on div "Acompanhamento Acompanhe a situação das marcações correntes e finalizadas Relat…" at bounding box center [716, 266] width 1433 height 764
click at [154, 349] on div "0202010651 - Dosagem de Transaminase Glutamico-Piruvica (Tgp)" at bounding box center [716, 352] width 1355 height 15
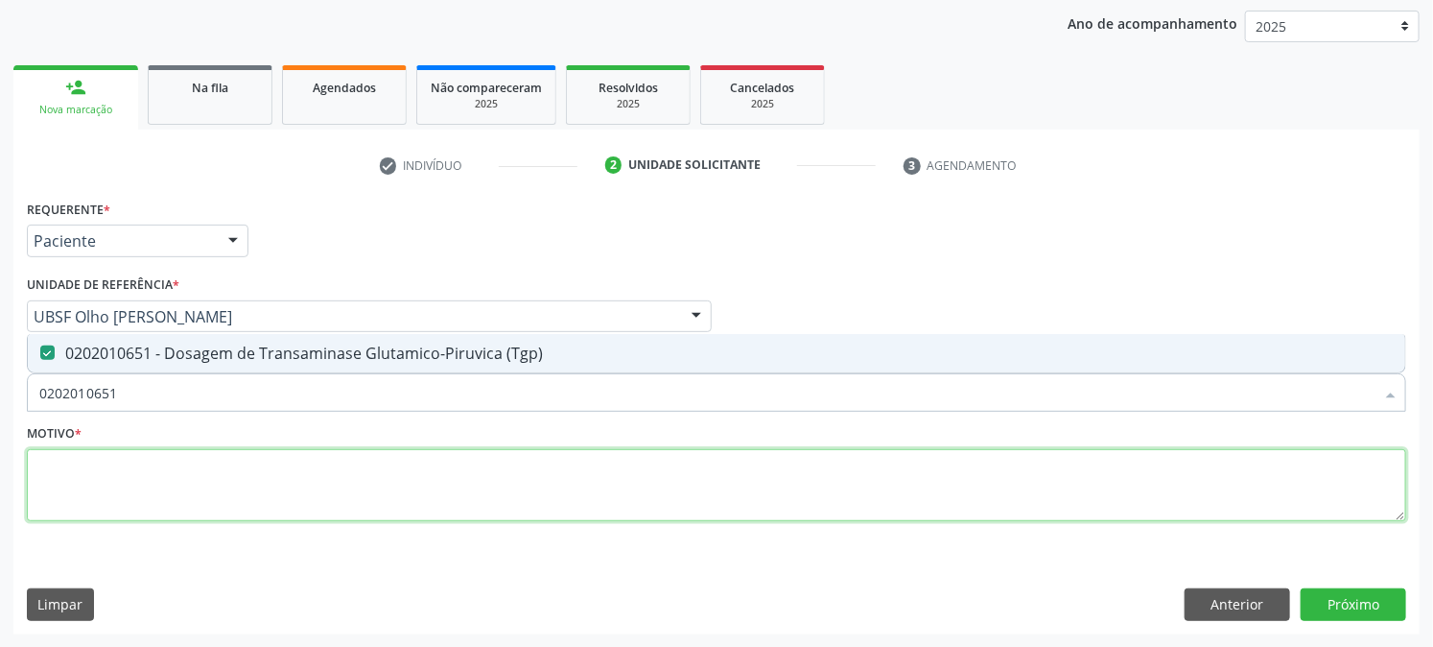
click at [163, 461] on textarea at bounding box center [717, 485] width 1380 height 73
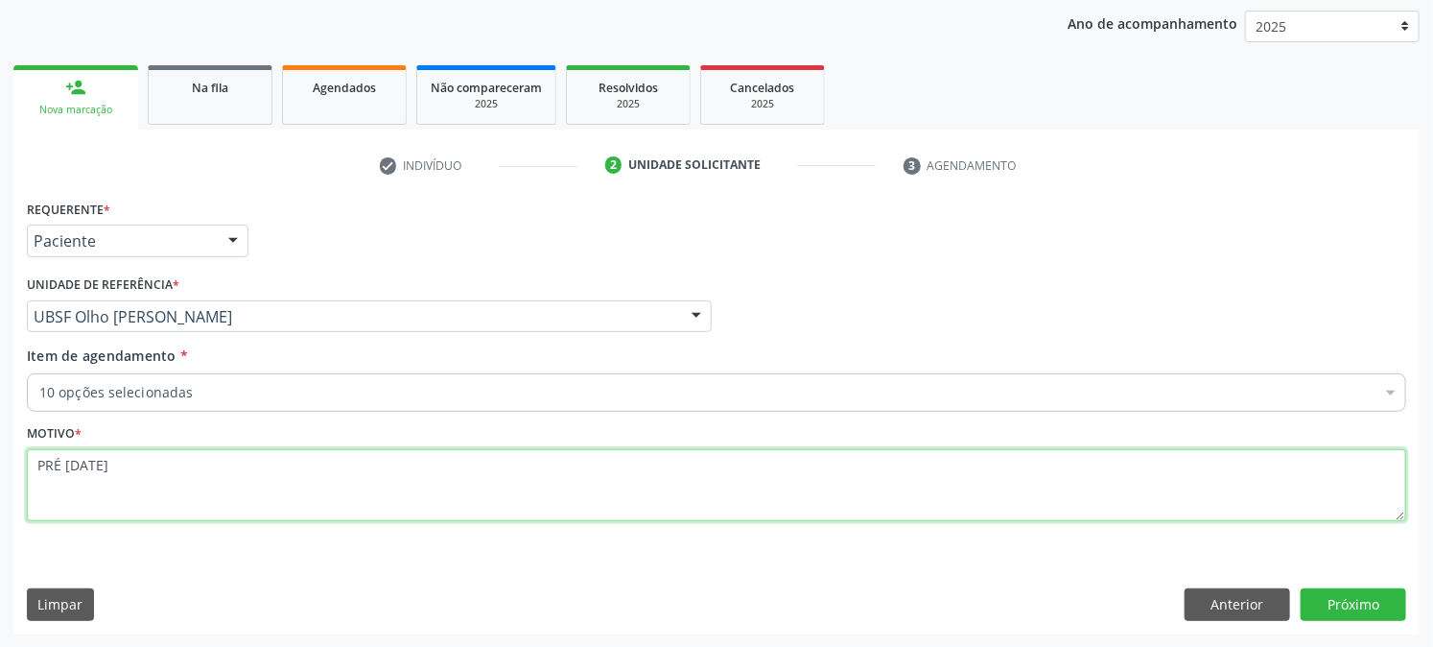
drag, startPoint x: 163, startPoint y: 461, endPoint x: 3, endPoint y: 456, distance: 160.3
click at [6, 456] on div "Acompanhamento Acompanhe a situação das marcações correntes e finalizadas Relat…" at bounding box center [716, 266] width 1433 height 764
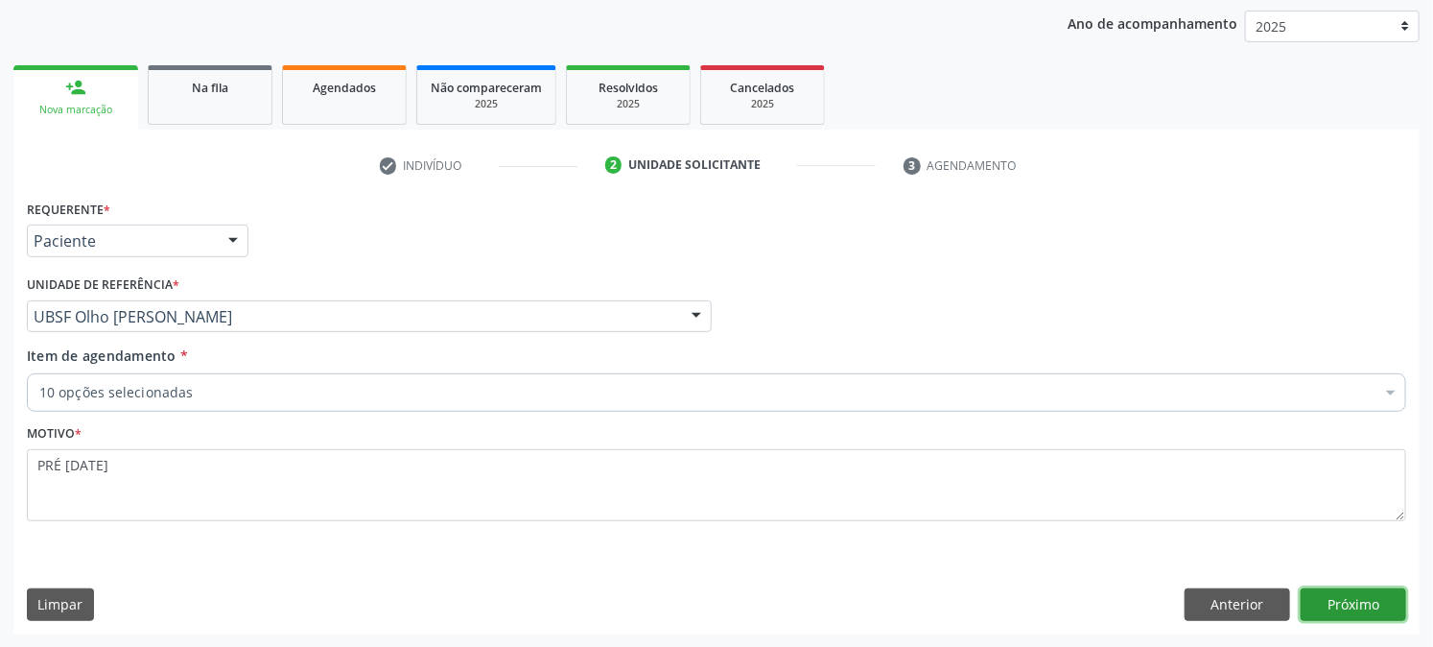
click at [1338, 593] on button "Próximo" at bounding box center [1354, 604] width 106 height 33
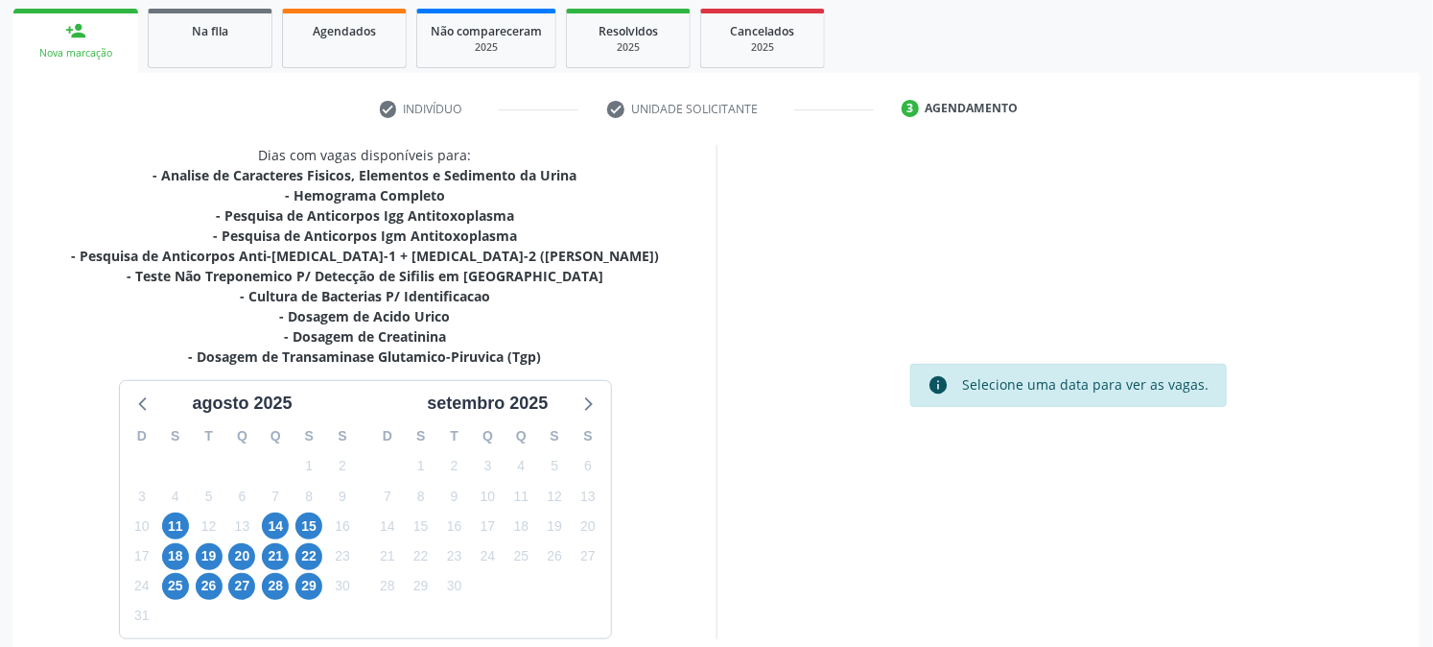
scroll to position [328, 0]
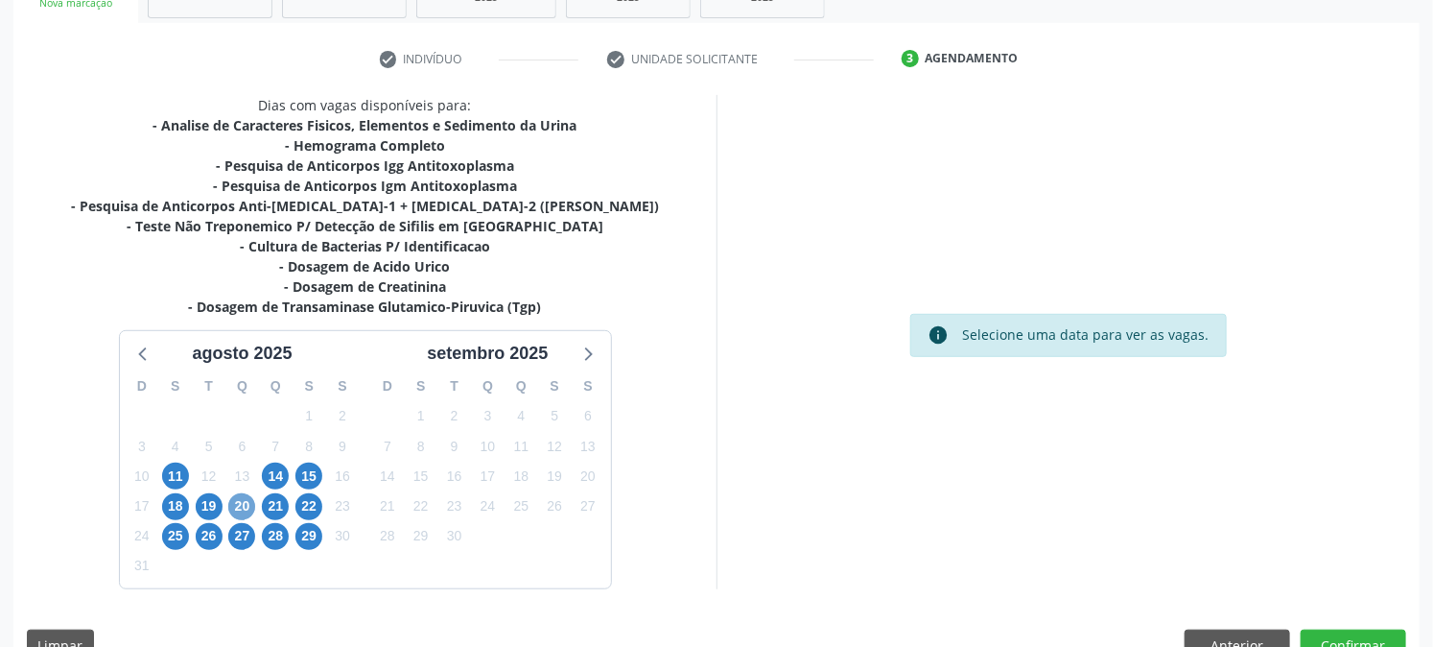
click at [233, 507] on span "20" at bounding box center [241, 506] width 27 height 27
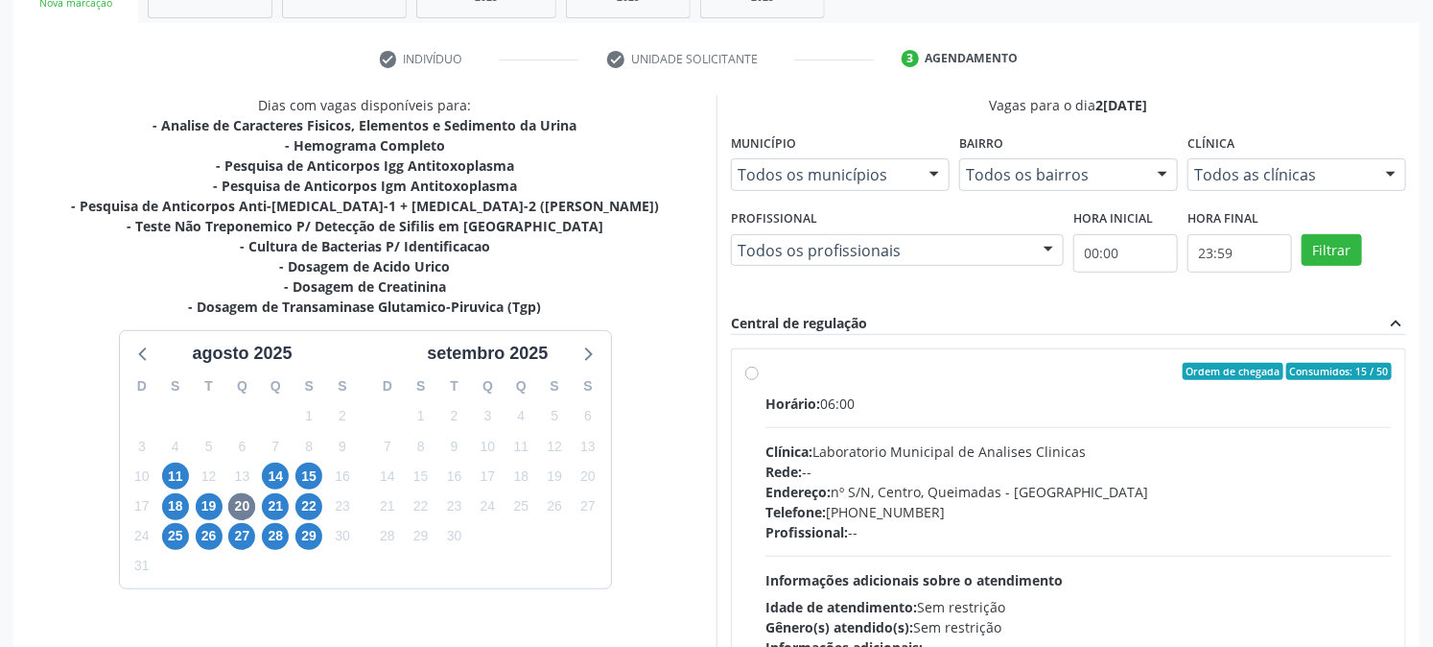
click at [833, 375] on div "Ordem de chegada Consumidos: 15 / 50" at bounding box center [1079, 371] width 627 height 17
click at [759, 375] on input "Ordem de chegada Consumidos: 15 / 50 Horário: 06:00 Clínica: Laboratorio Munici…" at bounding box center [751, 371] width 13 height 17
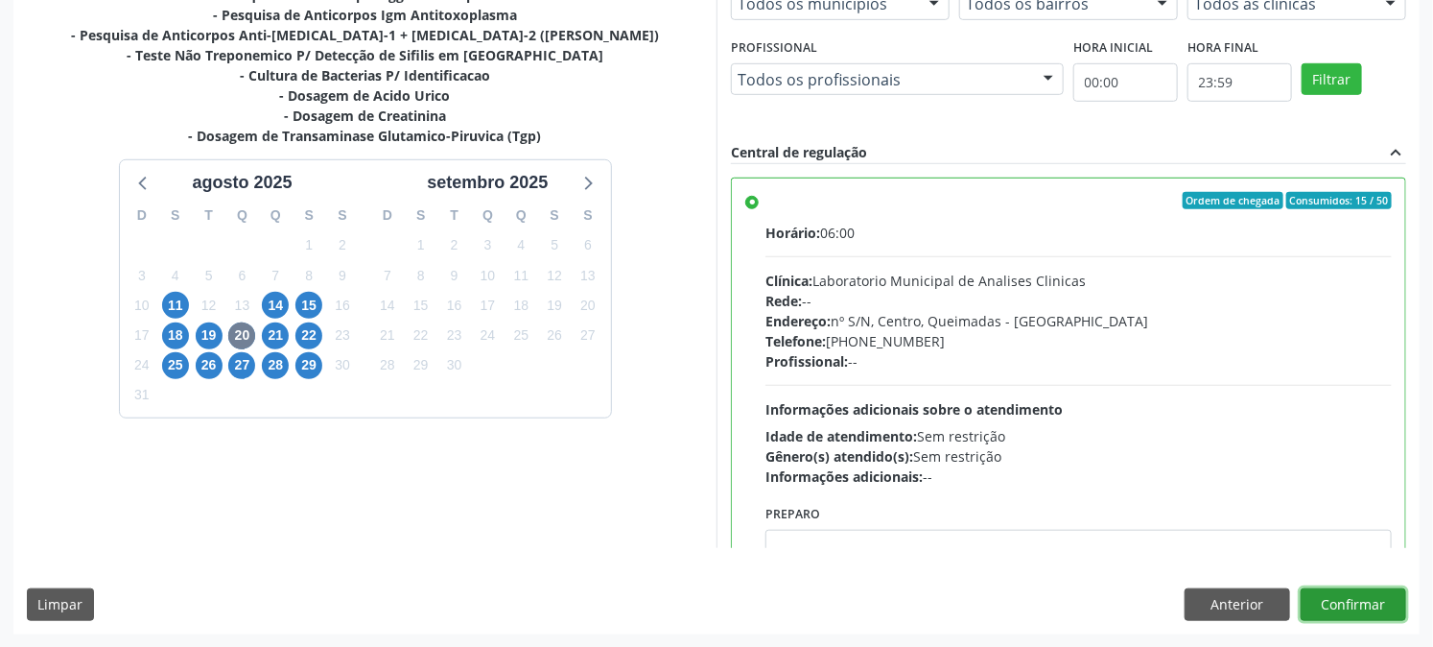
click at [1356, 599] on button "Confirmar" at bounding box center [1354, 604] width 106 height 33
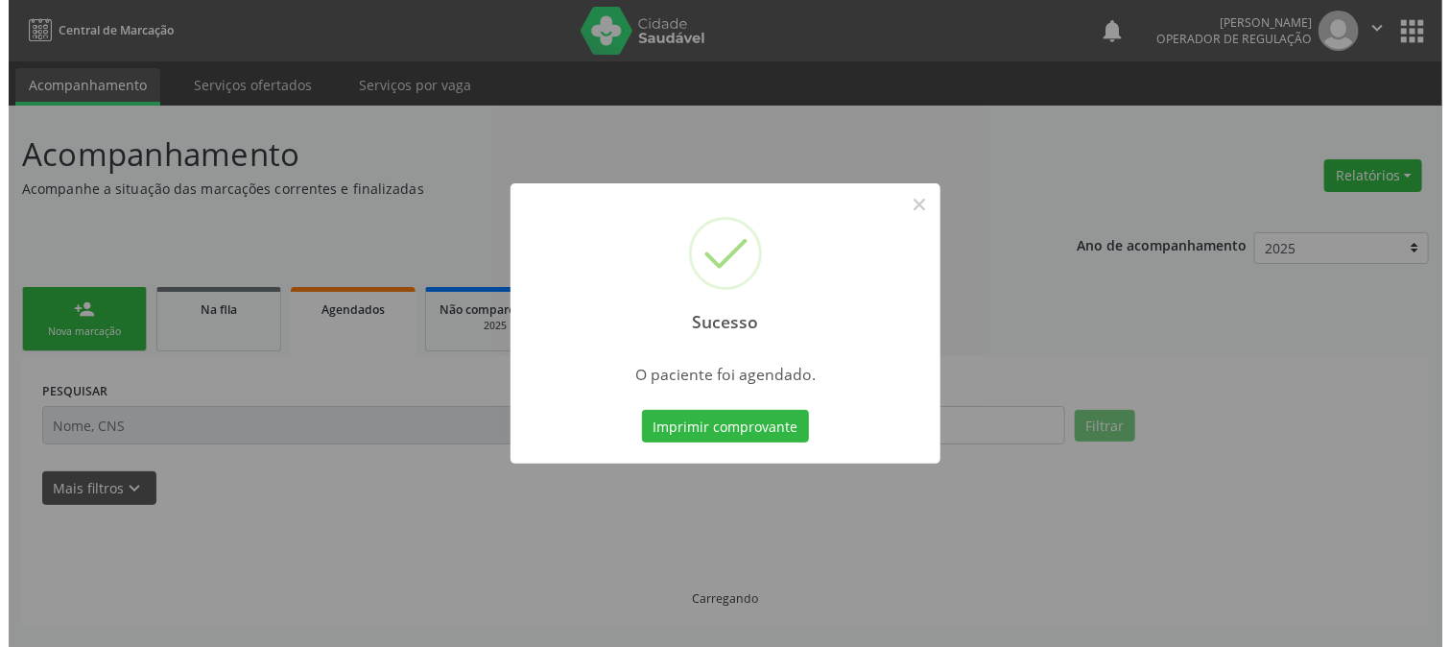
scroll to position [0, 0]
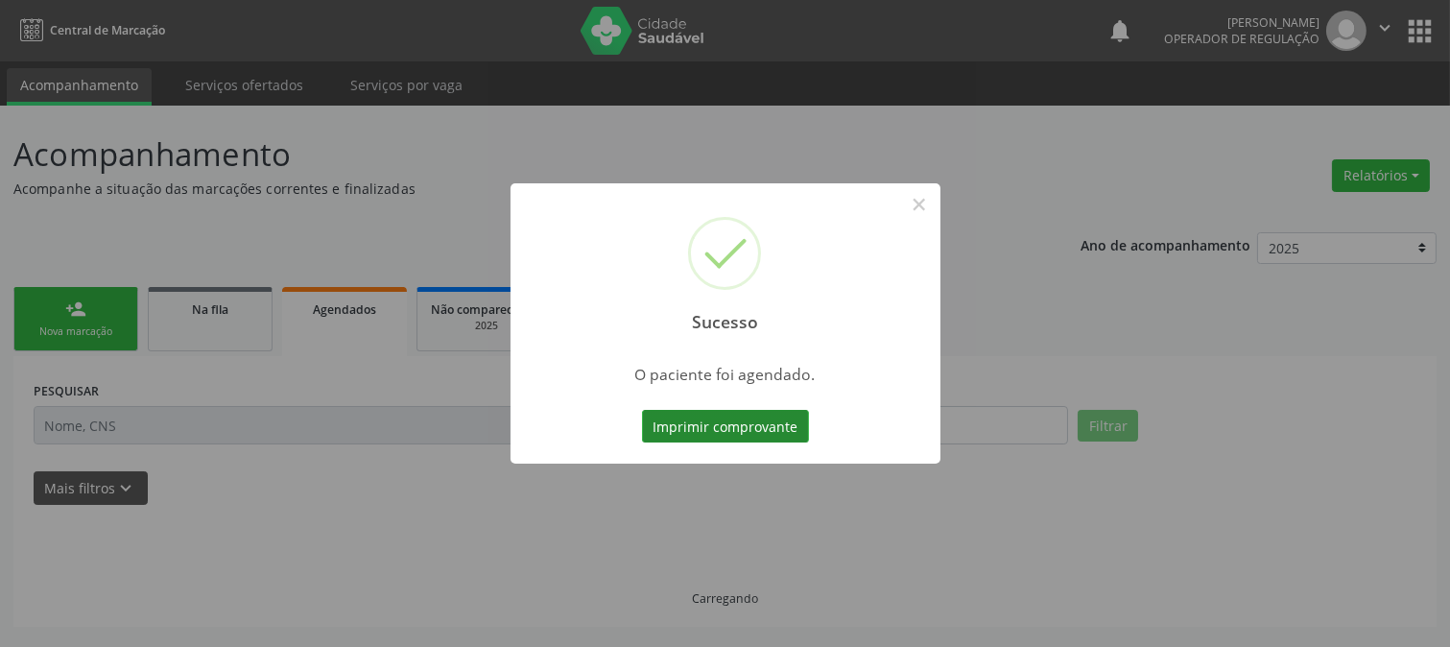
click at [751, 417] on button "Imprimir comprovante" at bounding box center [725, 426] width 167 height 33
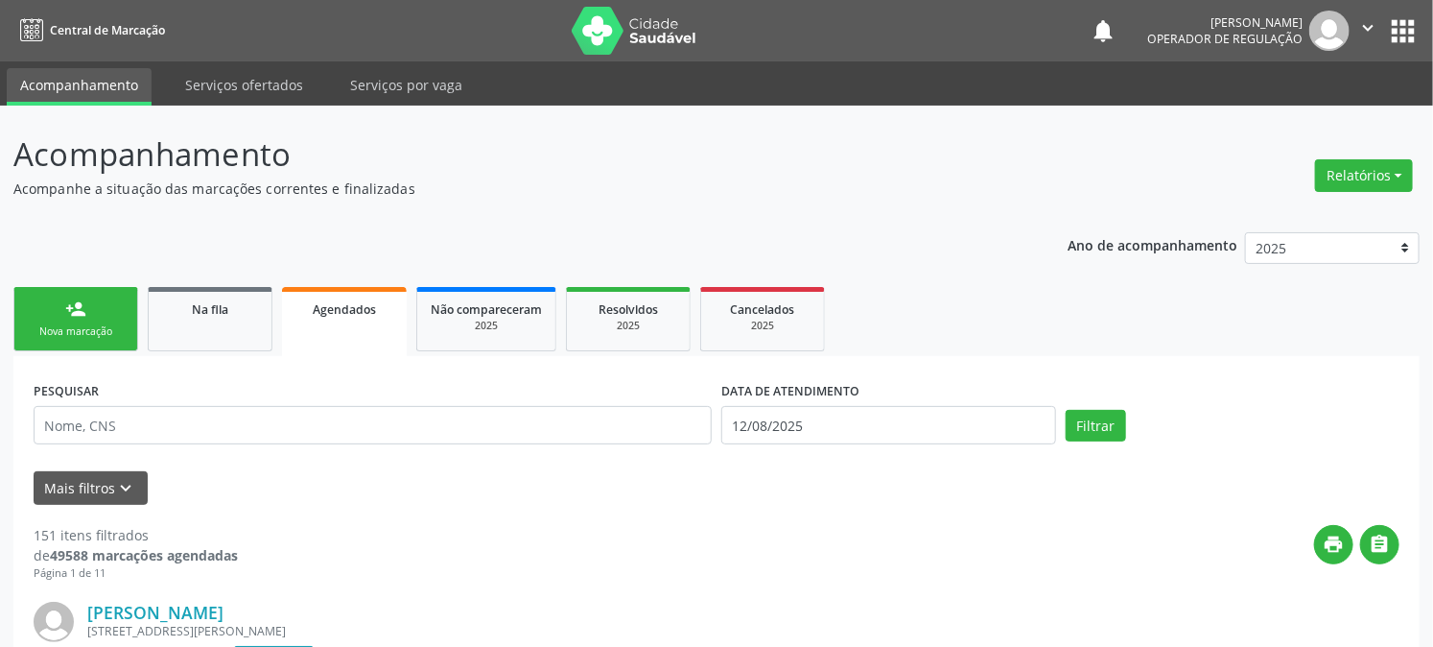
click at [70, 324] on div "Nova marcação" at bounding box center [76, 331] width 96 height 14
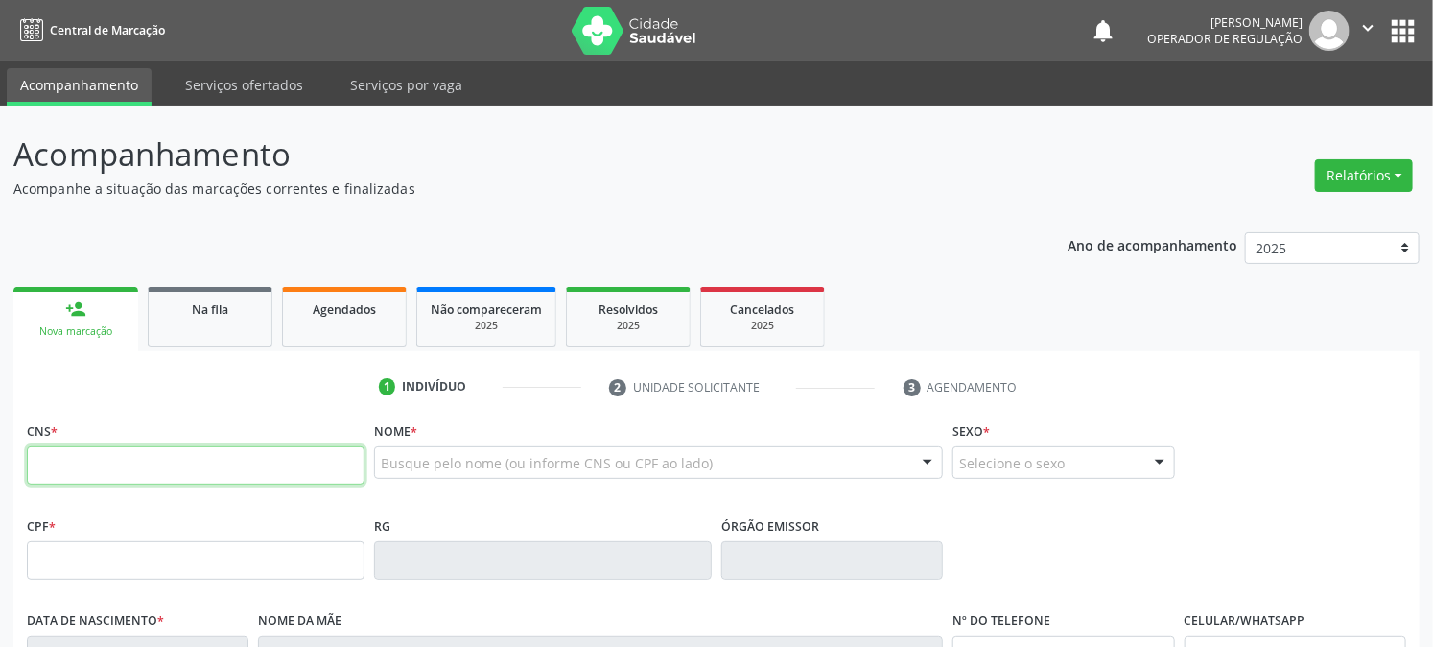
click at [106, 463] on input "text" at bounding box center [196, 465] width 338 height 38
type input "705 4044 7279 3298"
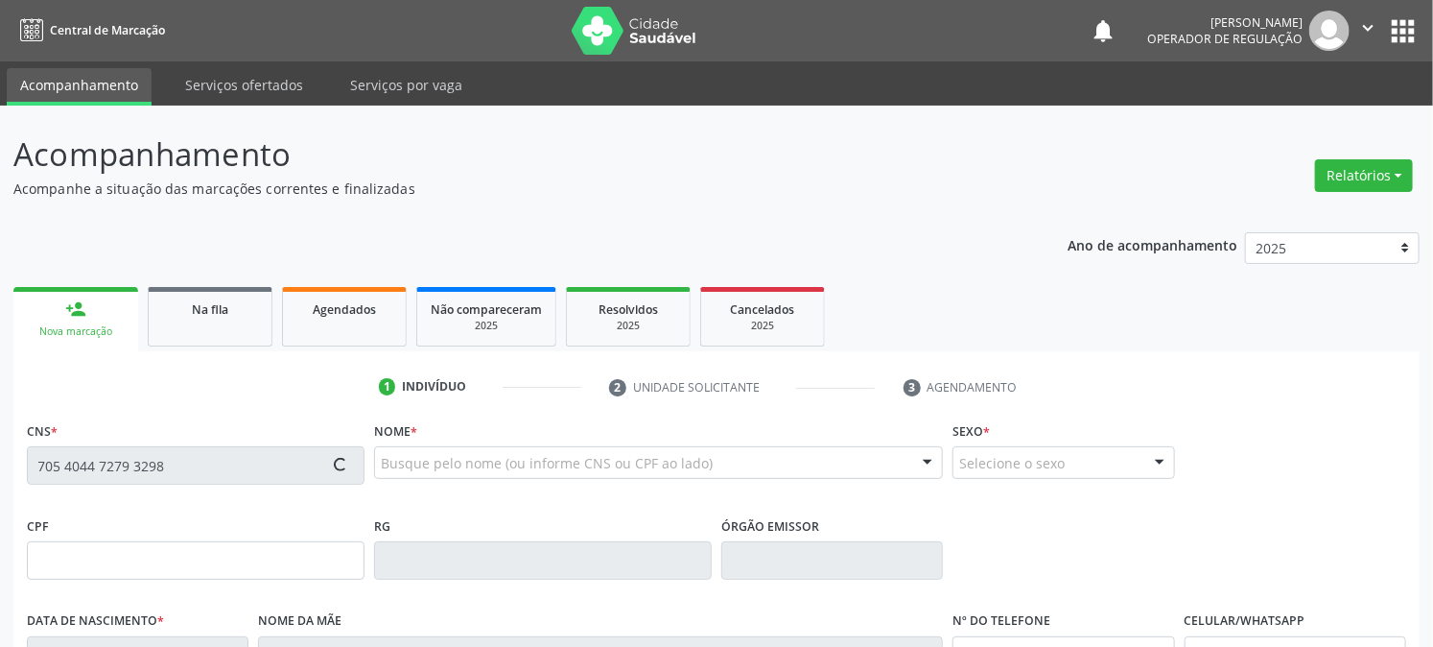
type input "117.557.704-99"
type input "[DATE]"
type input "[PERSON_NAME]"
type input "[PHONE_NUMBER]"
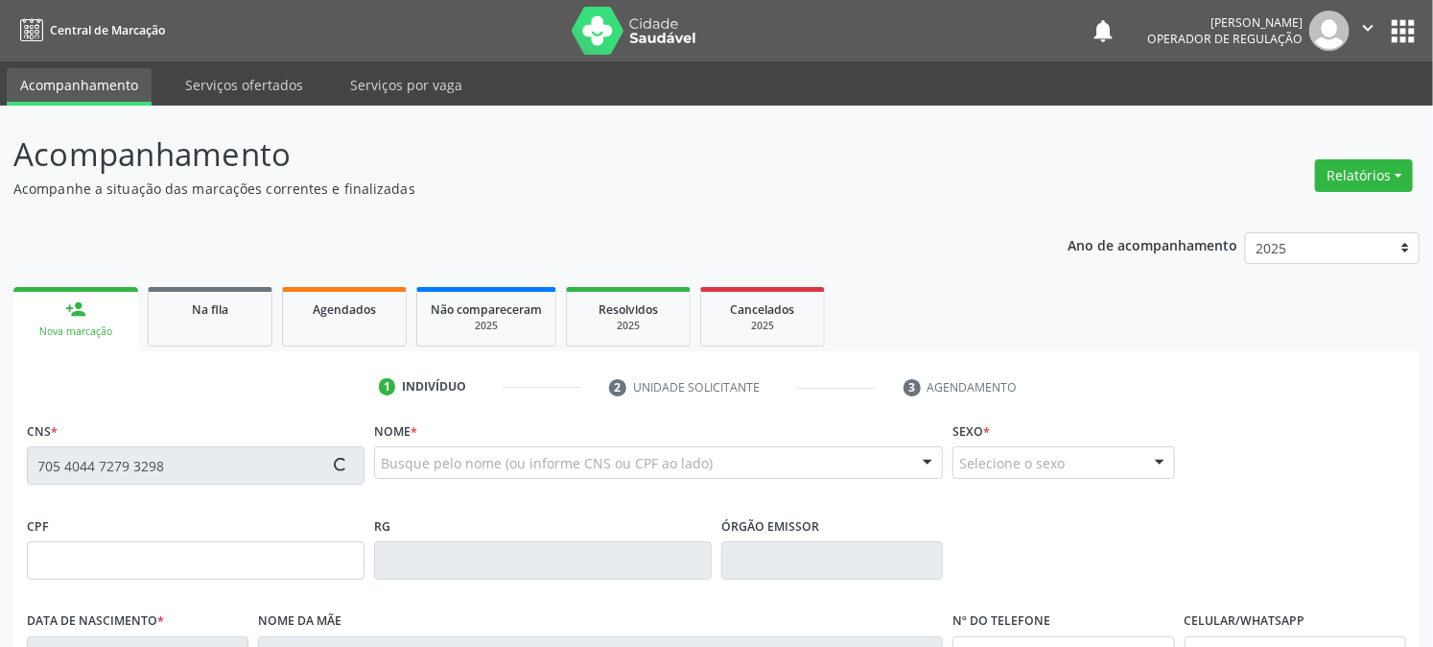
type input "395.245.904-68"
type input "1"
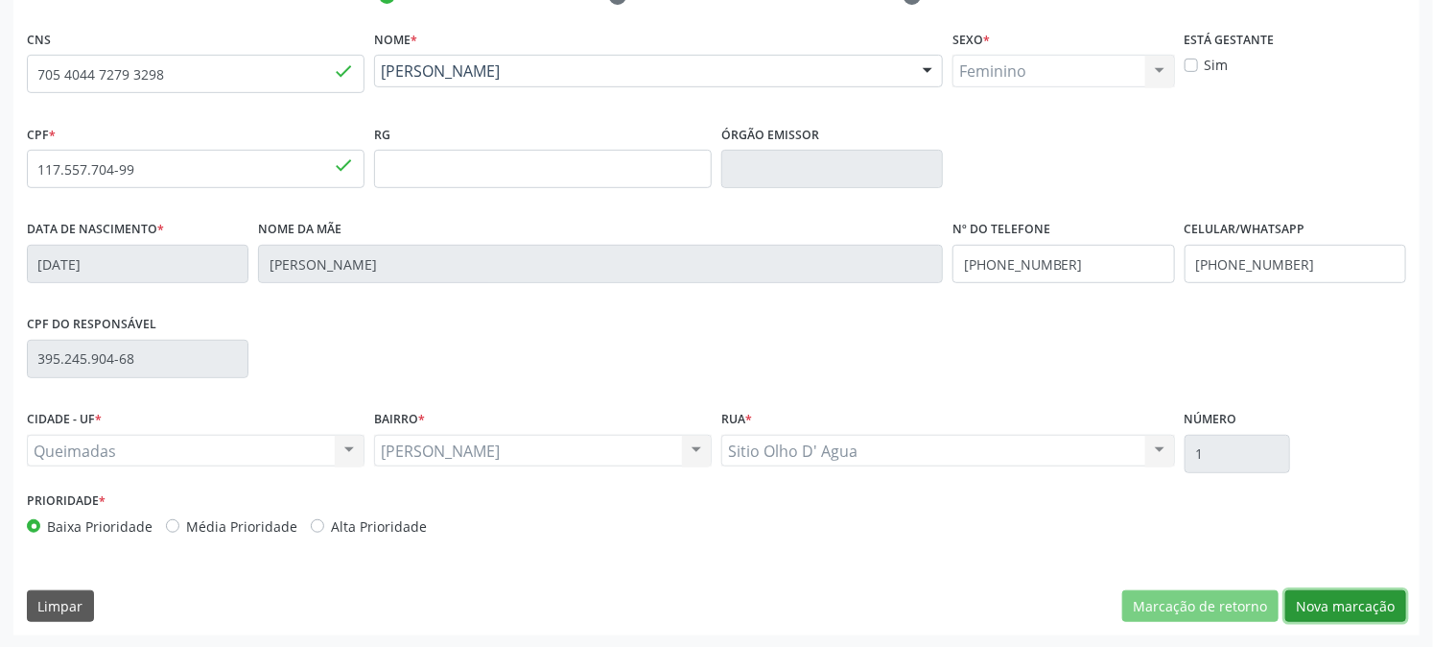
click at [1343, 617] on button "Nova marcação" at bounding box center [1346, 606] width 121 height 33
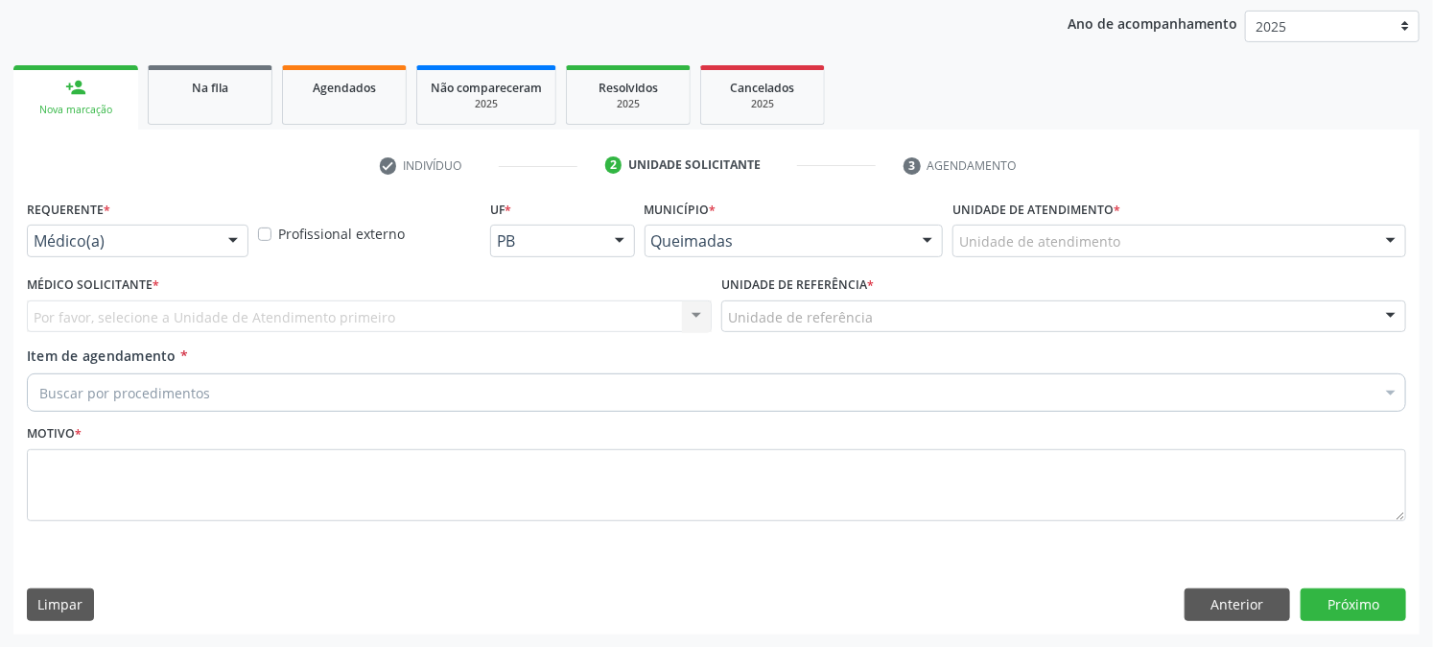
click at [195, 262] on div "Requerente * Médico(a) Médico(a) Enfermeiro(a) Paciente Nenhum resultado encont…" at bounding box center [137, 232] width 231 height 75
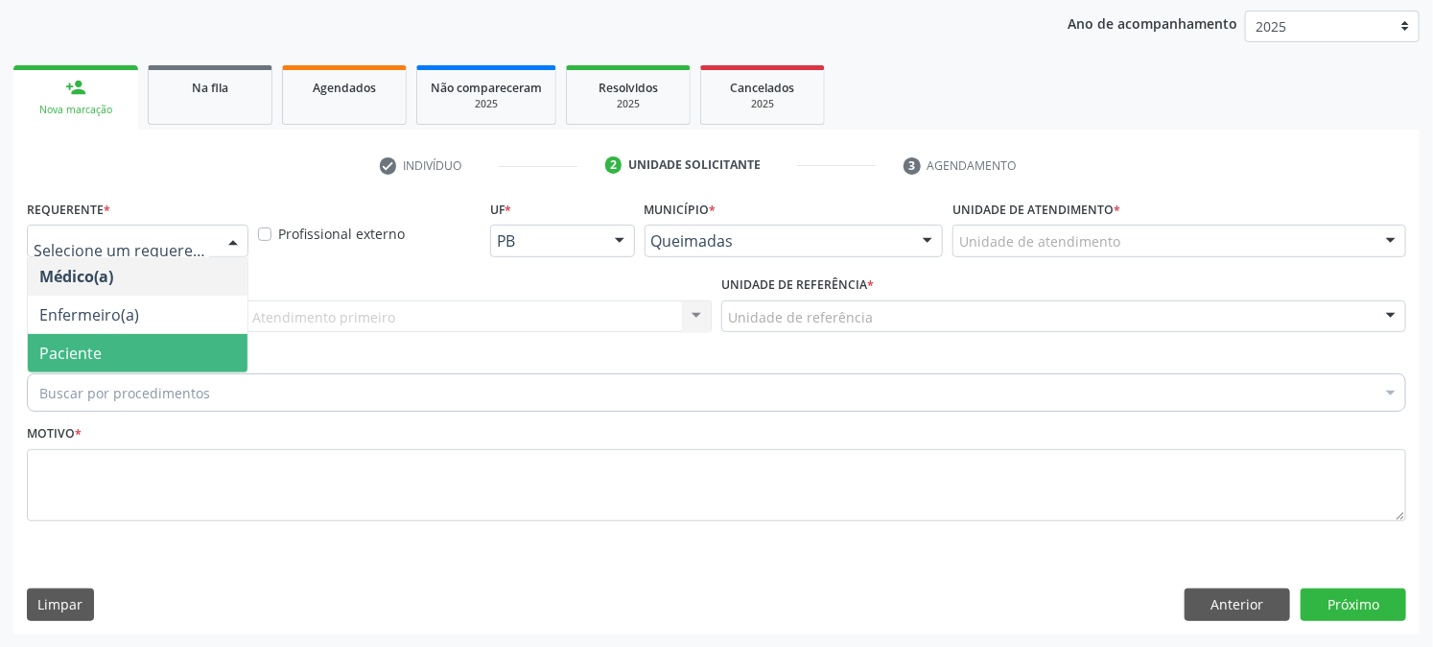
click at [182, 350] on span "Paciente" at bounding box center [138, 353] width 220 height 38
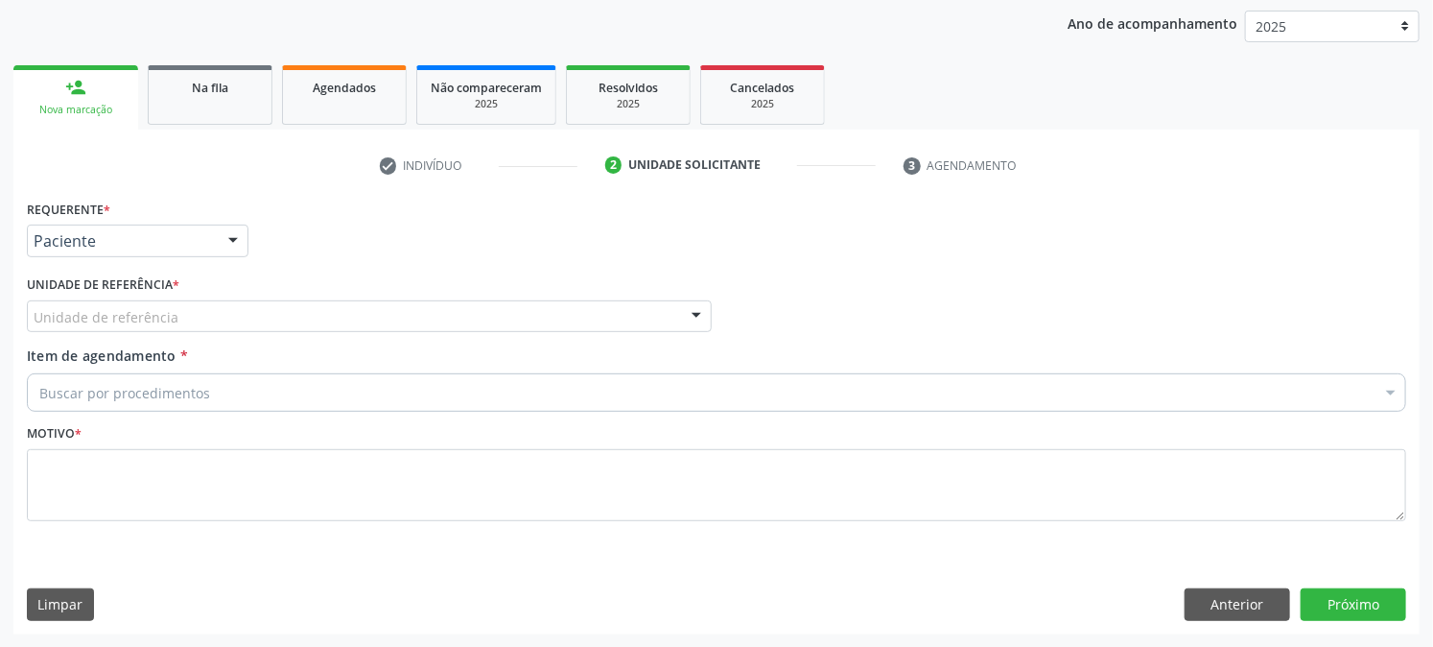
click at [199, 317] on div "Unidade de referência" at bounding box center [369, 316] width 685 height 33
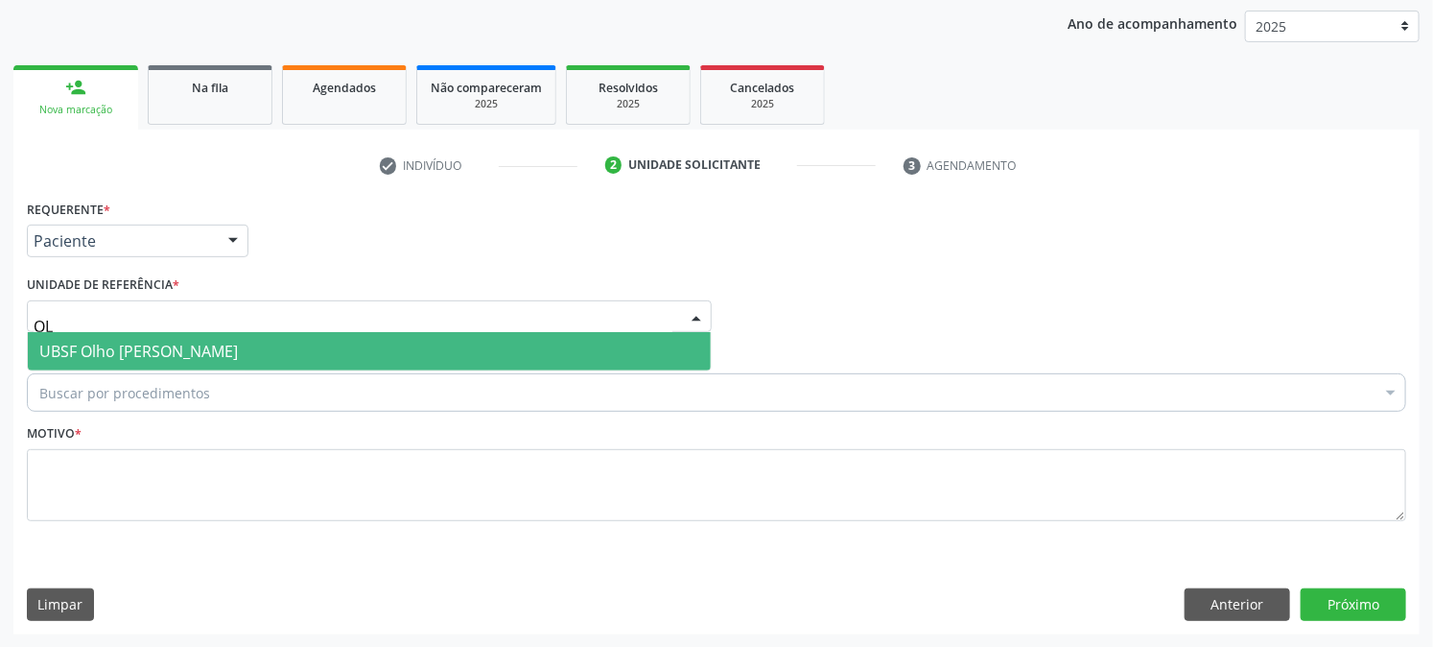
type input "OLH"
click at [198, 343] on span "UBSF Olho [PERSON_NAME]" at bounding box center [138, 351] width 199 height 21
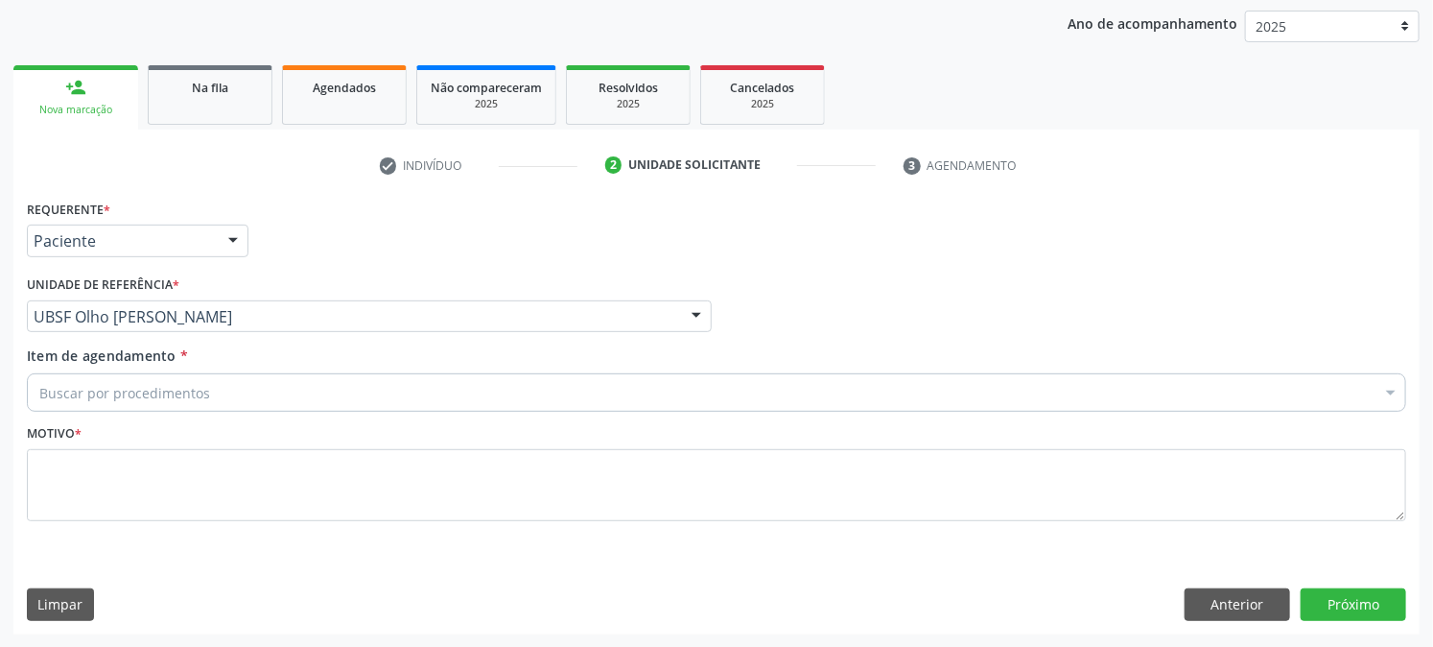
click at [217, 388] on div "Buscar por procedimentos" at bounding box center [717, 392] width 1380 height 38
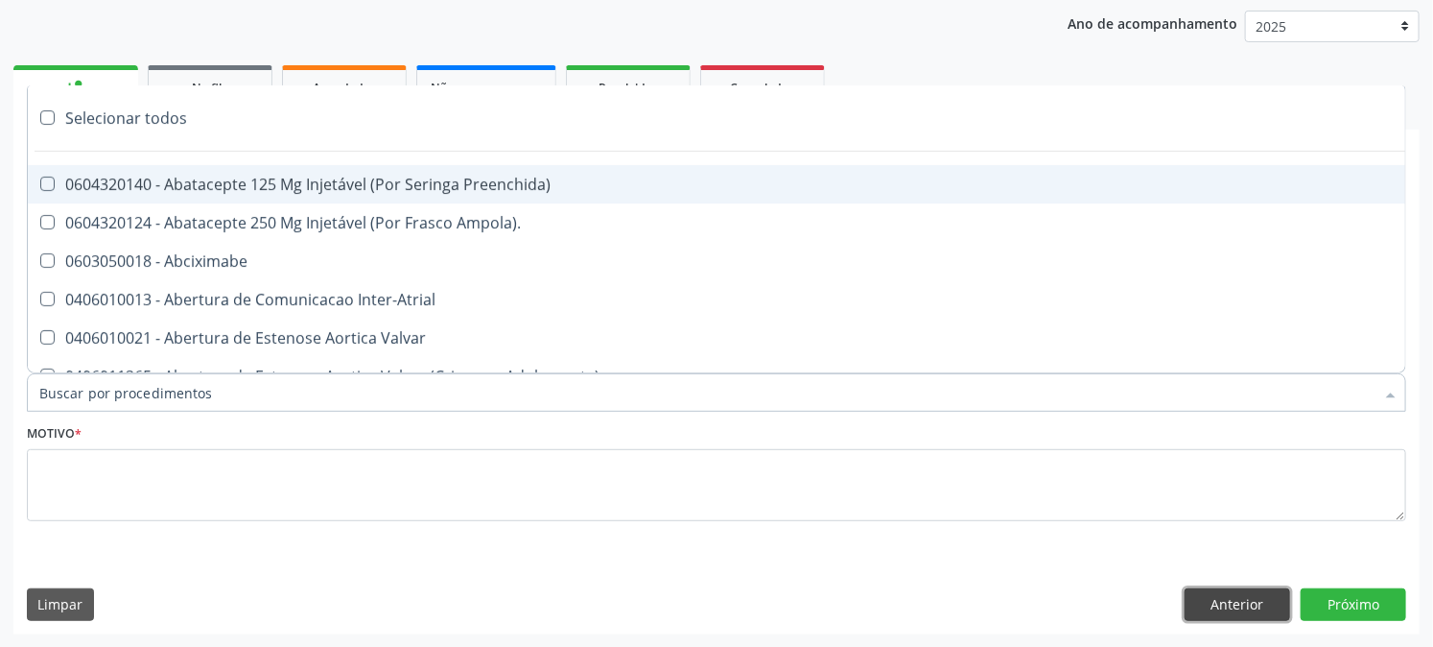
click at [1264, 604] on button "Anterior" at bounding box center [1238, 604] width 106 height 33
